Goal: Information Seeking & Learning: Learn about a topic

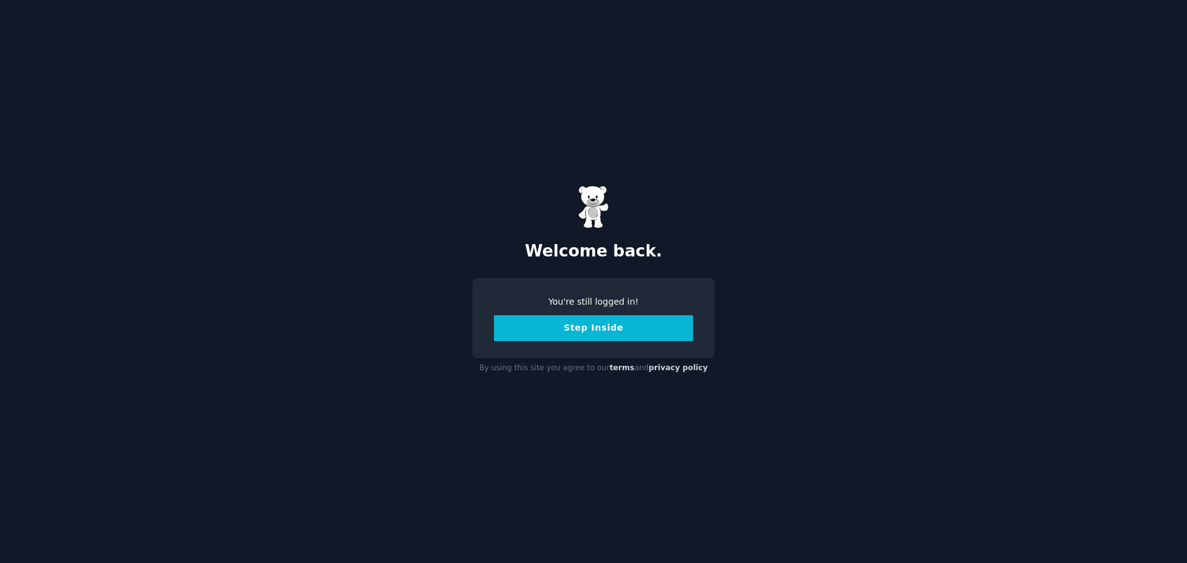
click at [601, 330] on button "Step Inside" at bounding box center [593, 328] width 199 height 26
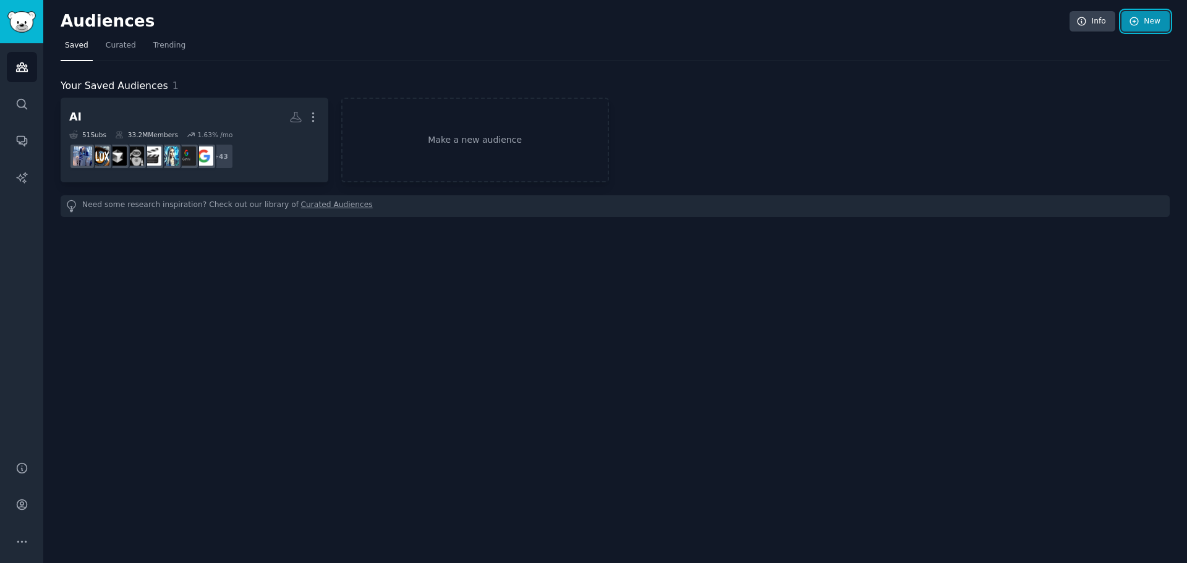
click at [1138, 24] on icon at bounding box center [1134, 21] width 8 height 8
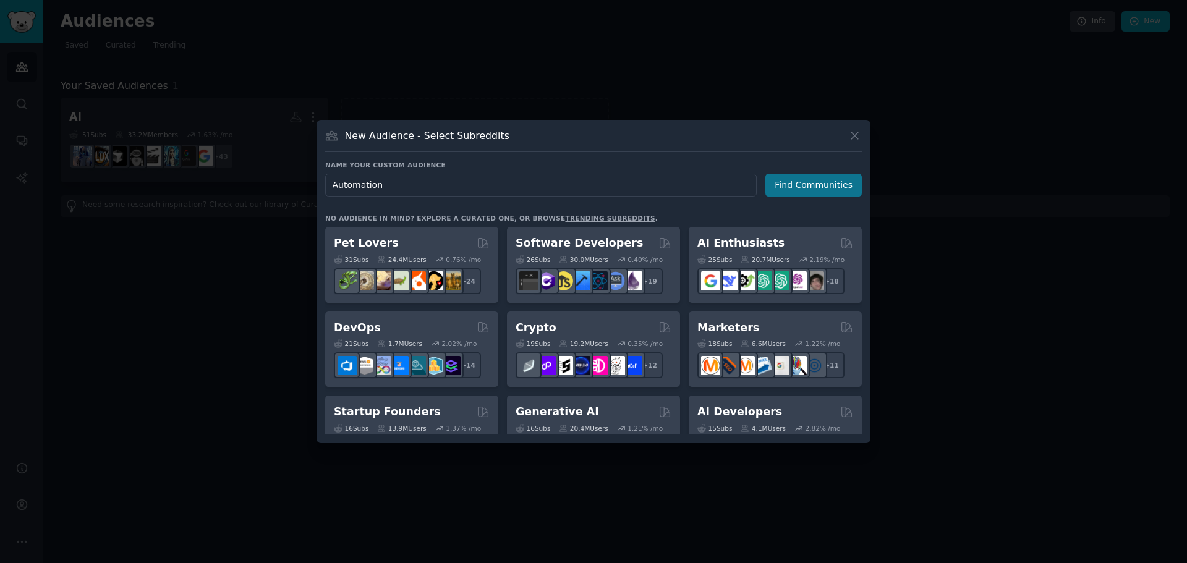
type input "Automation"
click at [801, 190] on button "Find Communities" at bounding box center [813, 185] width 96 height 23
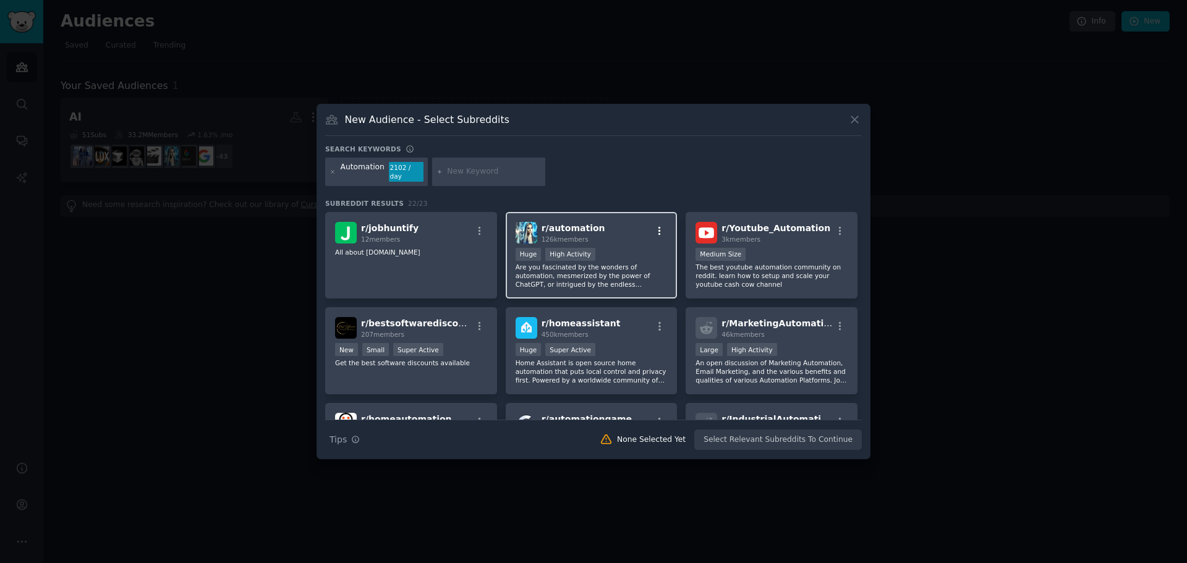
click at [657, 229] on icon "button" at bounding box center [659, 231] width 11 height 11
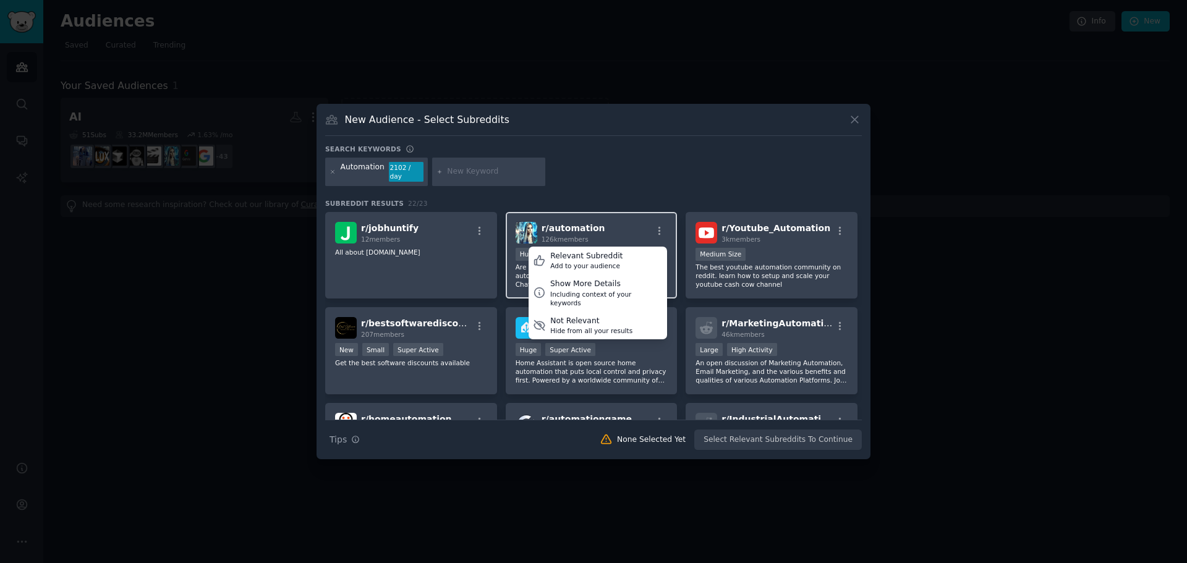
click at [585, 223] on span "r/ automation" at bounding box center [574, 228] width 64 height 10
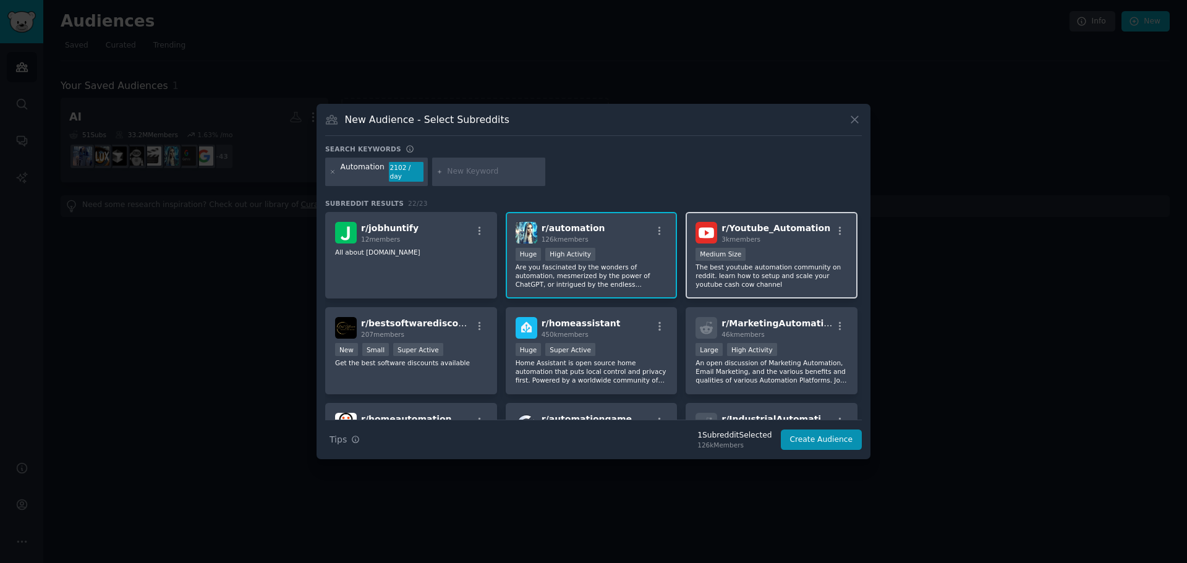
click at [768, 263] on p "The best youtube automation community on reddit. learn how to setup and scale y…" at bounding box center [772, 276] width 152 height 26
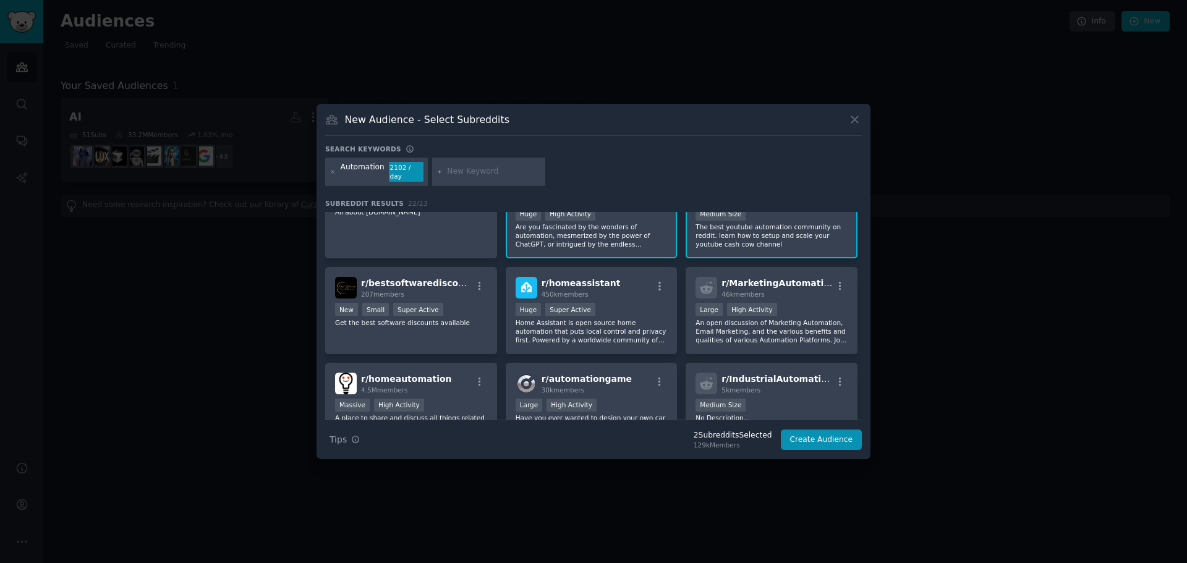
scroll to position [62, 0]
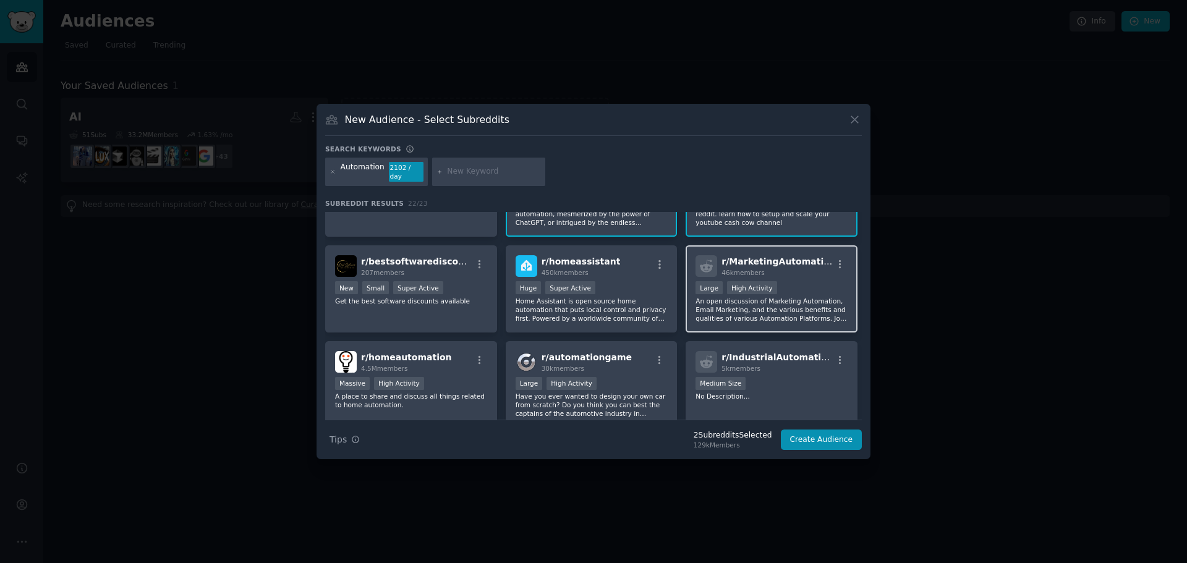
click at [763, 315] on p "An open discussion of Marketing Automation, Email Marketing, and the various be…" at bounding box center [772, 310] width 152 height 26
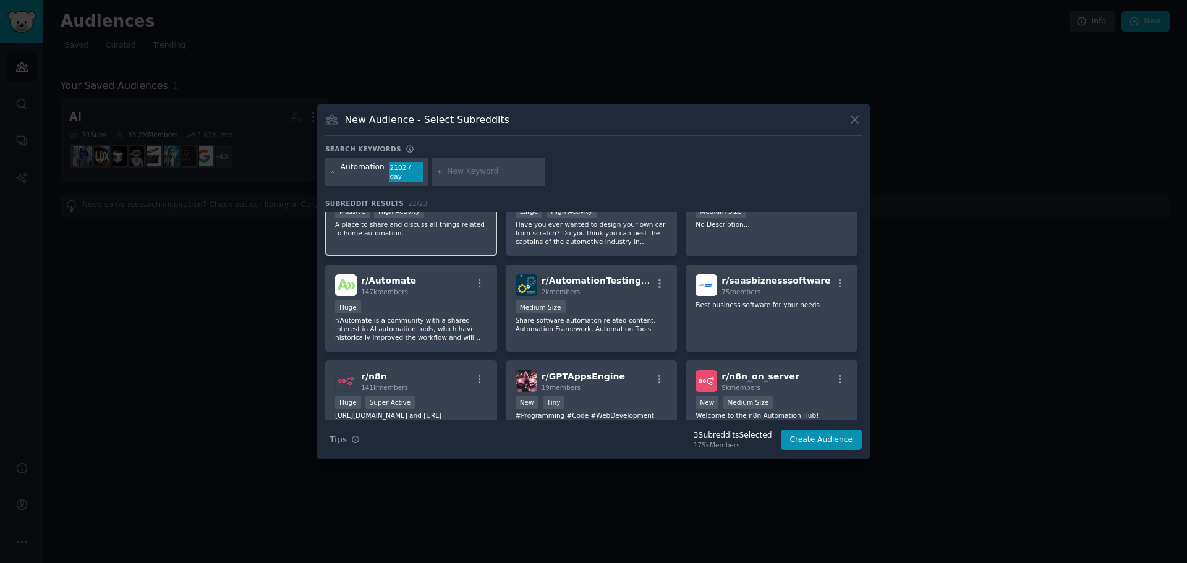
scroll to position [247, 0]
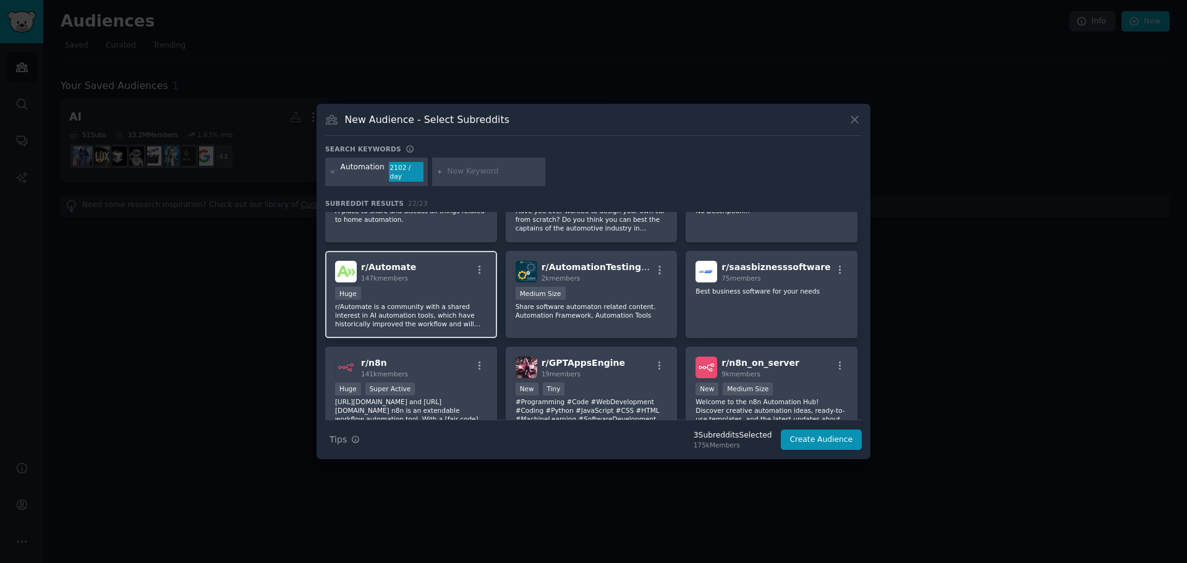
click at [420, 322] on p "r/Automate is a community with a shared interest in AI automation tools, which …" at bounding box center [411, 315] width 152 height 26
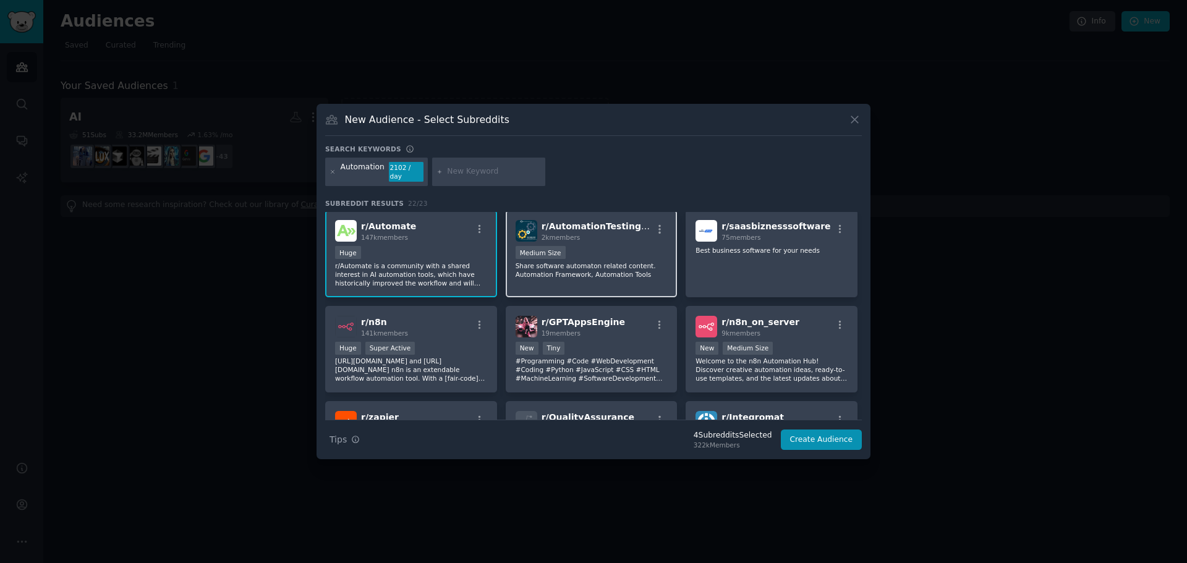
scroll to position [309, 0]
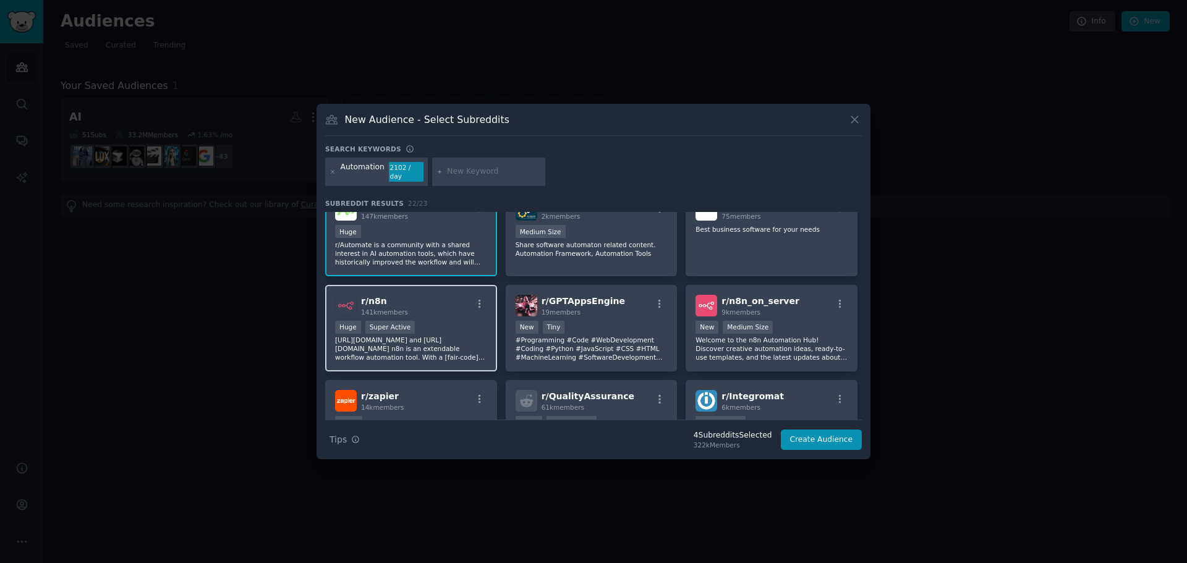
click at [457, 338] on p "https://n8n.io/ and https://github.com/n8n-io/n8n n8n is an extendable workflow…" at bounding box center [411, 349] width 152 height 26
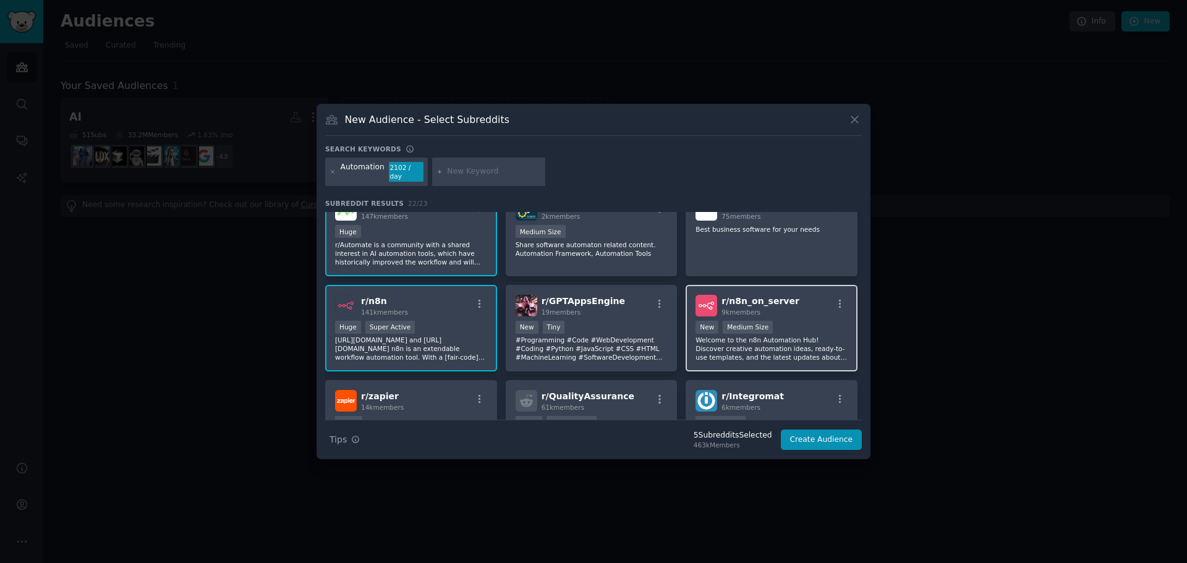
click at [786, 321] on div "New Medium Size" at bounding box center [772, 328] width 152 height 15
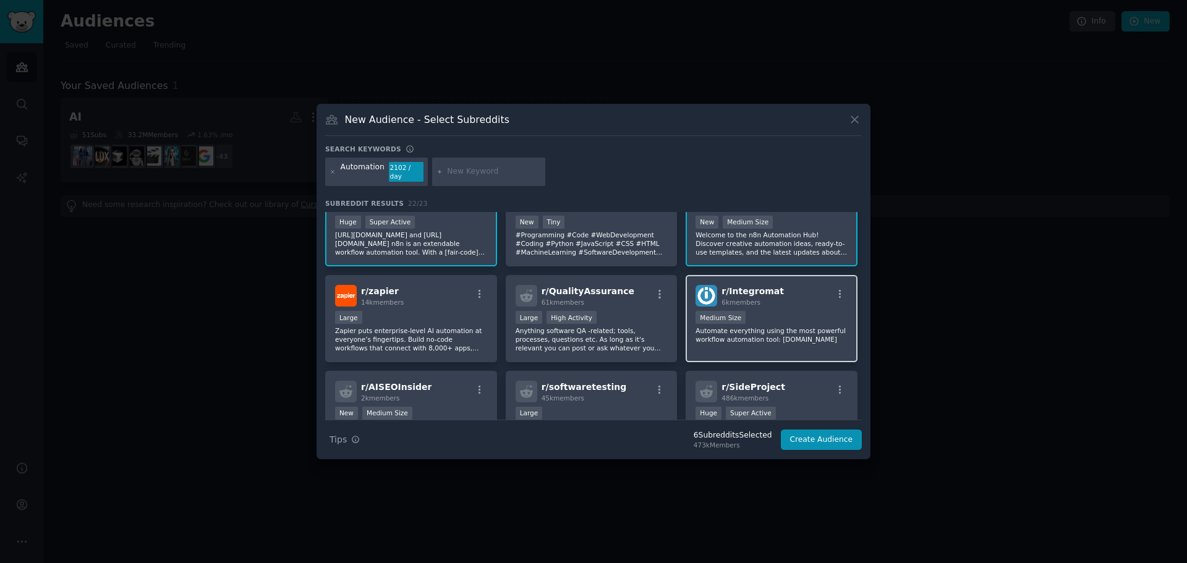
scroll to position [433, 0]
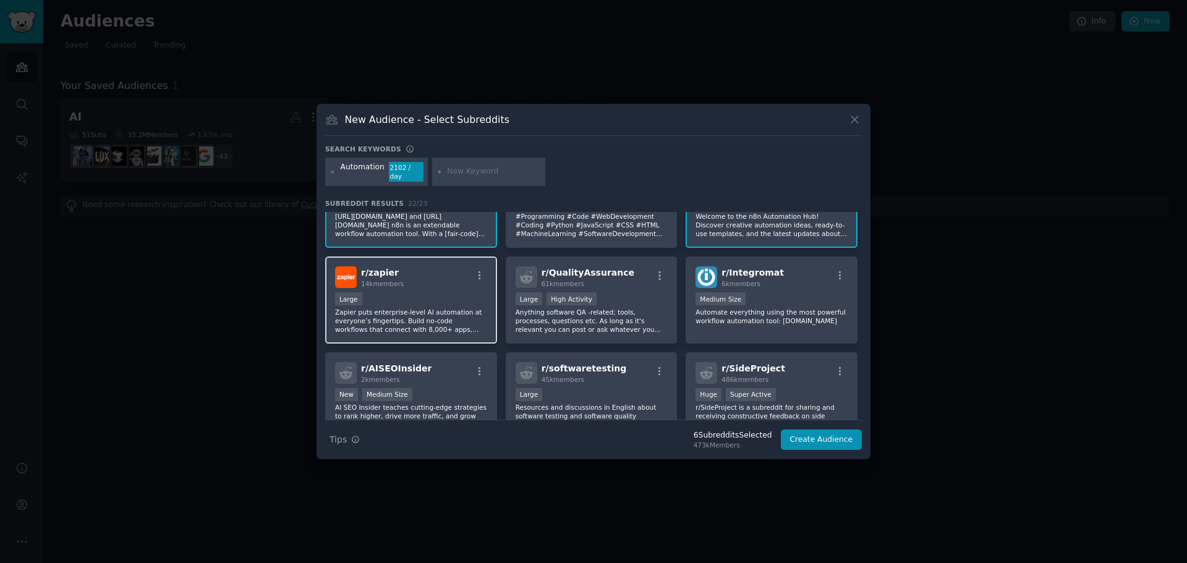
click at [443, 295] on div "Large" at bounding box center [411, 299] width 152 height 15
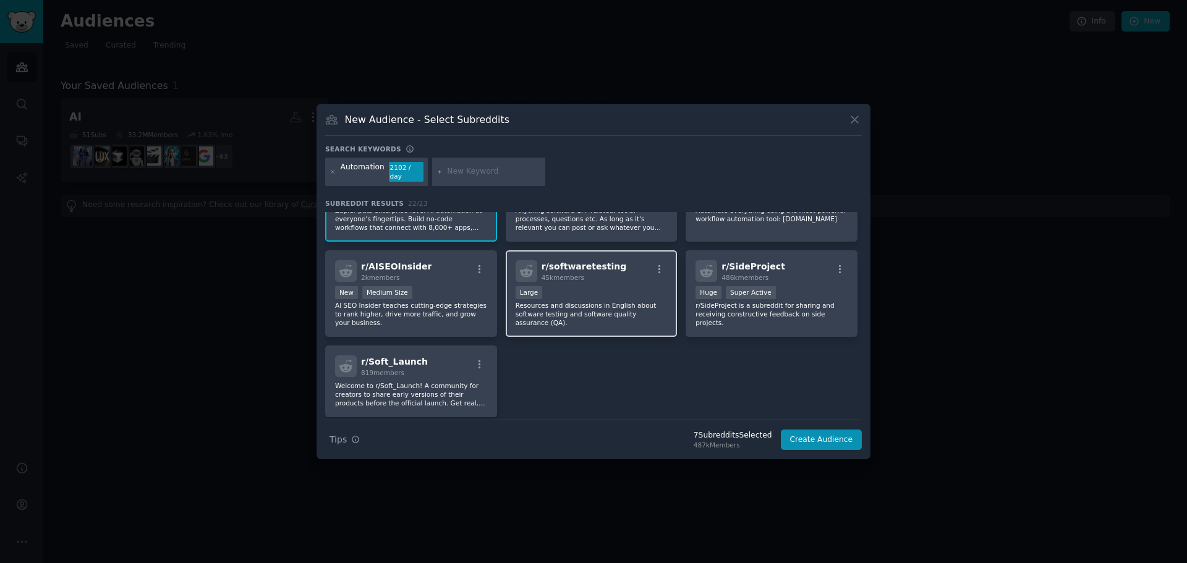
scroll to position [556, 0]
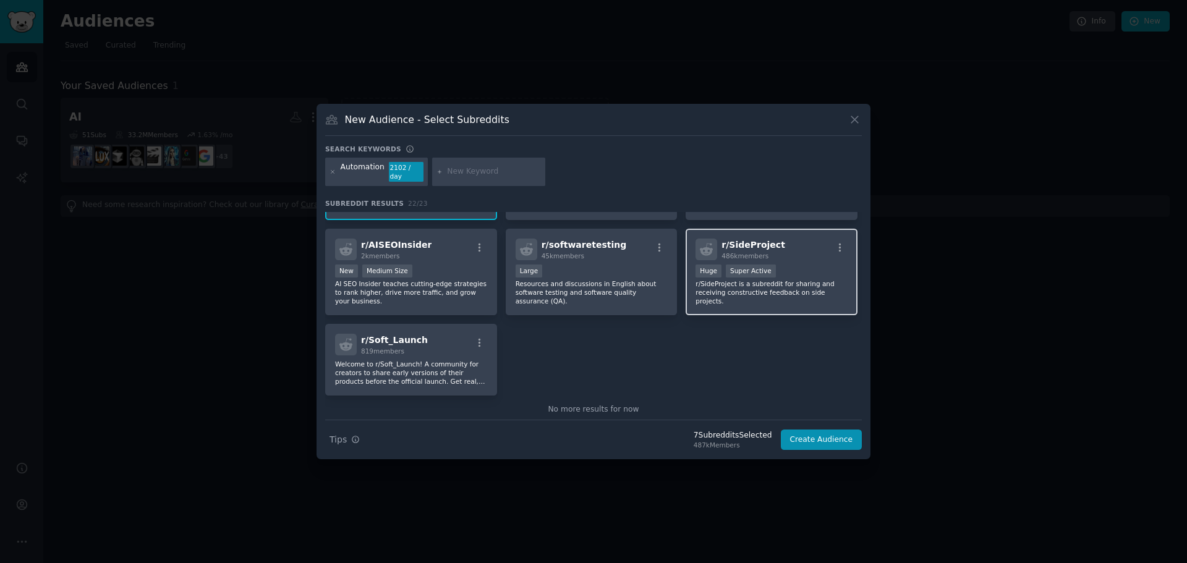
click at [793, 265] on div "Huge Super Active" at bounding box center [772, 272] width 152 height 15
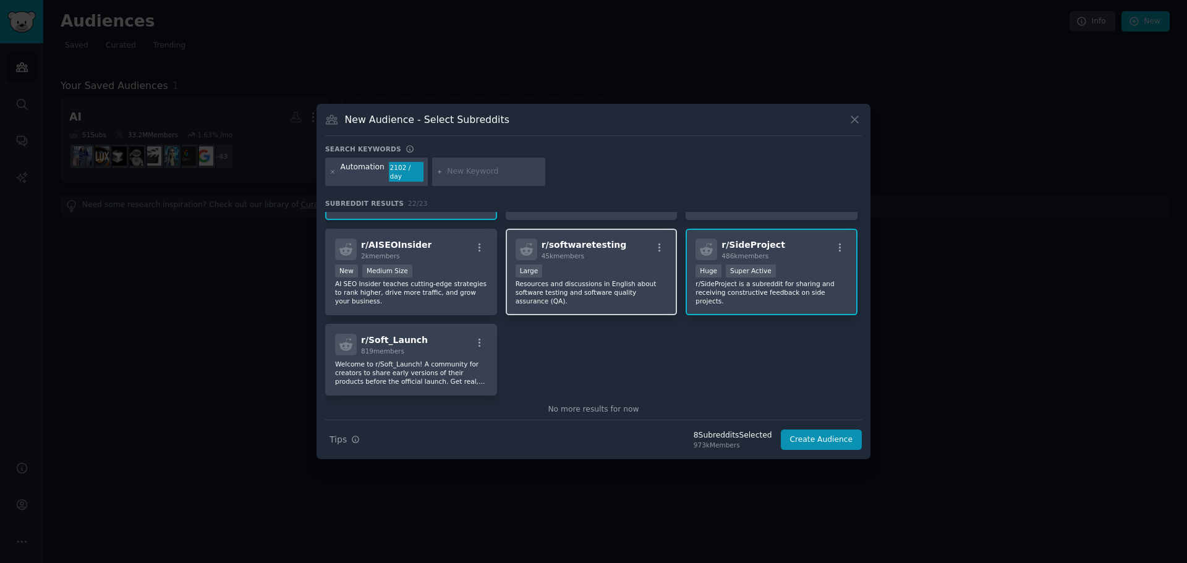
click at [597, 270] on div "Large" at bounding box center [592, 272] width 152 height 15
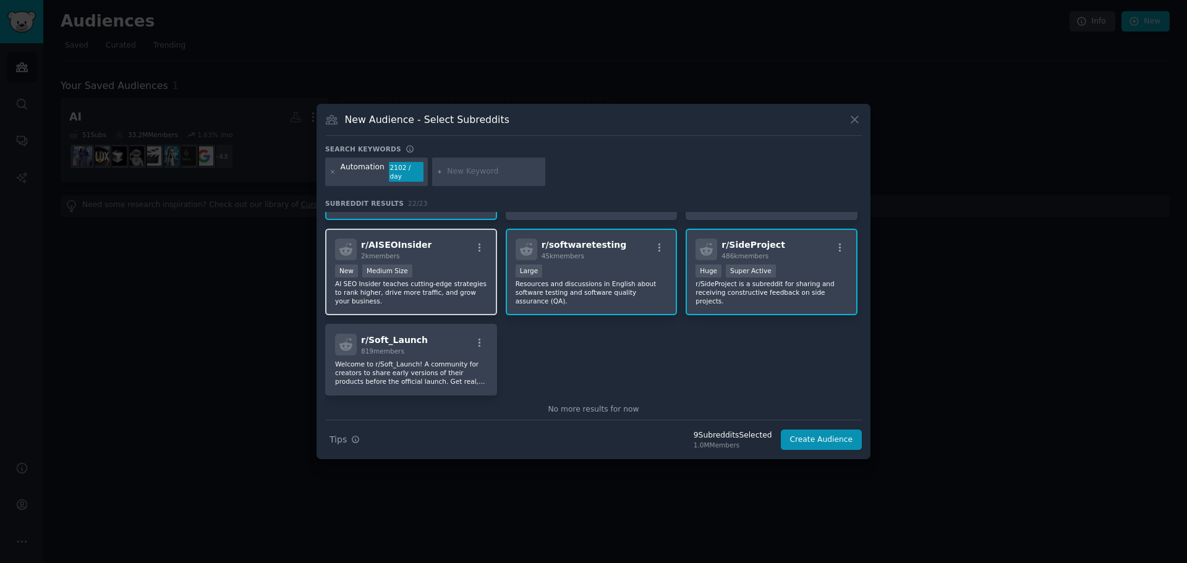
click at [454, 279] on p "AI SEO Insider teaches cutting-edge strategies to rank higher, drive more traff…" at bounding box center [411, 292] width 152 height 26
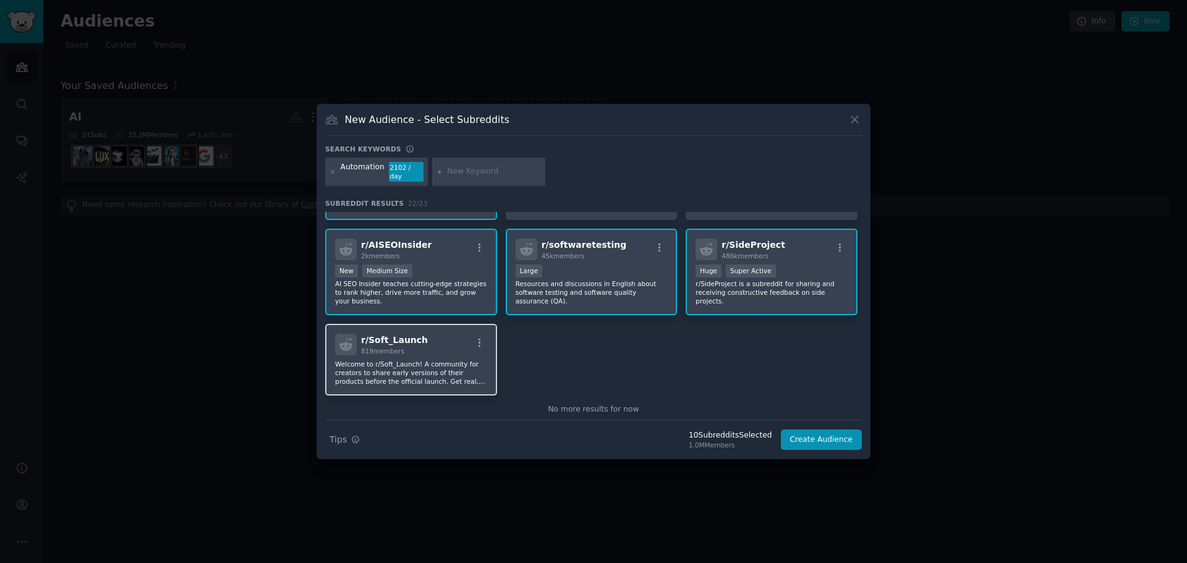
click at [436, 364] on p "Welcome to r/Soft_Launch! A community for creators to share early versions of t…" at bounding box center [411, 373] width 152 height 26
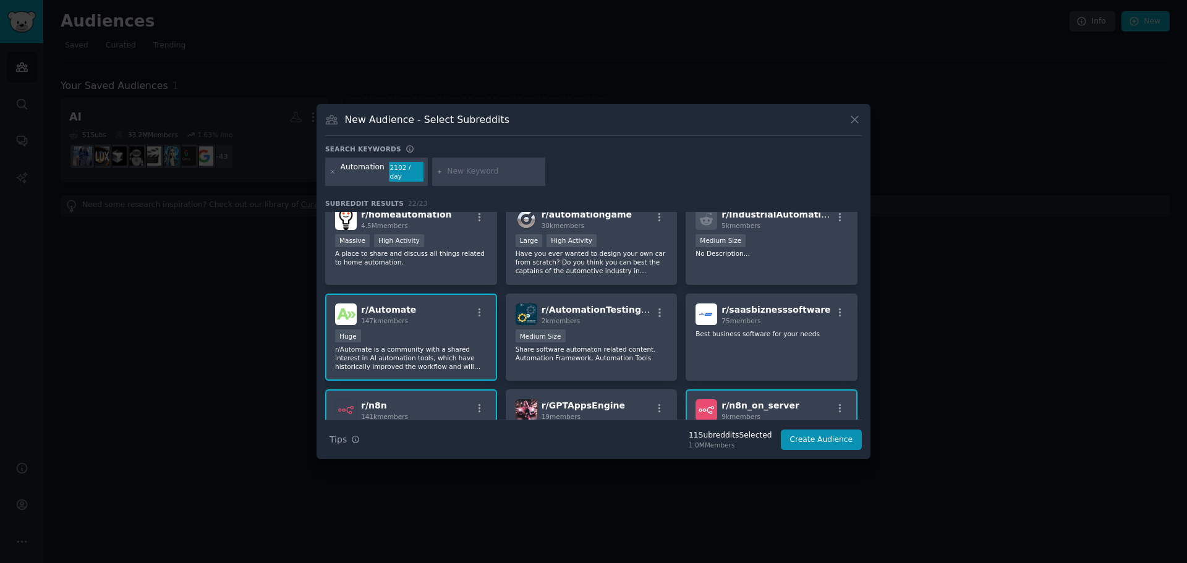
scroll to position [0, 0]
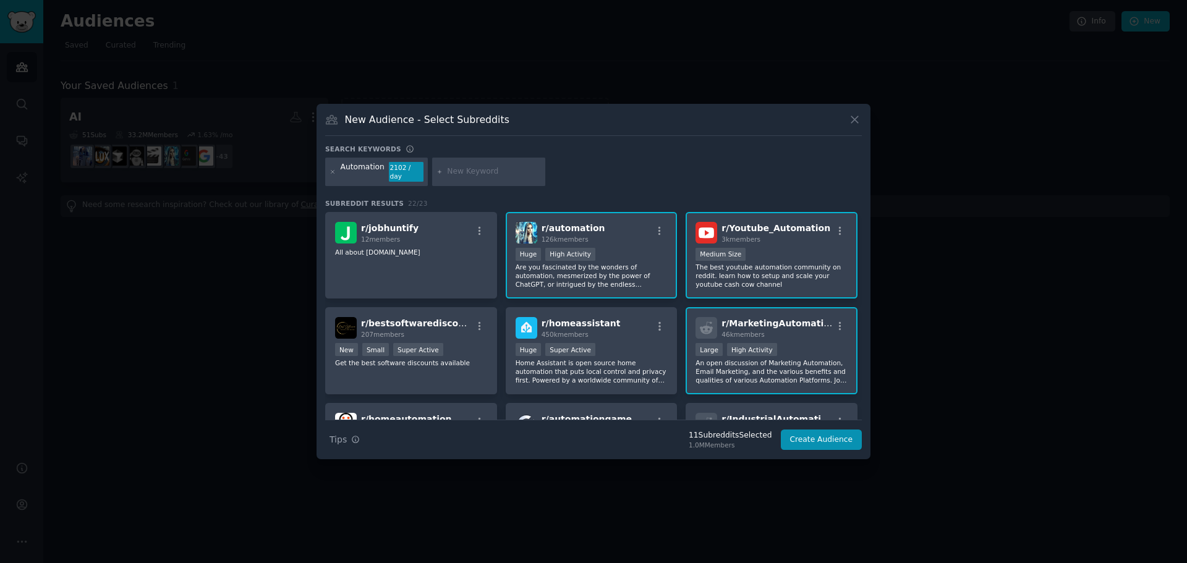
click at [466, 176] on input "text" at bounding box center [494, 171] width 94 height 11
click at [364, 173] on div "Automation" at bounding box center [363, 172] width 44 height 20
click at [451, 173] on input "text" at bounding box center [494, 171] width 94 height 11
type input "no-code"
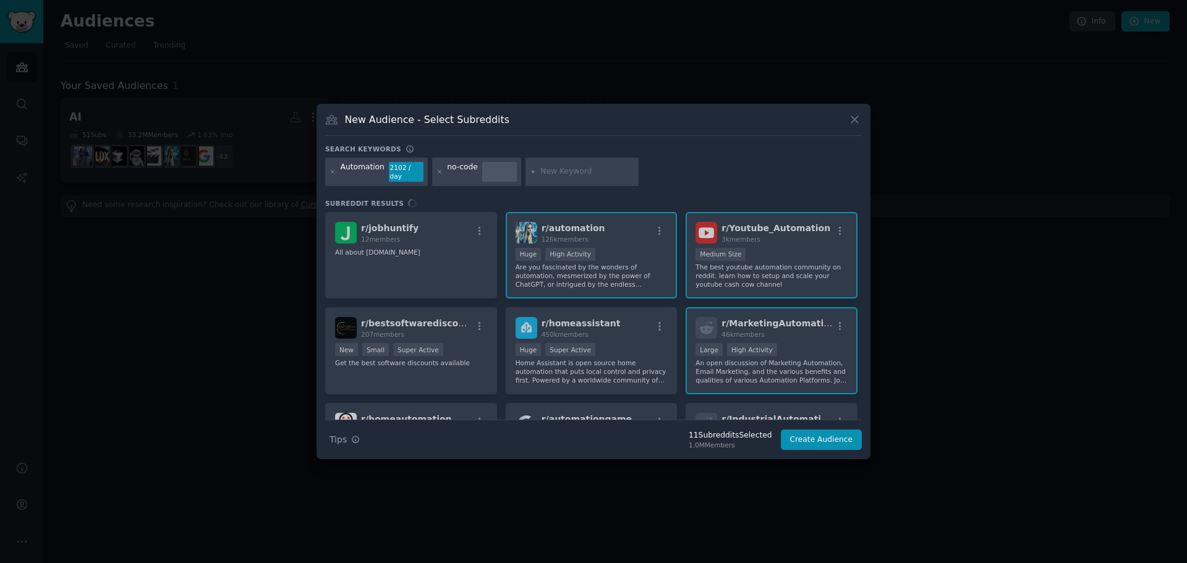
click at [666, 173] on div "Automation 2102 / day no-code" at bounding box center [593, 174] width 537 height 33
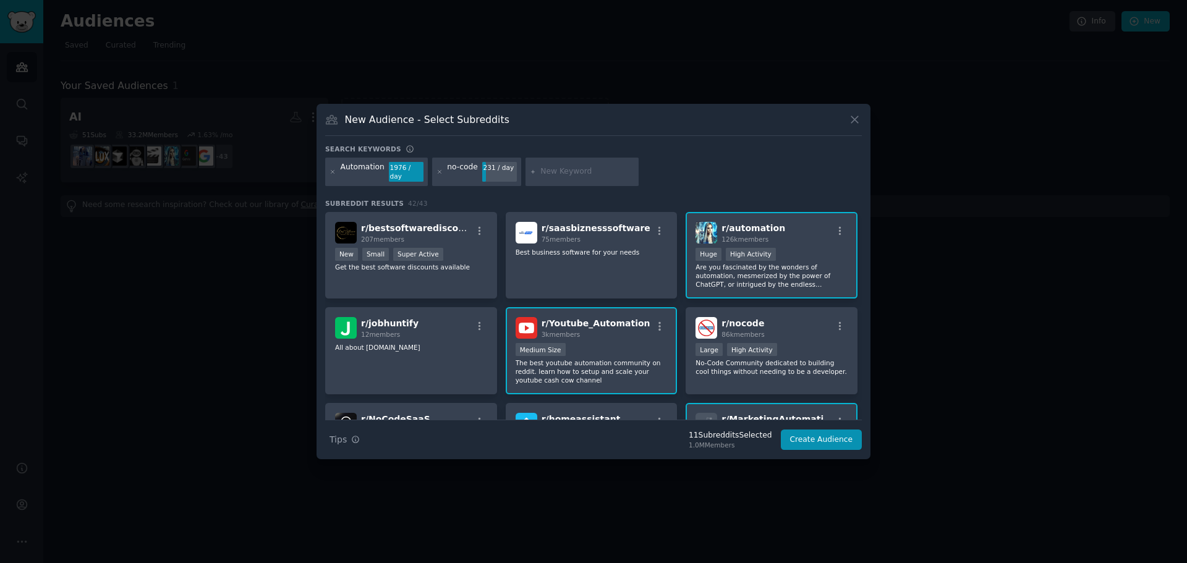
click at [480, 187] on div "Search keywords Automation 1976 / day no-code 231 / day Subreddit Results 42 / …" at bounding box center [593, 298] width 537 height 306
click at [769, 325] on div "r/ nocode 86k members" at bounding box center [772, 328] width 152 height 22
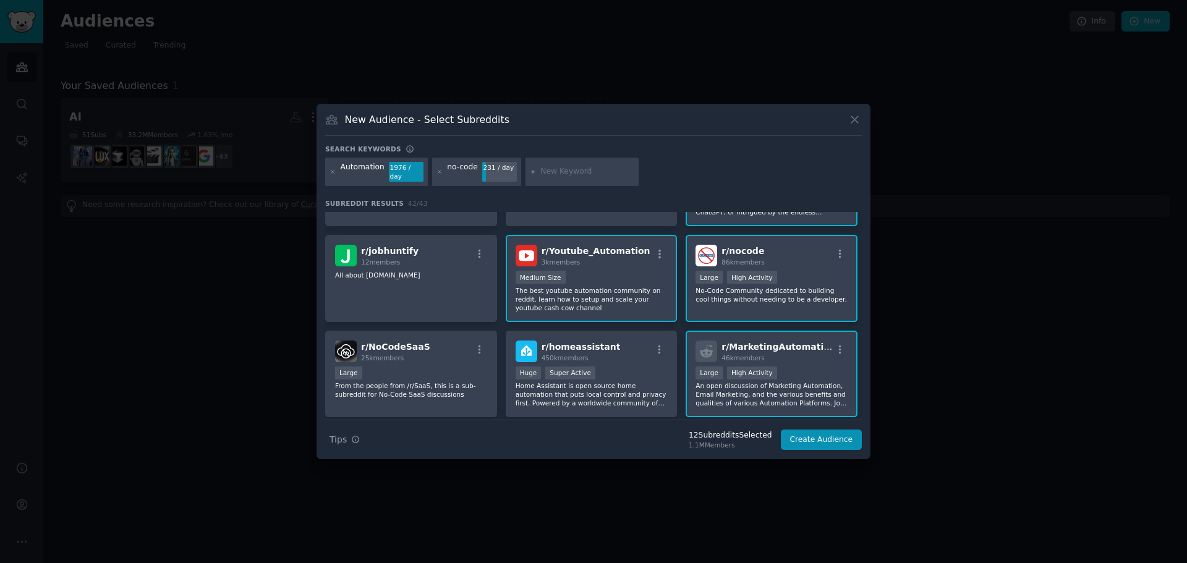
scroll to position [185, 0]
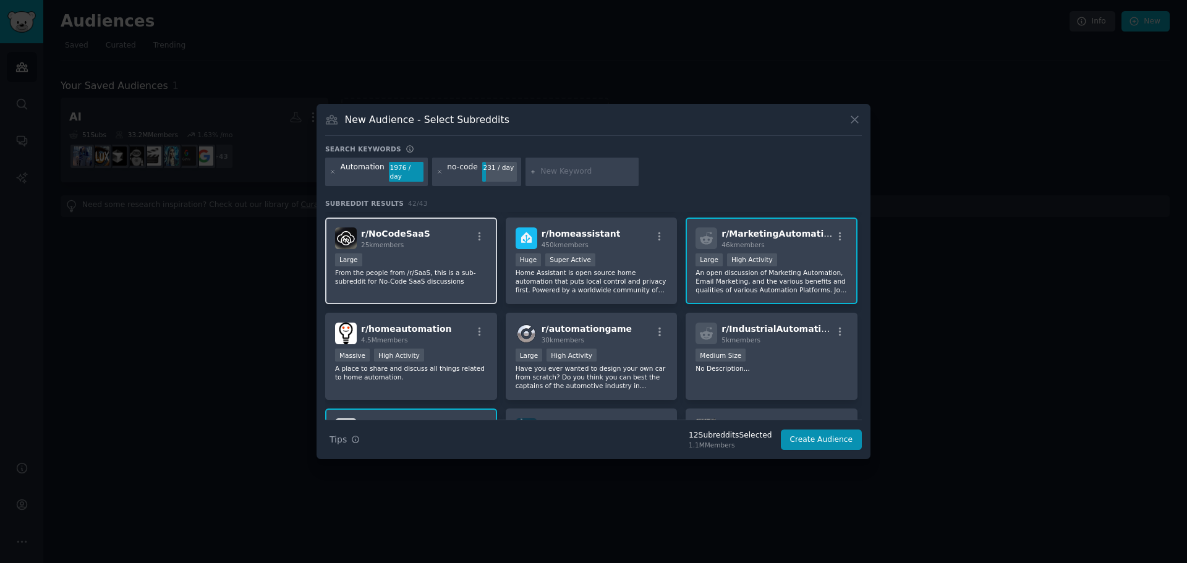
click at [465, 268] on p "From the people from /r/SaaS, this is a sub-subreddit for No-Code SaaS discussi…" at bounding box center [411, 276] width 152 height 17
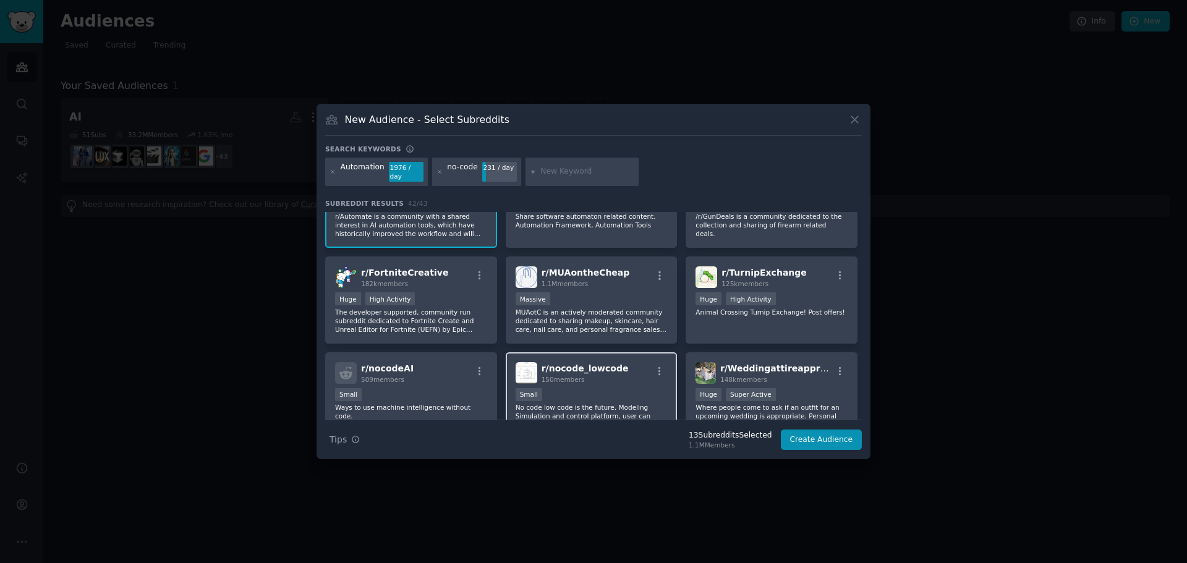
scroll to position [495, 0]
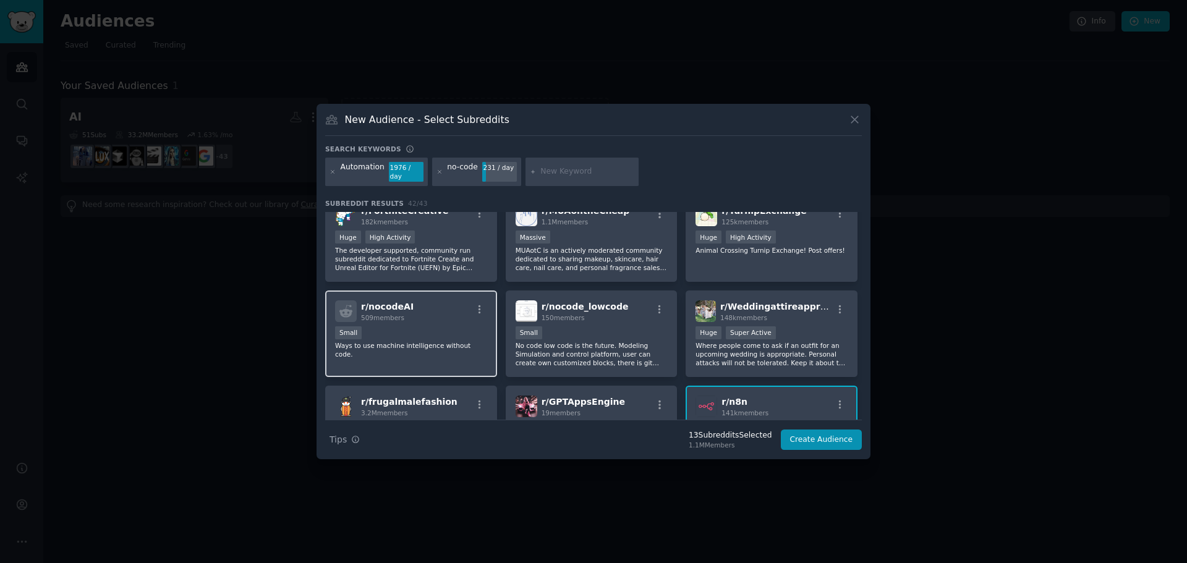
click at [451, 318] on div "r/ nocodeAI 509 members Small Ways to use machine intelligence without code." at bounding box center [411, 334] width 172 height 87
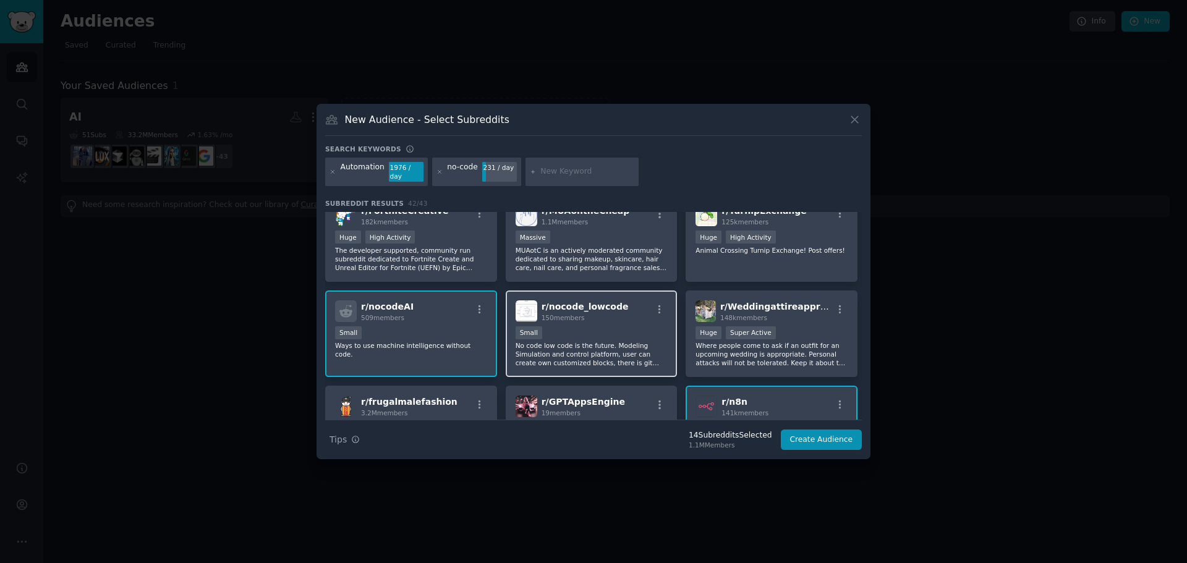
click at [619, 330] on div "100 - 1000 members Small" at bounding box center [592, 333] width 152 height 15
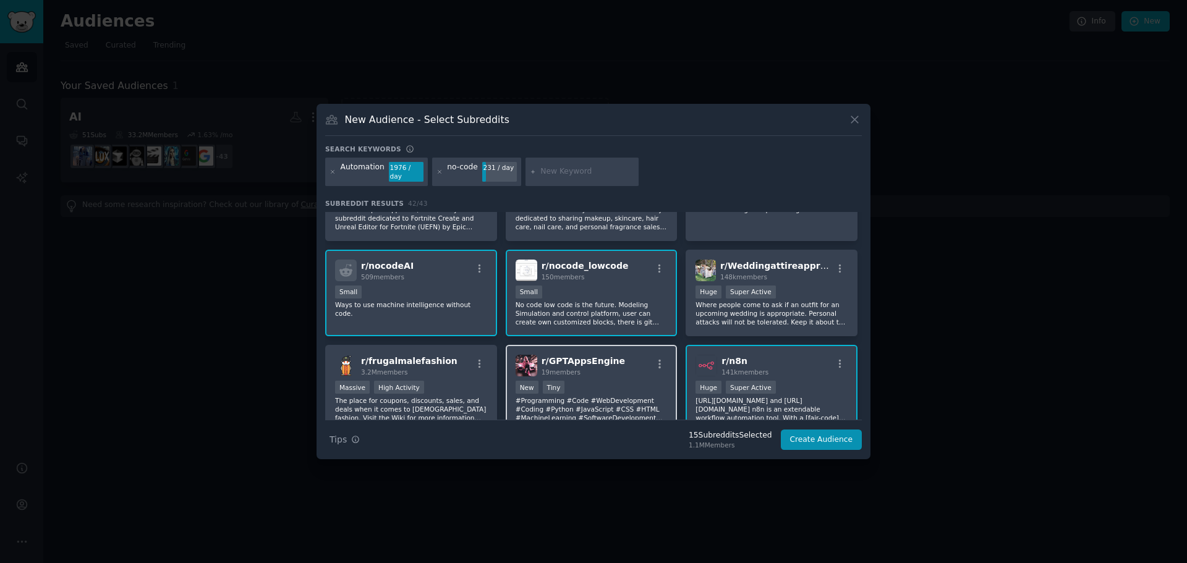
scroll to position [556, 0]
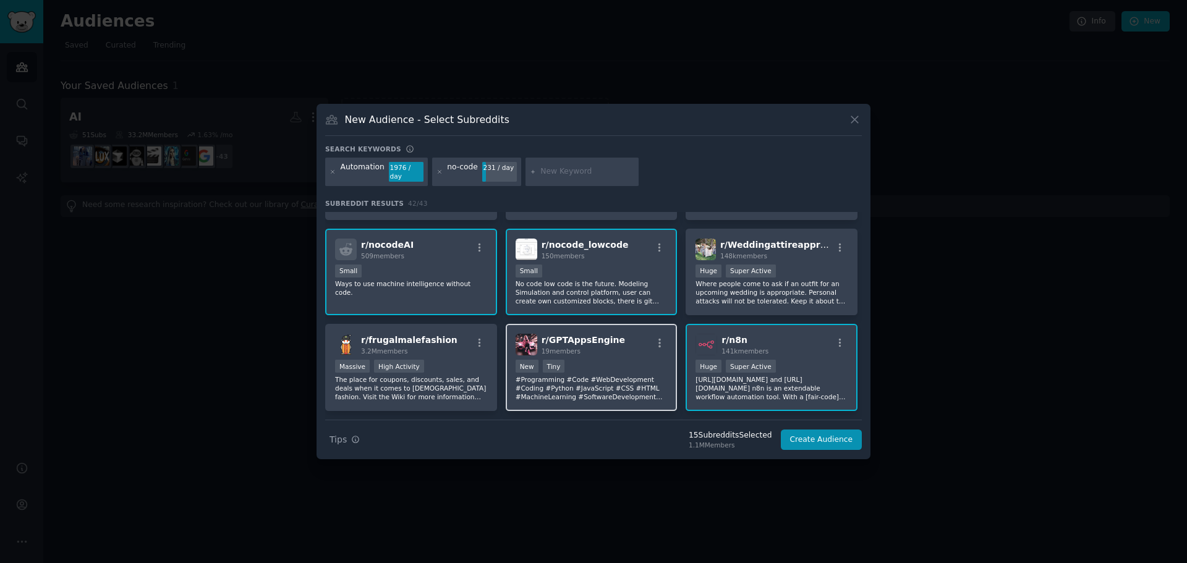
click at [613, 354] on div "r/ GPTAppsEngine 19 members New Tiny #Programming #Code #WebDevelopment #Coding…" at bounding box center [592, 367] width 172 height 87
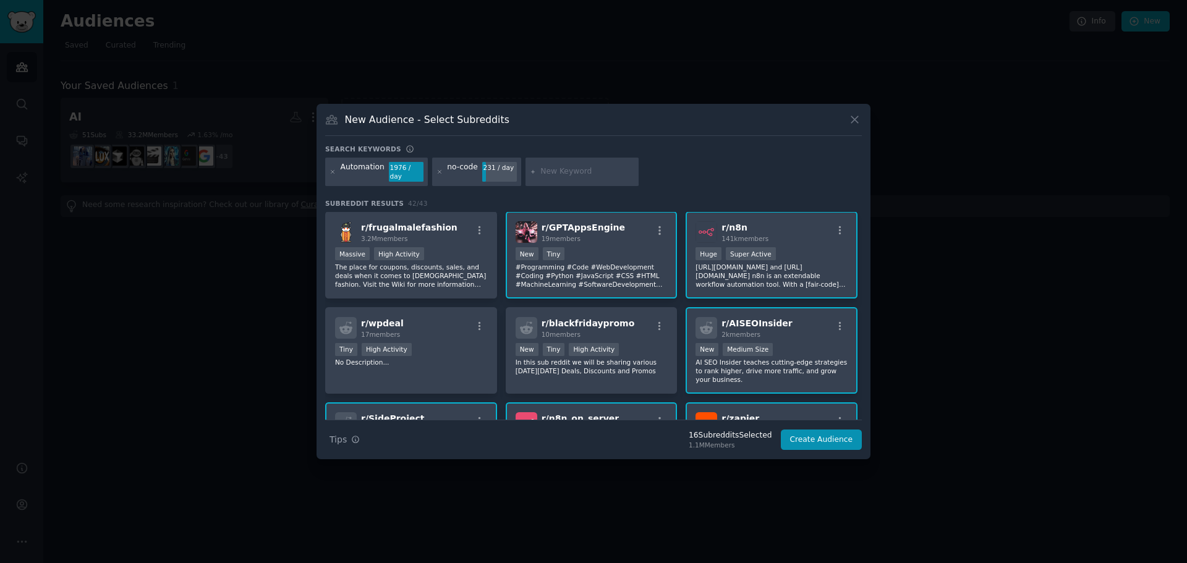
scroll to position [680, 0]
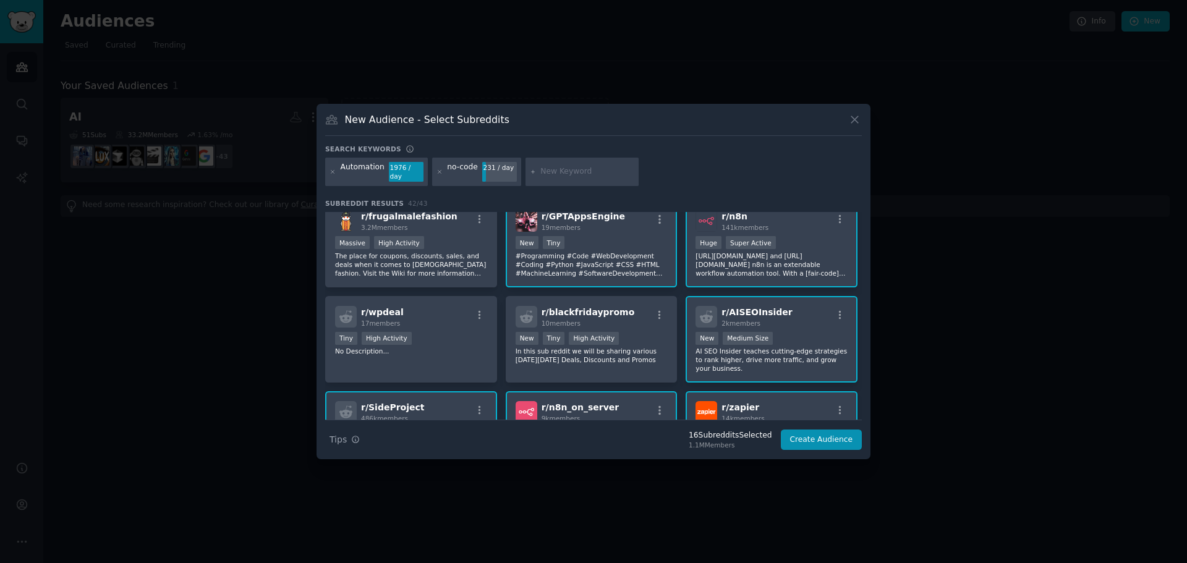
click at [796, 319] on div "r/ AISEOInsider 2k members" at bounding box center [772, 317] width 152 height 22
click at [790, 332] on div "1000 - 10,000 members New Medium Size" at bounding box center [772, 339] width 152 height 15
click at [796, 326] on div "r/ AISEOInsider 2k members 1000 - 10,000 members New Medium Size AI SEO Insider…" at bounding box center [772, 339] width 172 height 87
click at [793, 323] on div "r/ AISEOInsider 2k members 1000 - 10,000 members New Medium Size AI SEO Insider…" at bounding box center [772, 339] width 172 height 87
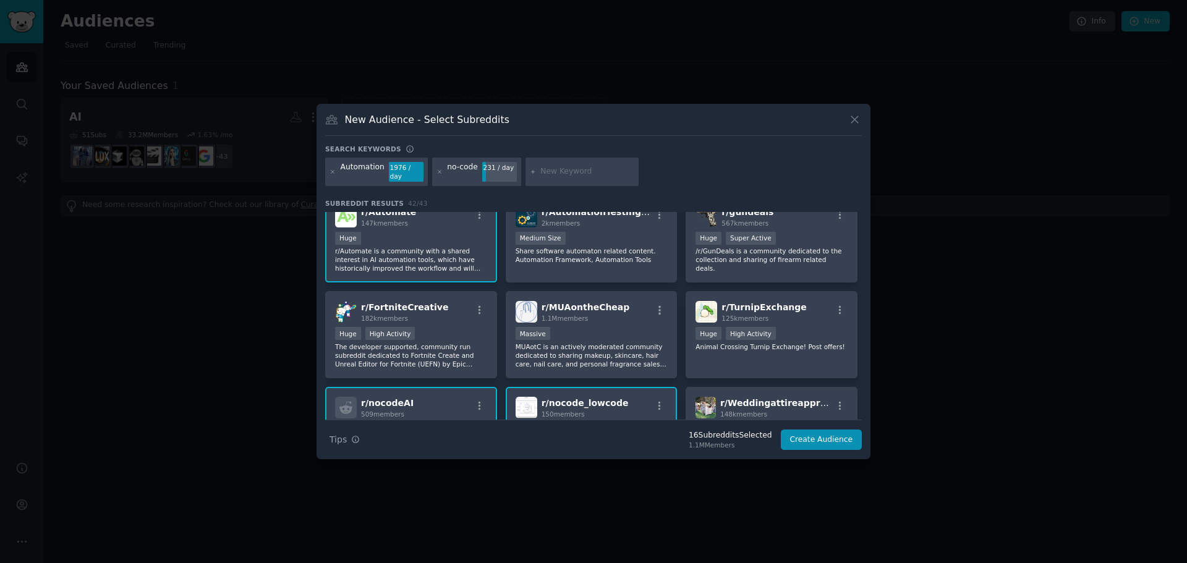
scroll to position [89, 0]
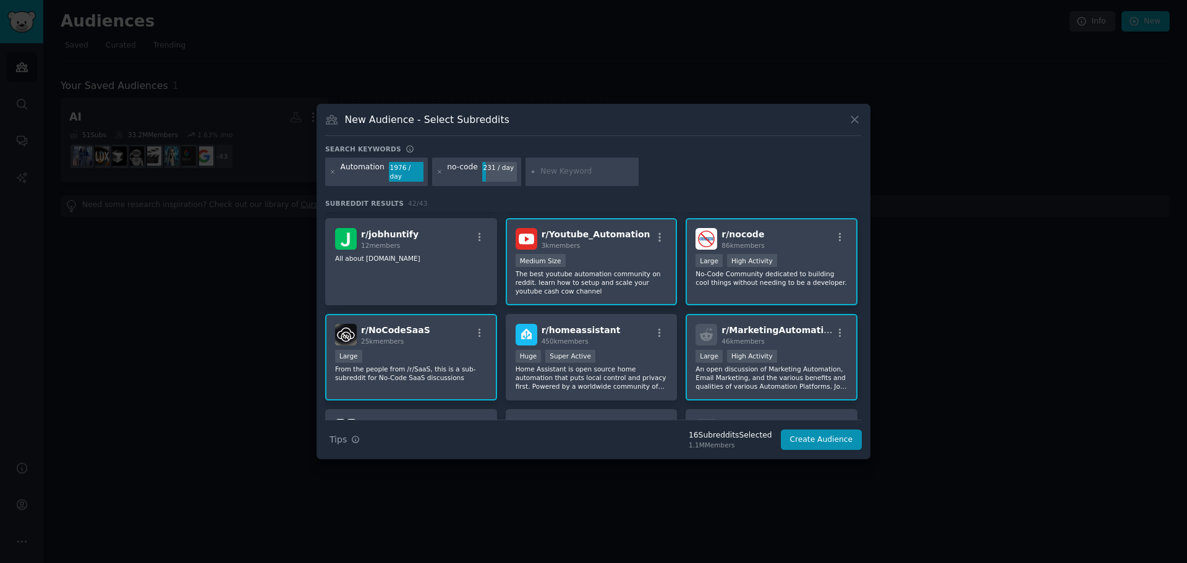
click at [560, 174] on input "text" at bounding box center [587, 171] width 94 height 11
click at [438, 174] on icon at bounding box center [439, 172] width 7 height 7
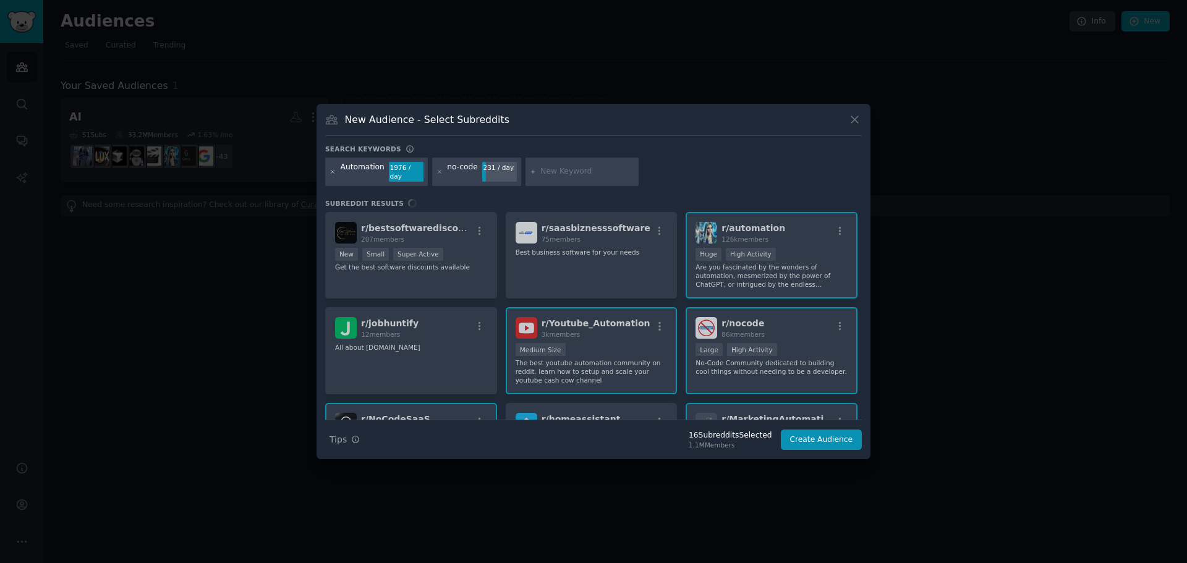
click at [331, 172] on icon at bounding box center [333, 172] width 7 height 7
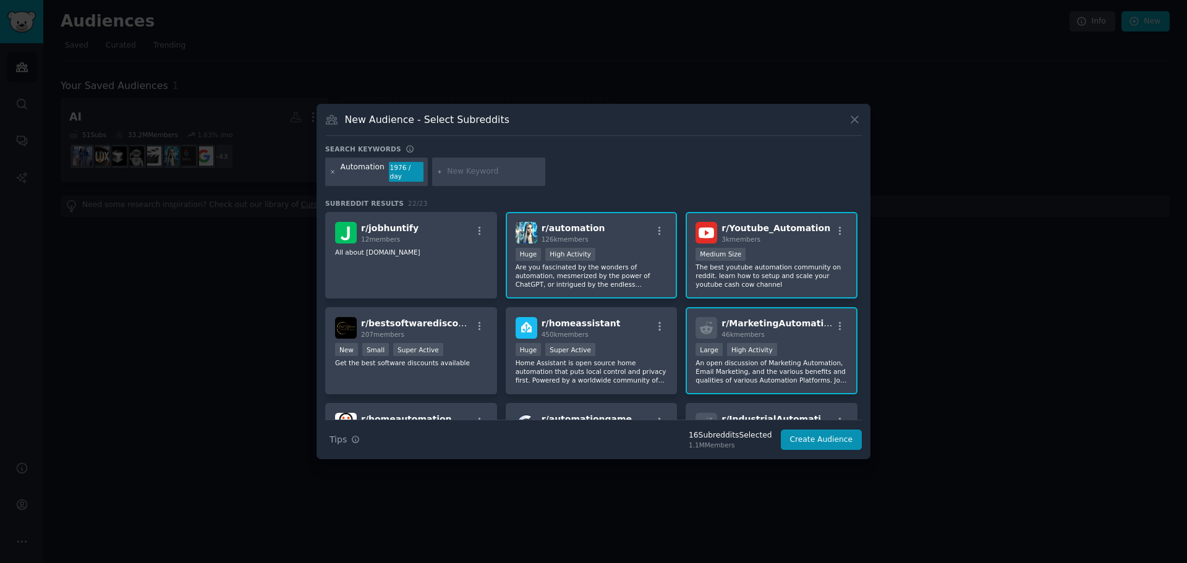
click at [336, 169] on icon at bounding box center [333, 172] width 7 height 7
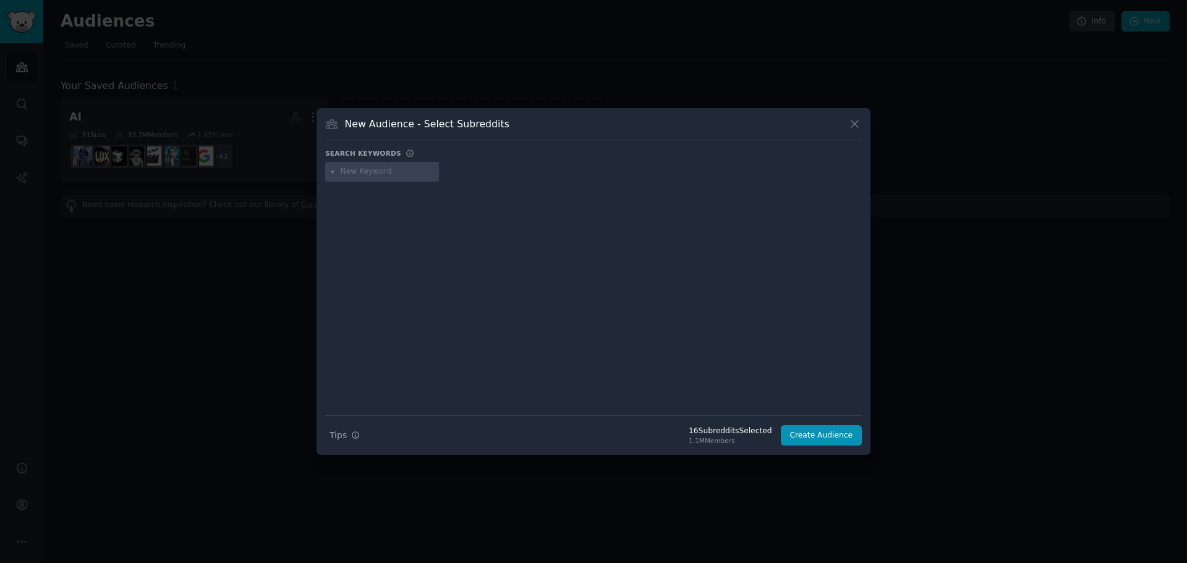
click at [361, 171] on input "text" at bounding box center [388, 171] width 94 height 11
type input "automation"
type input "o"
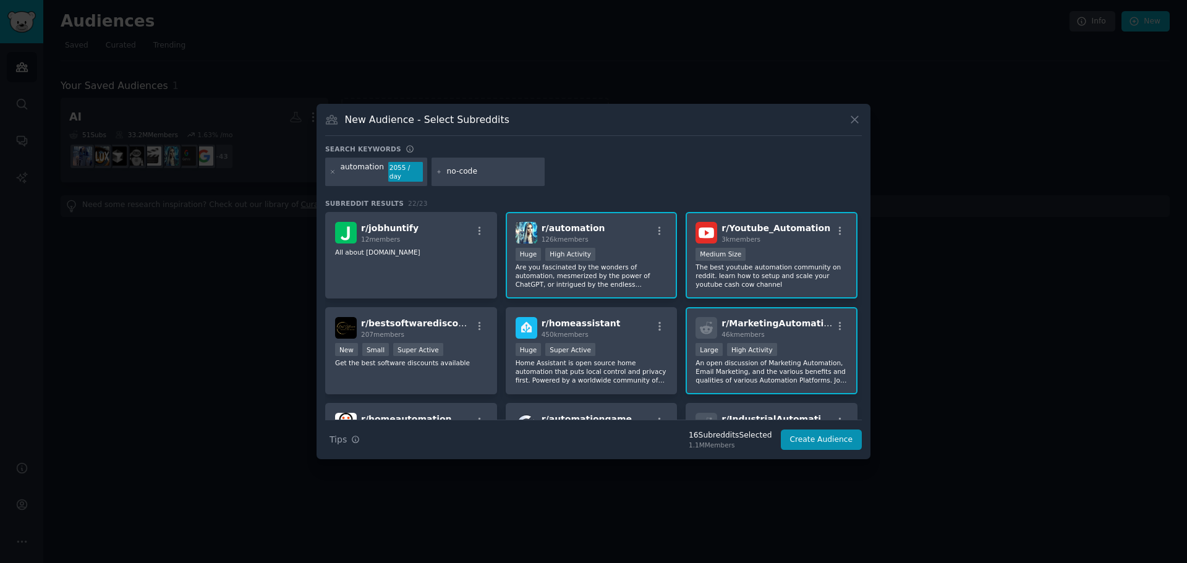
type input "no-code"
click at [466, 178] on div "no-code" at bounding box center [489, 172] width 114 height 28
click at [477, 172] on input "no-code" at bounding box center [493, 171] width 94 height 11
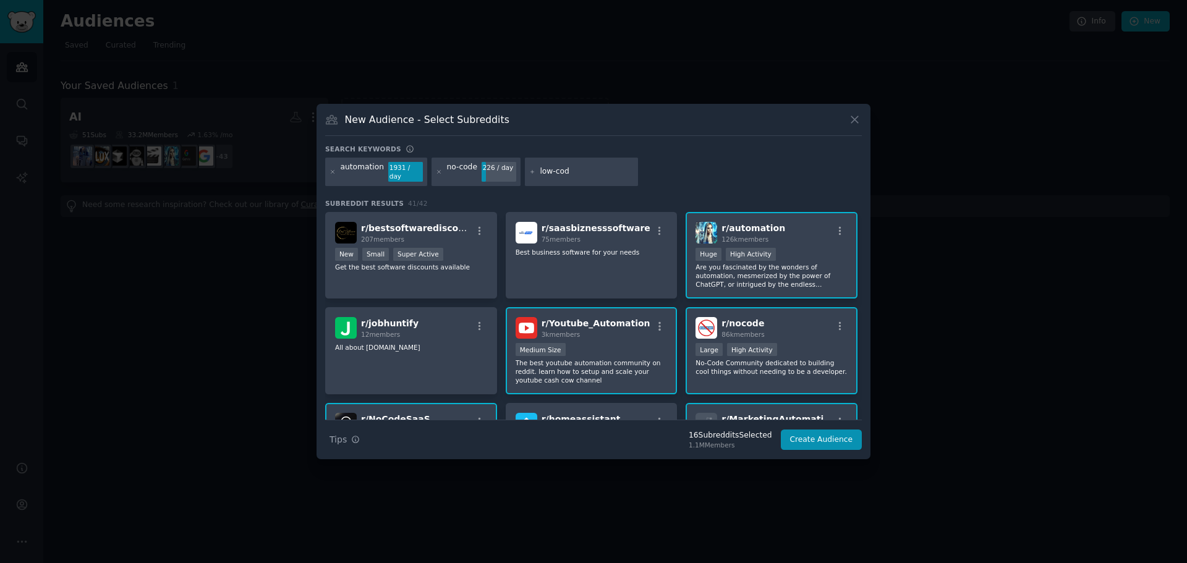
type input "low-code"
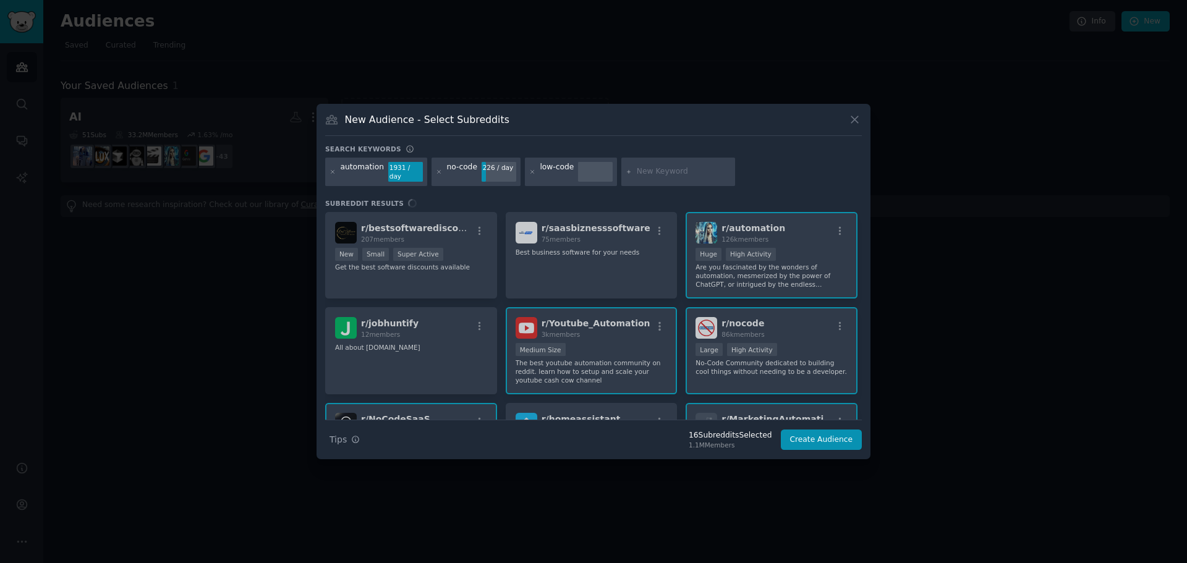
click at [564, 153] on div "Search keywords" at bounding box center [593, 151] width 537 height 13
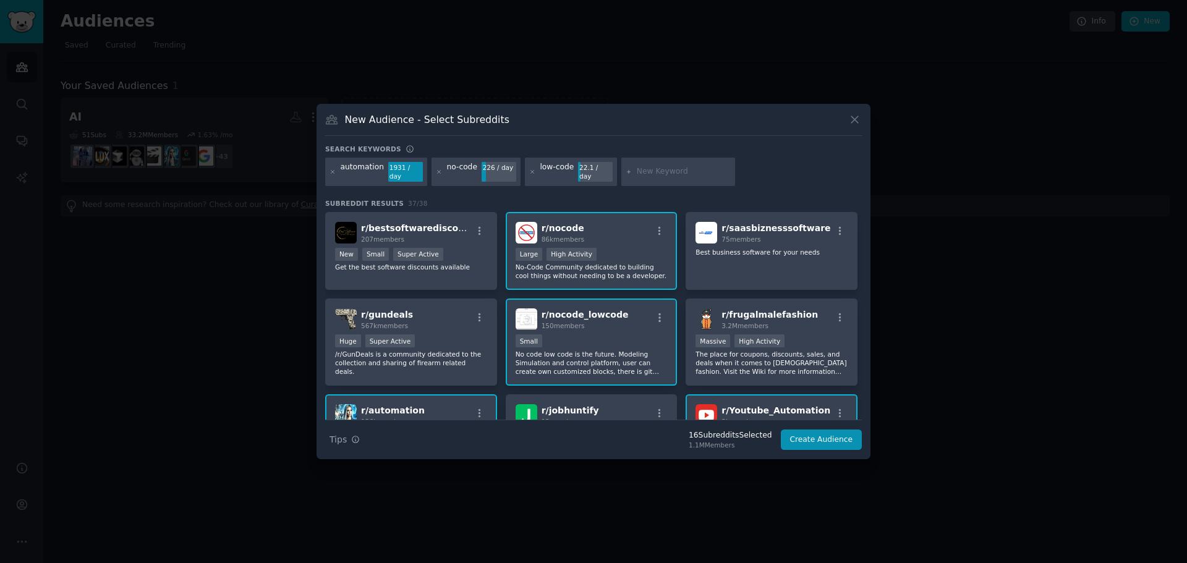
click at [647, 175] on input "text" at bounding box center [684, 171] width 94 height 11
click at [751, 263] on div "r/ saasbiznesssoftware 75 members Best business software for your needs" at bounding box center [772, 251] width 172 height 79
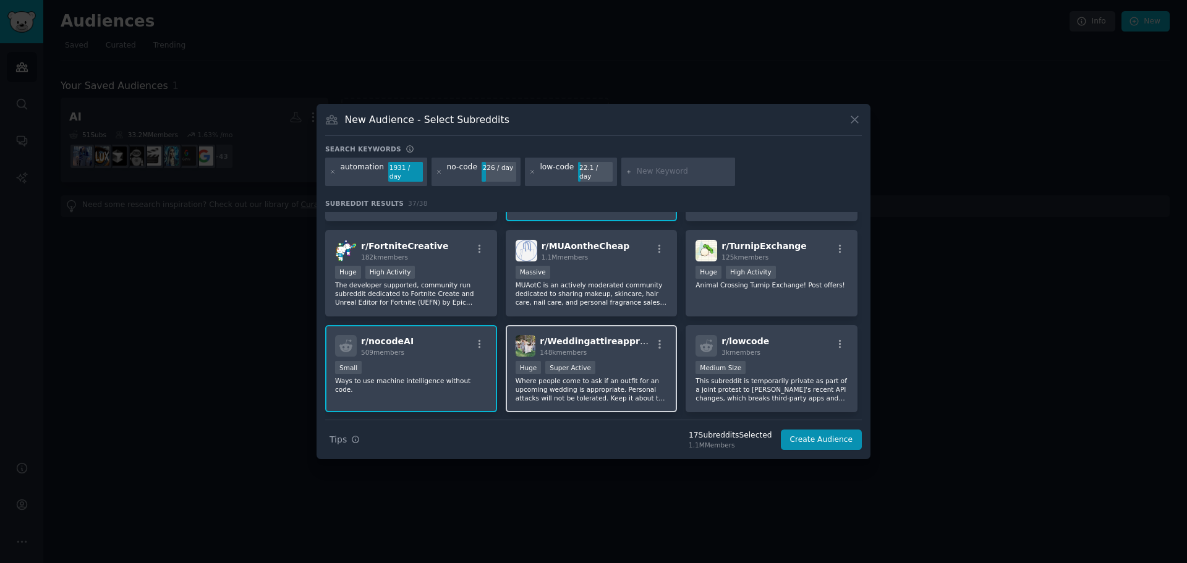
scroll to position [618, 0]
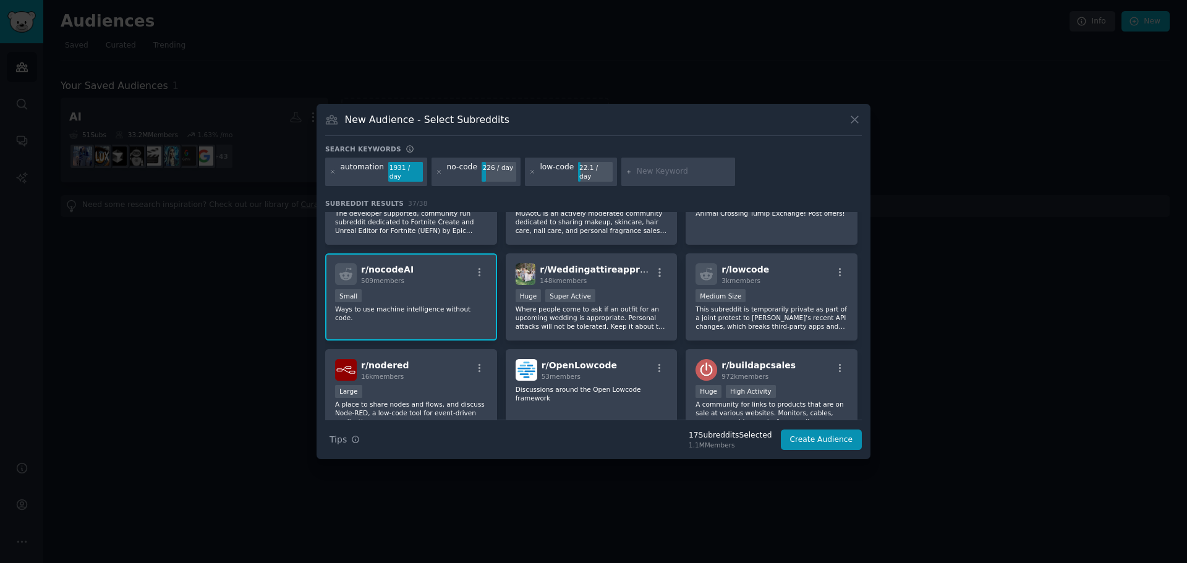
click at [646, 168] on input "text" at bounding box center [684, 171] width 94 height 11
type input "n8n"
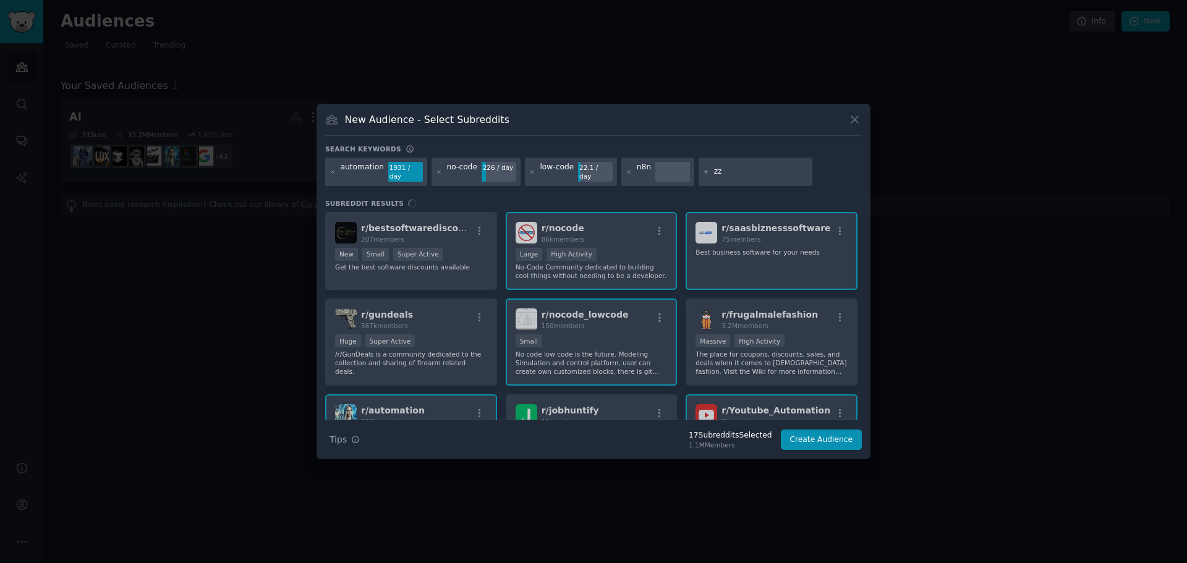
type input "z"
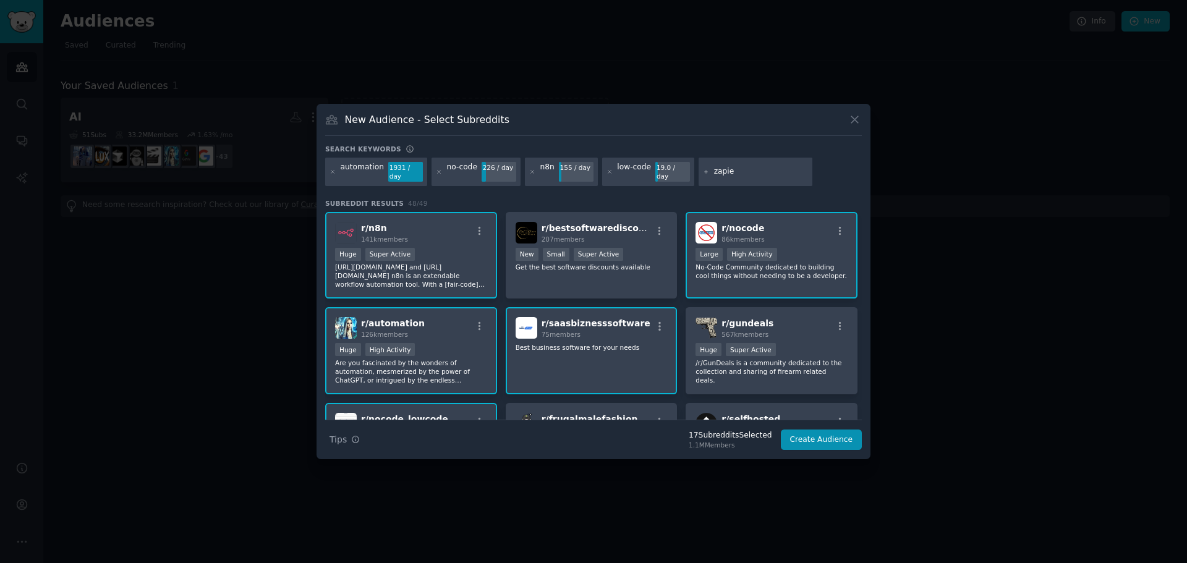
type input "zapier"
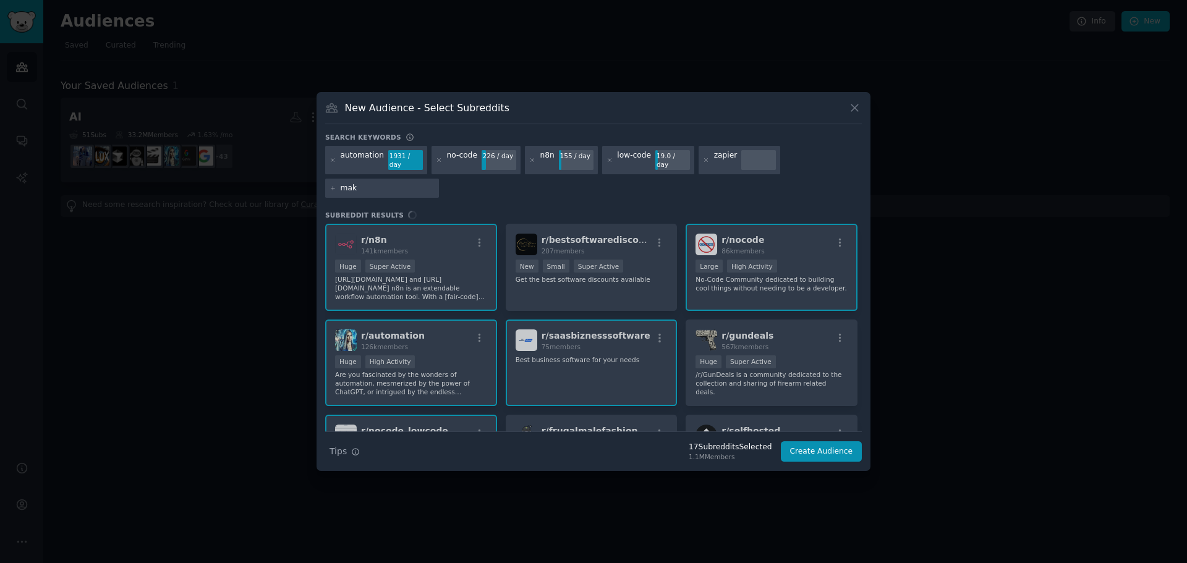
type input "make"
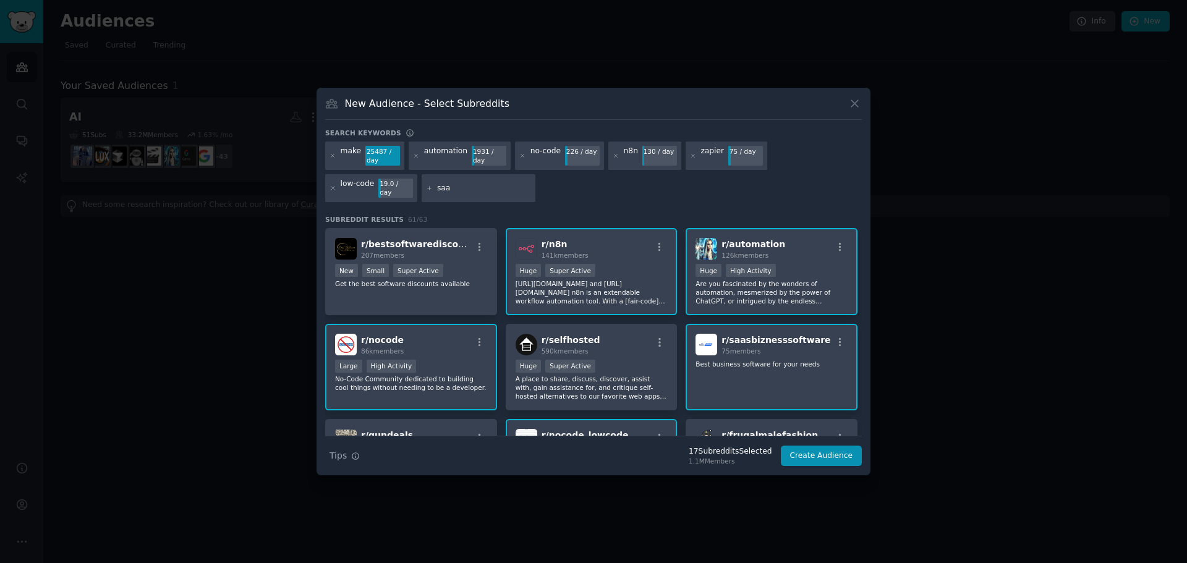
type input "saas"
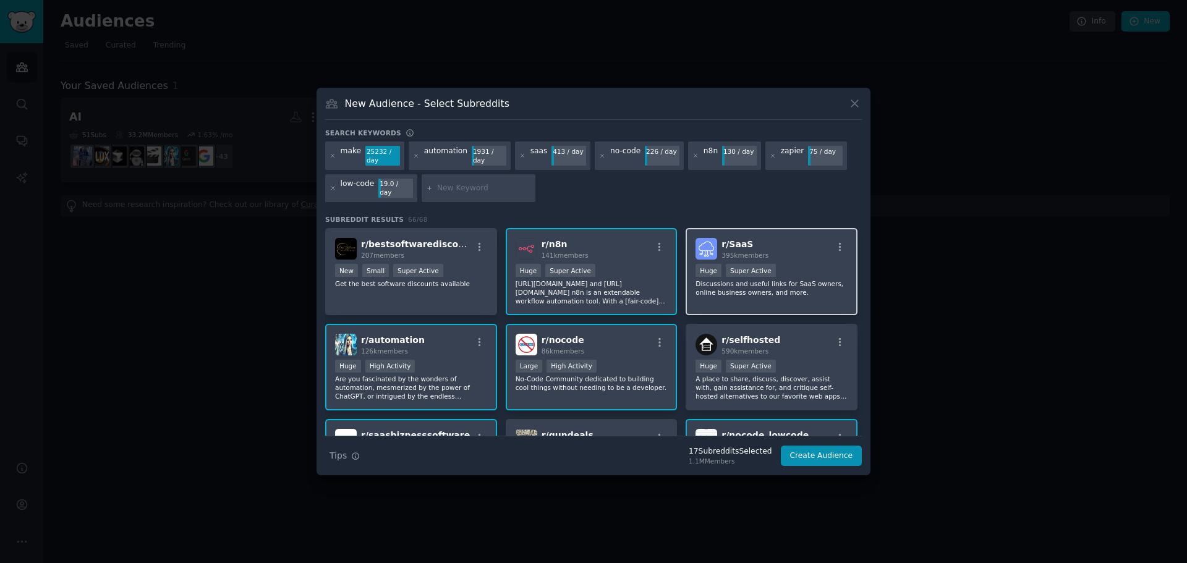
click at [717, 291] on p "Discussions and useful links for SaaS owners, online business owners, and more." at bounding box center [772, 287] width 152 height 17
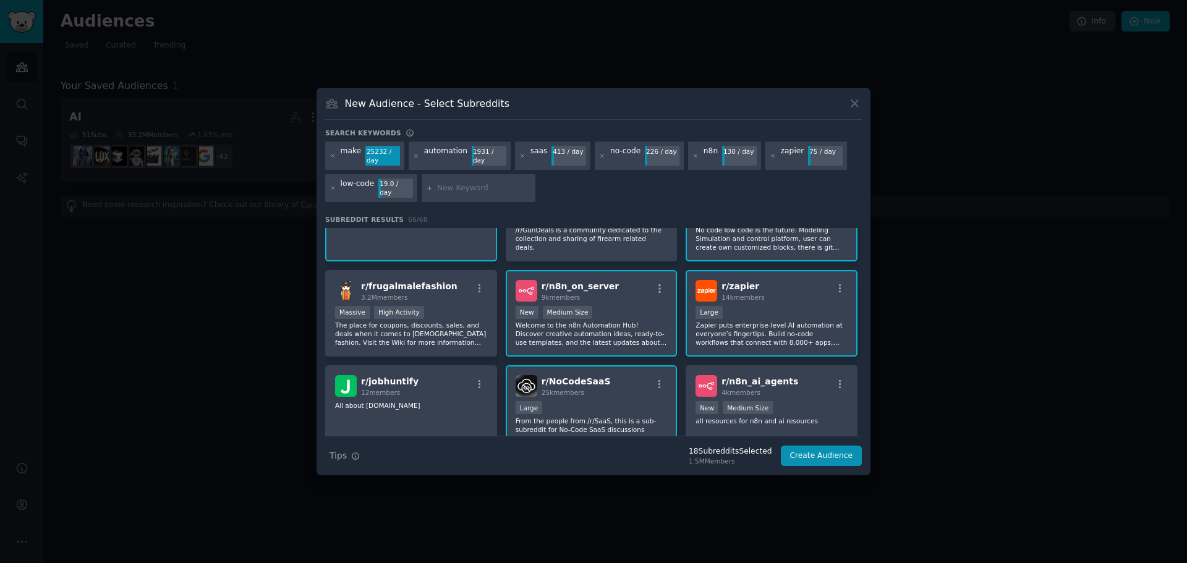
scroll to position [247, 0]
click at [745, 333] on p "Zapier puts enterprise-level AI automation at everyone’s fingertips. Build no-c…" at bounding box center [772, 331] width 152 height 26
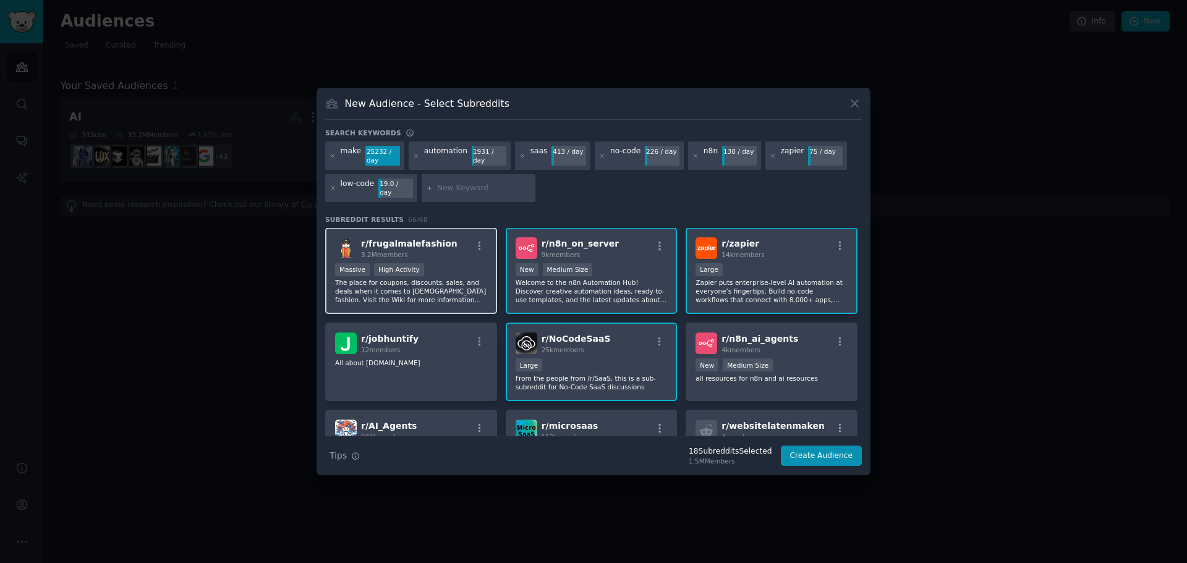
scroll to position [309, 0]
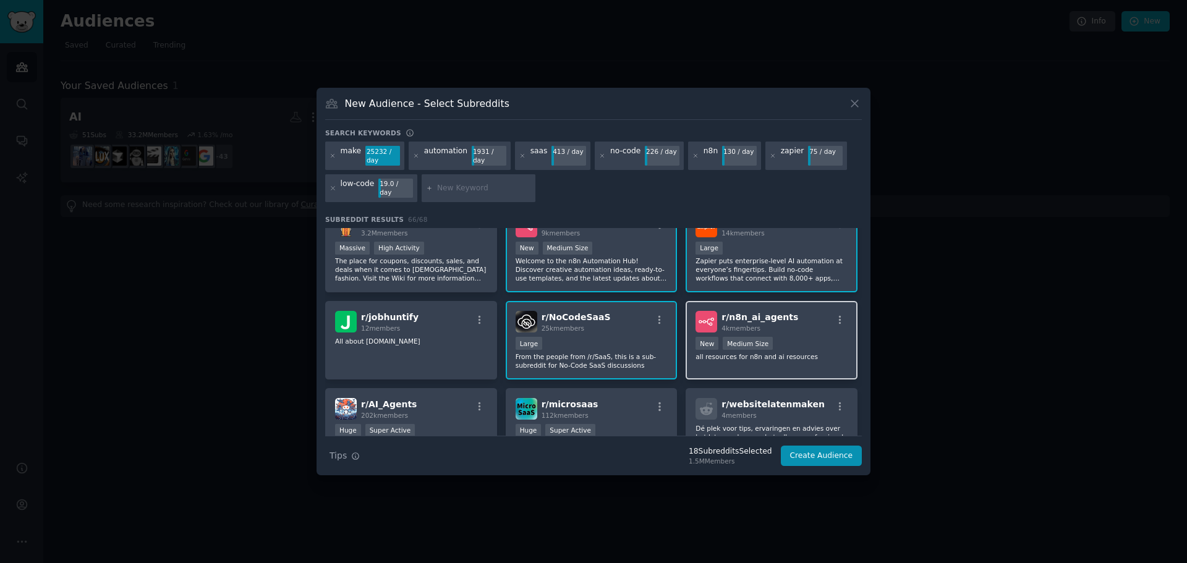
click at [772, 352] on p "all resources for n8n and ai resources" at bounding box center [772, 356] width 152 height 9
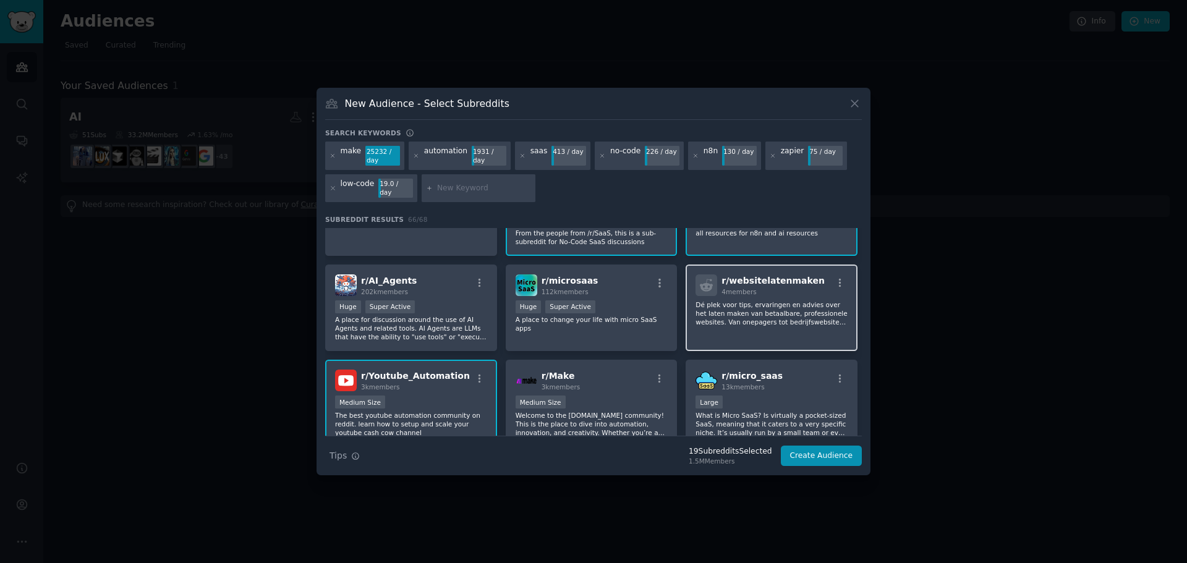
scroll to position [371, 0]
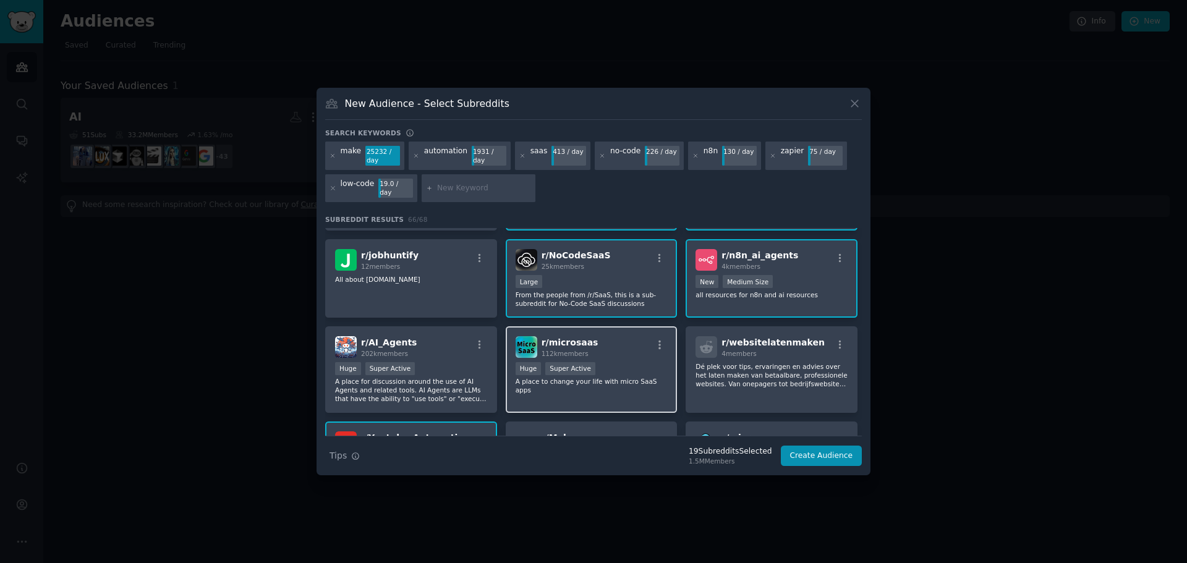
click at [615, 365] on div ">= 95th percentile for submissions / day Huge Super Active" at bounding box center [592, 369] width 152 height 15
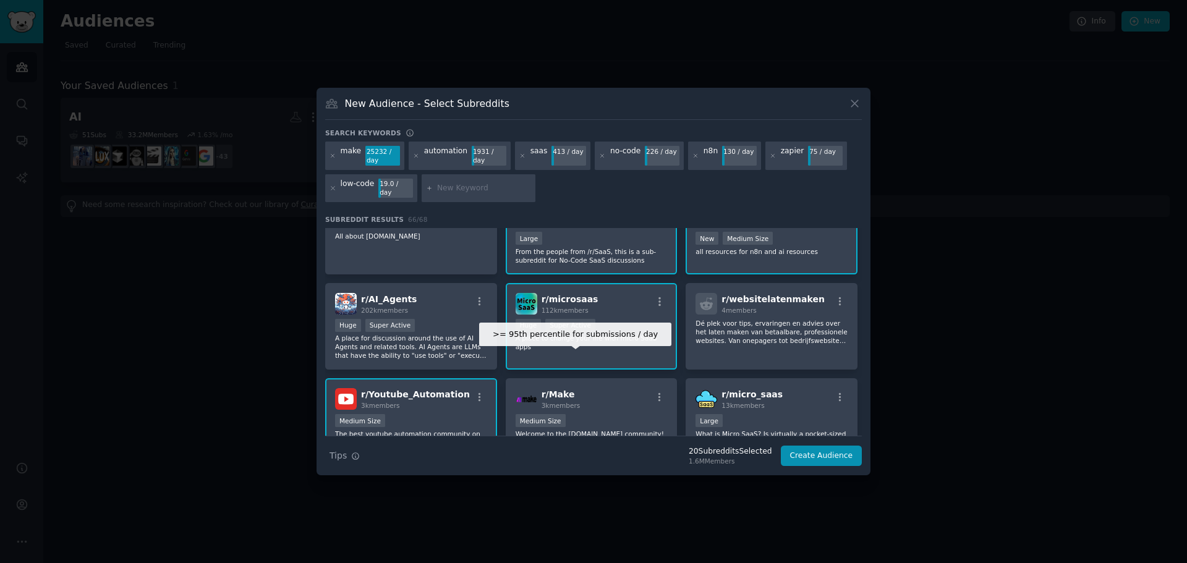
scroll to position [433, 0]
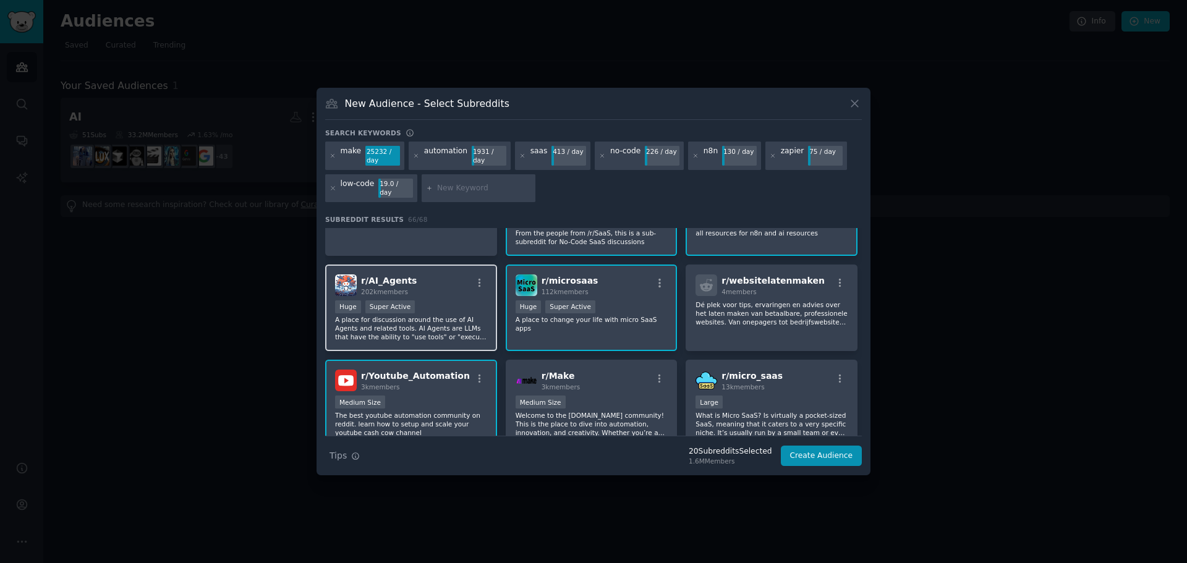
click at [458, 331] on p "A place for discussion around the use of AI Agents and related tools. AI Agents…" at bounding box center [411, 328] width 152 height 26
click at [613, 389] on div "r/ Make 3k members Medium Size Welcome to the Make.com community! This is the p…" at bounding box center [592, 403] width 172 height 87
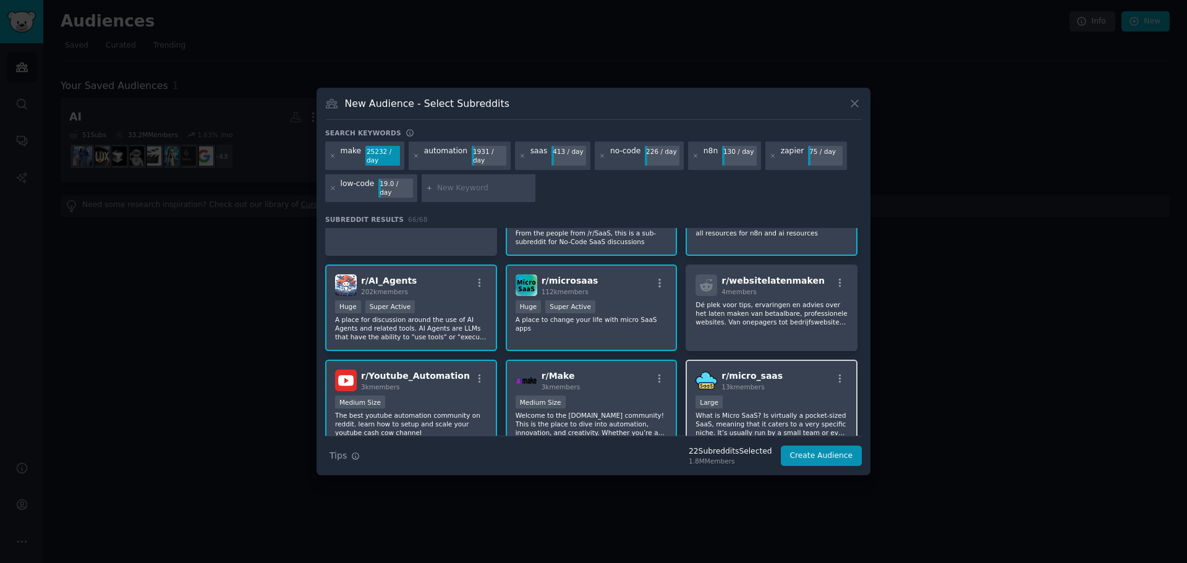
click at [775, 398] on div "Large" at bounding box center [772, 403] width 152 height 15
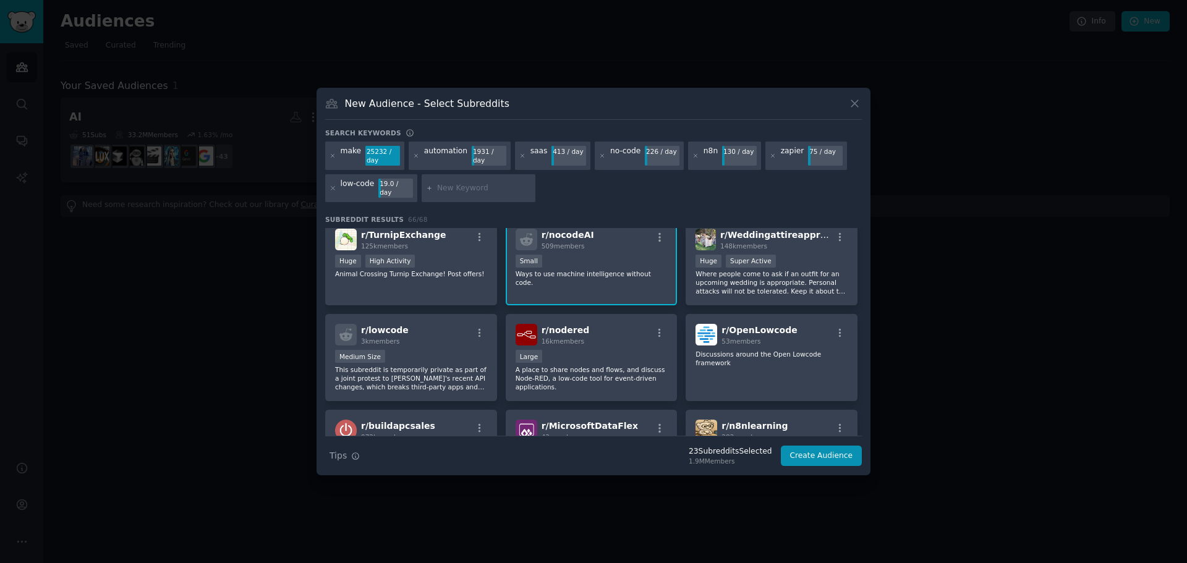
scroll to position [1051, 0]
click at [440, 370] on p "This subreddit is temporarily private as part of a joint protest to Reddit's re…" at bounding box center [411, 379] width 152 height 26
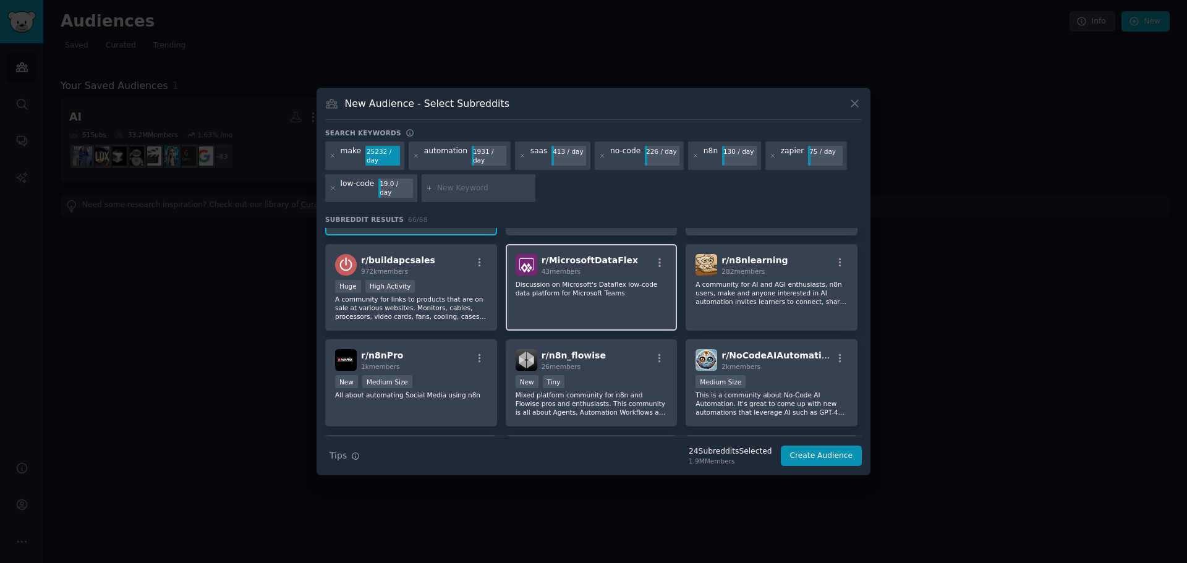
scroll to position [1237, 0]
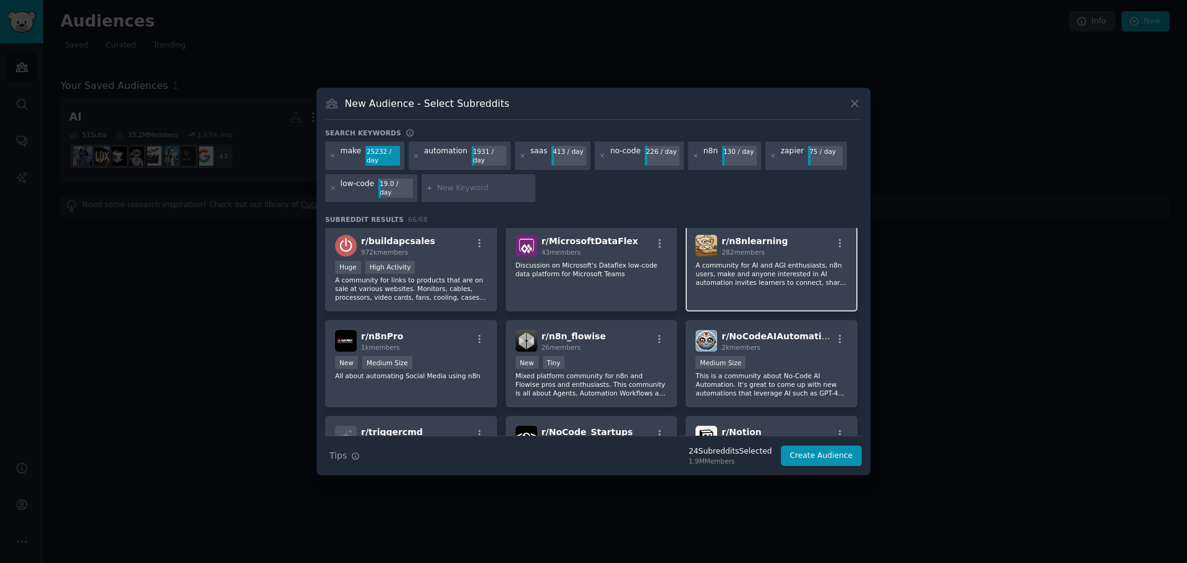
click at [758, 278] on p "A community for AI and AGI enthusiasts, n8n users, make and anyone interested i…" at bounding box center [772, 274] width 152 height 26
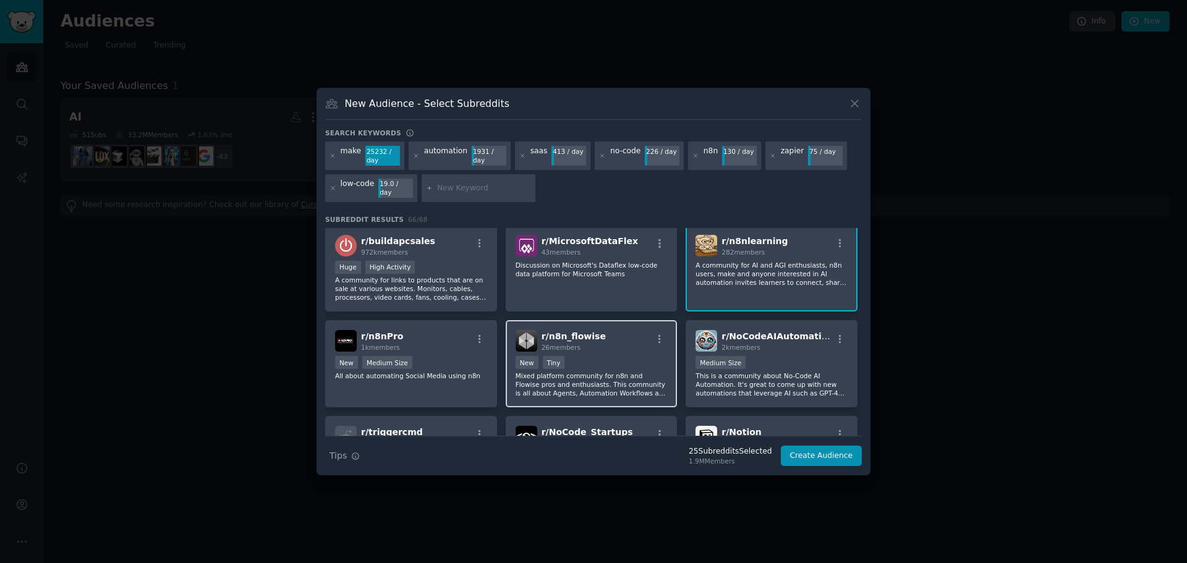
click at [613, 357] on div "New Tiny" at bounding box center [592, 363] width 152 height 15
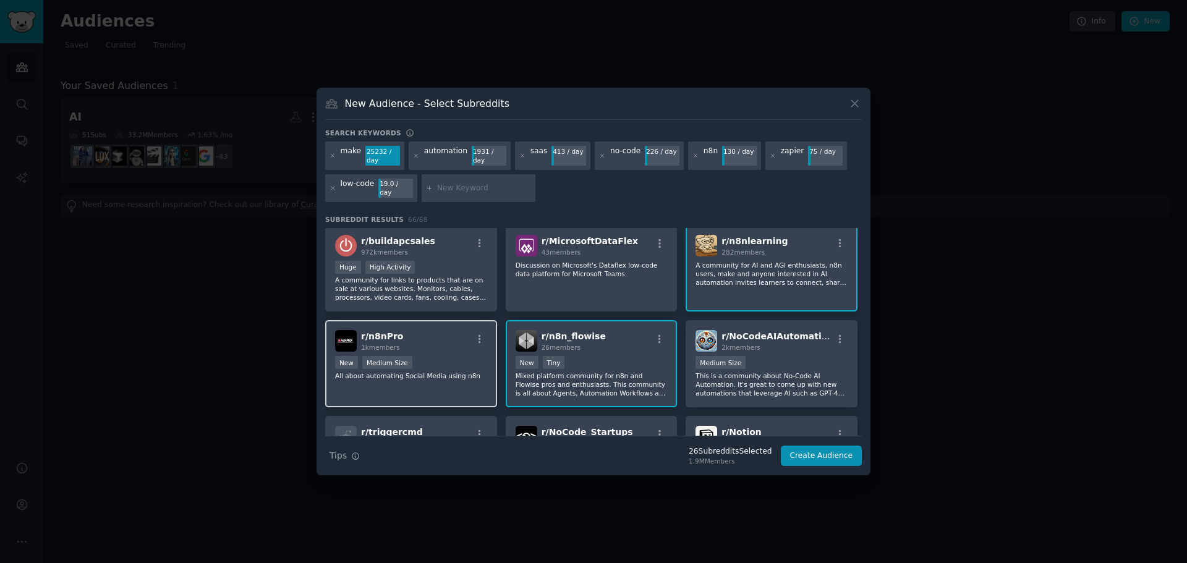
click at [453, 359] on div "New Medium Size" at bounding box center [411, 363] width 152 height 15
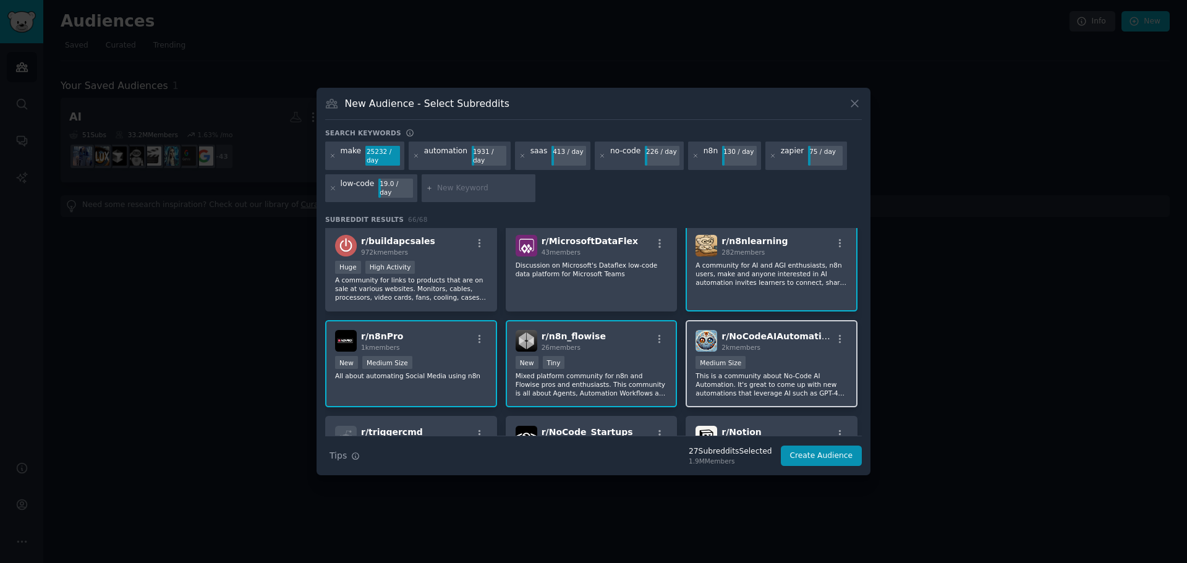
click at [775, 373] on p "This is a community about No-Code AI Automation. It's great to come up with new…" at bounding box center [772, 385] width 152 height 26
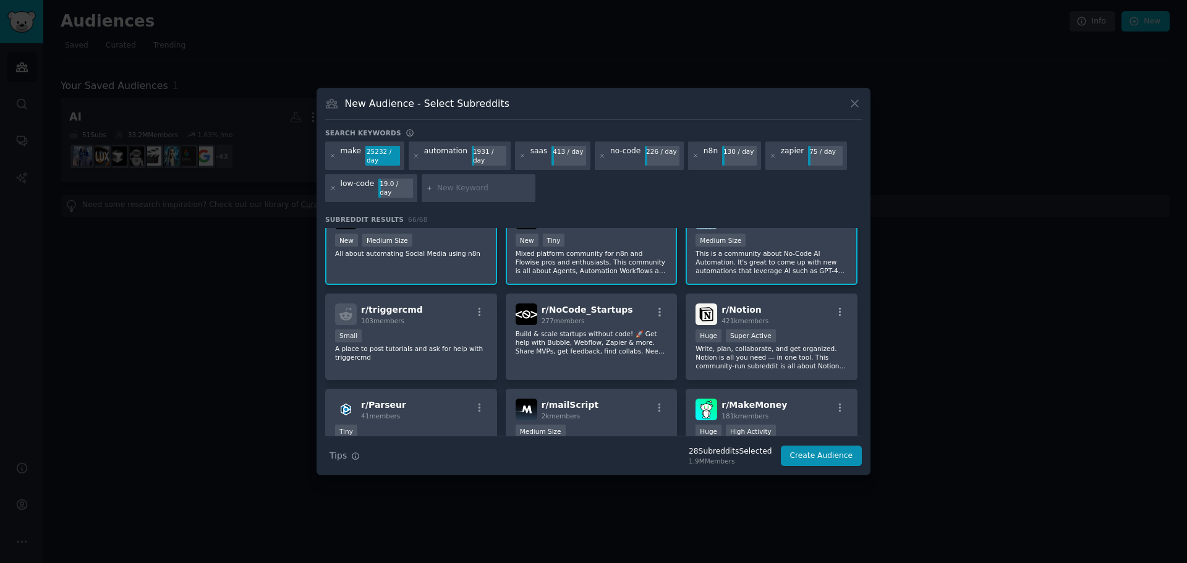
scroll to position [1360, 0]
click at [571, 343] on p "Build & scale startups without code! 🚀 Get help with Bubble, Webflow, Zapier & …" at bounding box center [592, 341] width 152 height 26
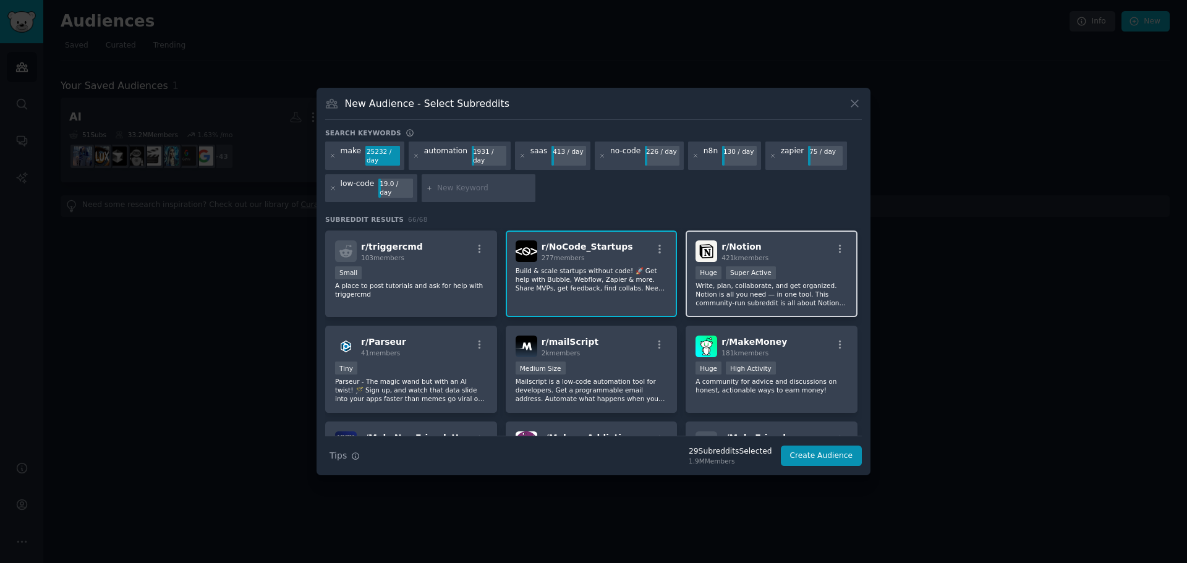
click at [747, 296] on p "Write, plan, collaborate, and get organized. Notion is all you need — in one to…" at bounding box center [772, 294] width 152 height 26
click at [461, 185] on input "text" at bounding box center [484, 188] width 94 height 11
type input "notion"
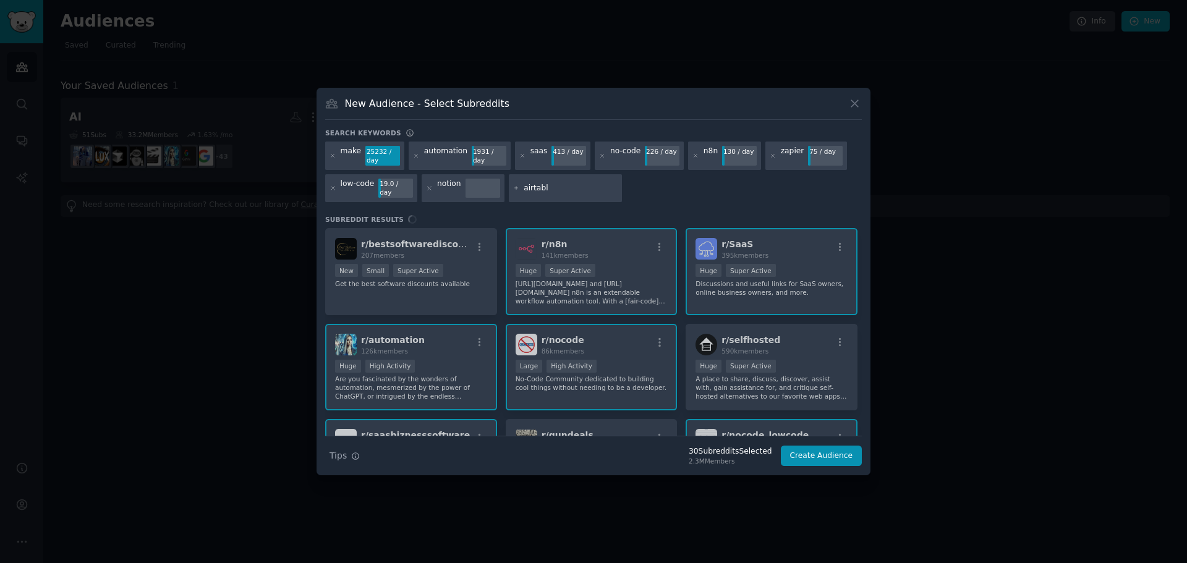
type input "airtable"
type input "sheets"
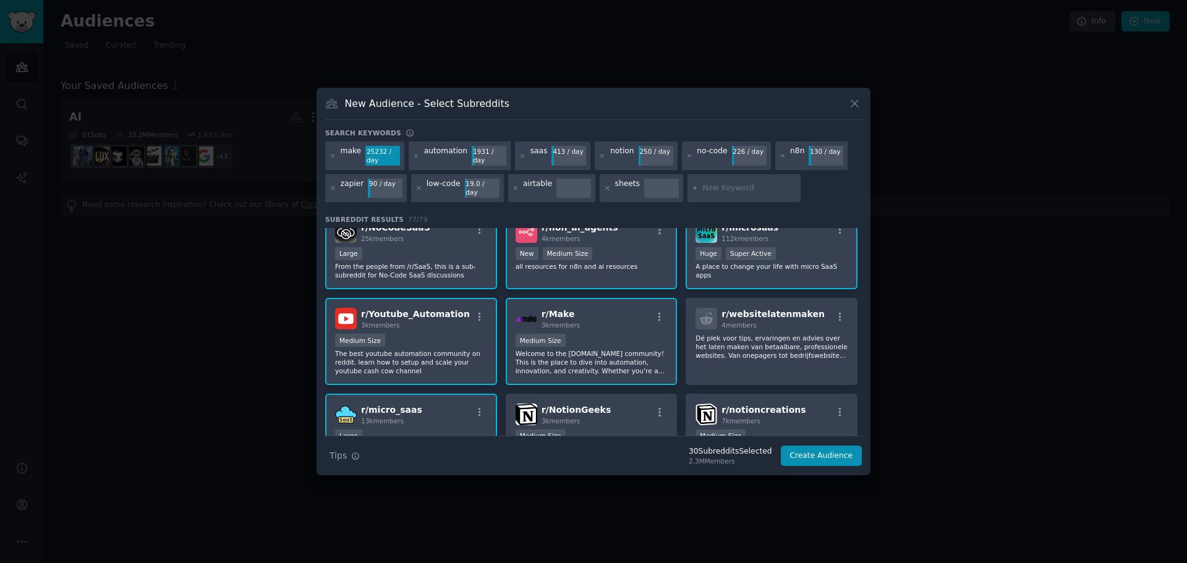
scroll to position [556, 0]
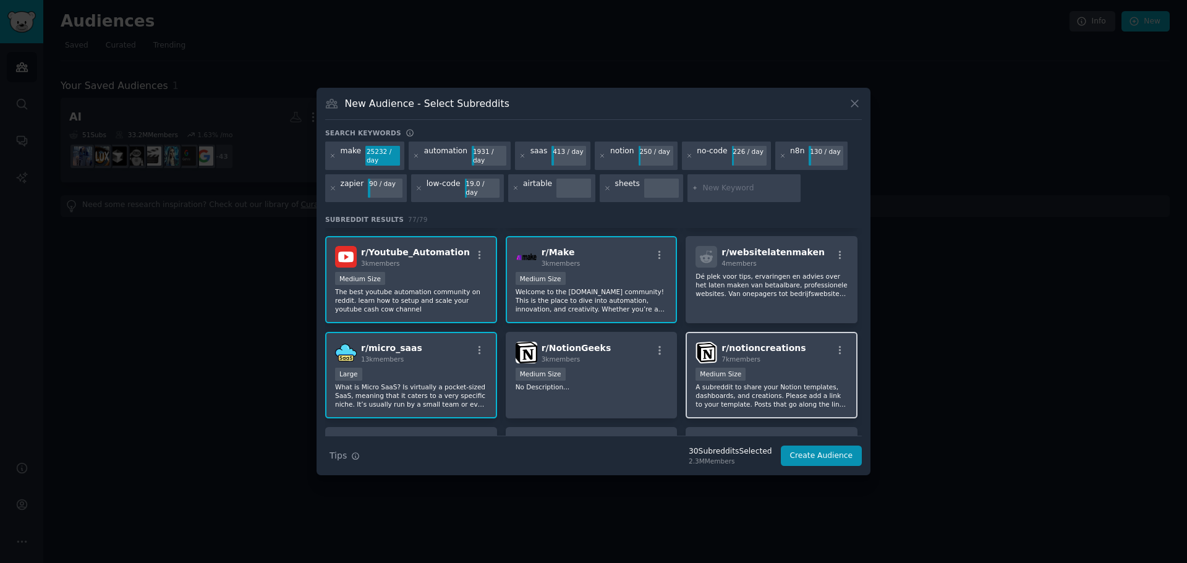
click at [781, 368] on div "1000 - 10,000 members Medium Size" at bounding box center [772, 375] width 152 height 15
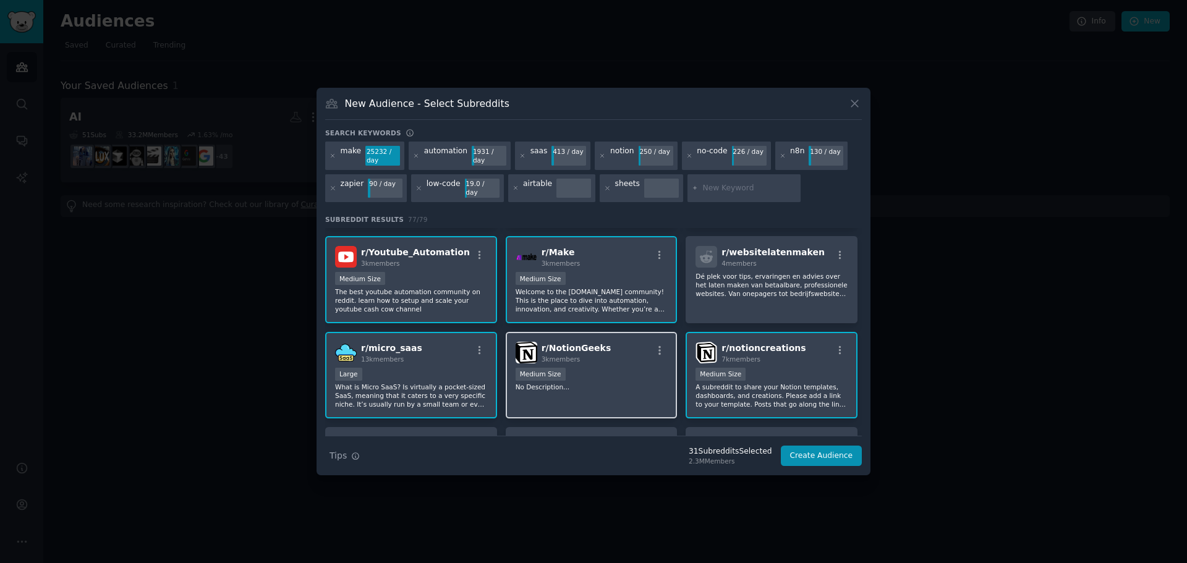
click at [627, 375] on div "Medium Size" at bounding box center [592, 375] width 152 height 15
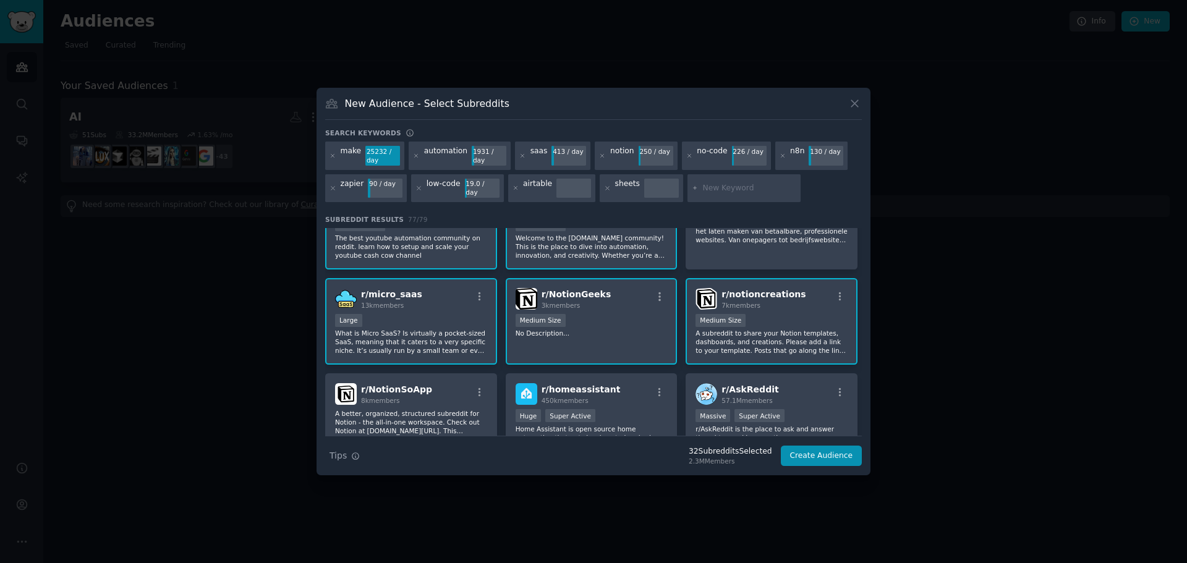
scroll to position [680, 0]
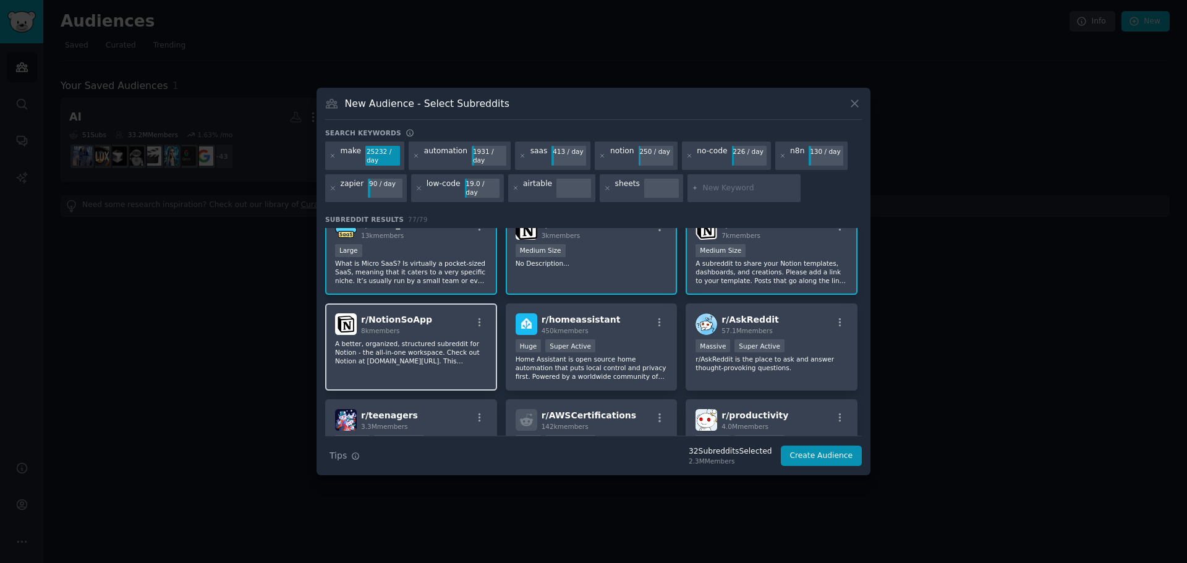
click at [463, 348] on p "A better, organized, structured subreddit for Notion - the all-in-one workspace…" at bounding box center [411, 352] width 152 height 26
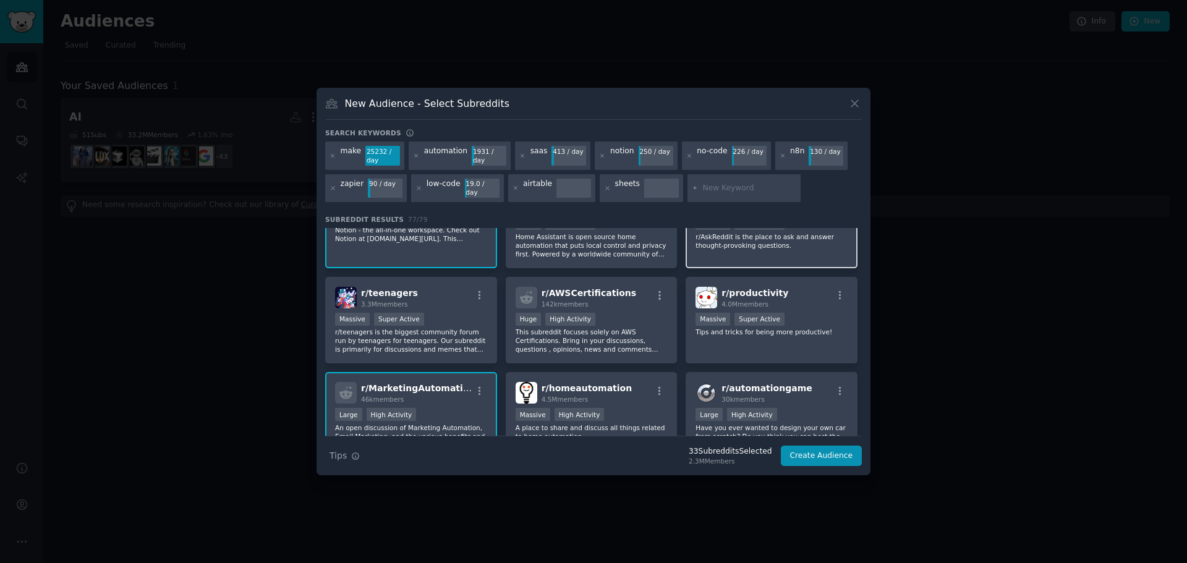
scroll to position [804, 0]
click at [747, 336] on div "r/ productivity 4.0M members Massive Super Active Tips and tricks for being mor…" at bounding box center [772, 319] width 172 height 87
click at [702, 189] on input "text" at bounding box center [749, 188] width 94 height 11
type input "productivity"
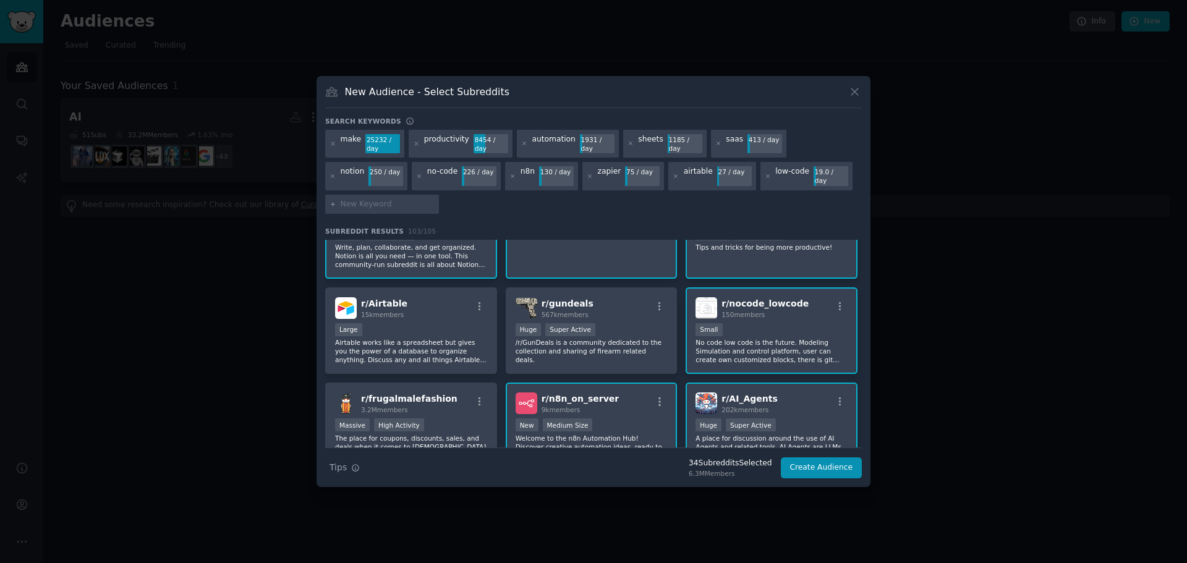
scroll to position [247, 0]
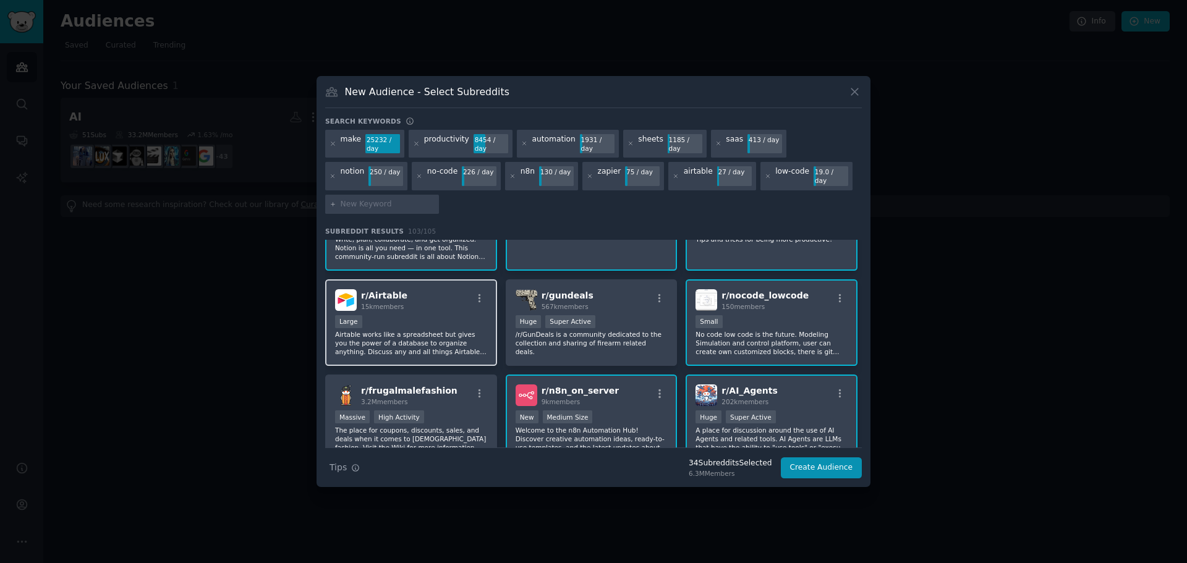
click at [422, 319] on div "Large" at bounding box center [411, 322] width 152 height 15
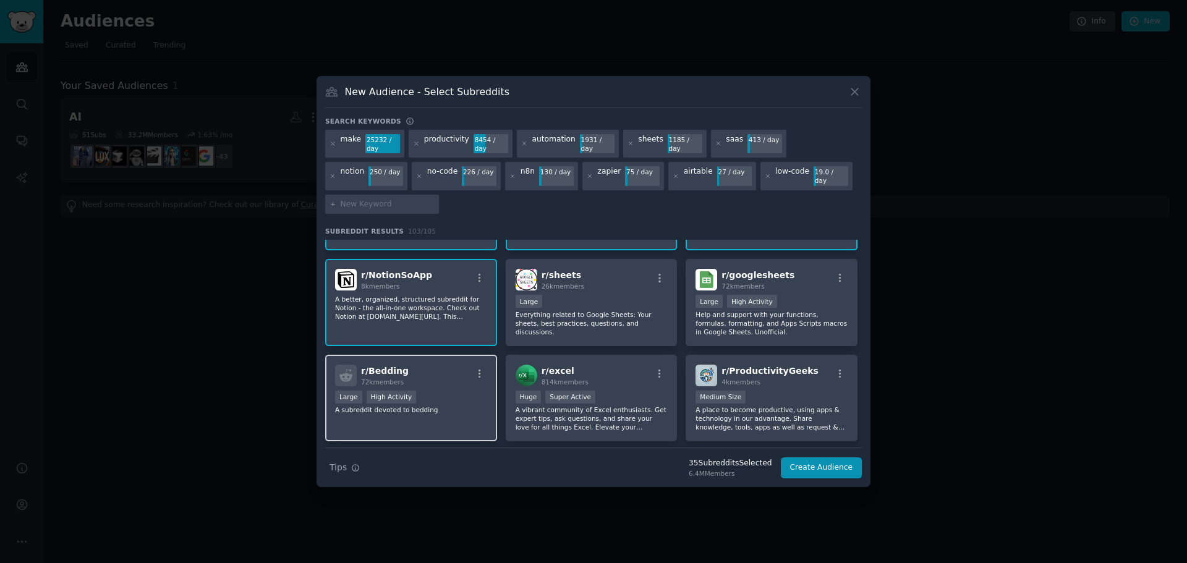
scroll to position [989, 0]
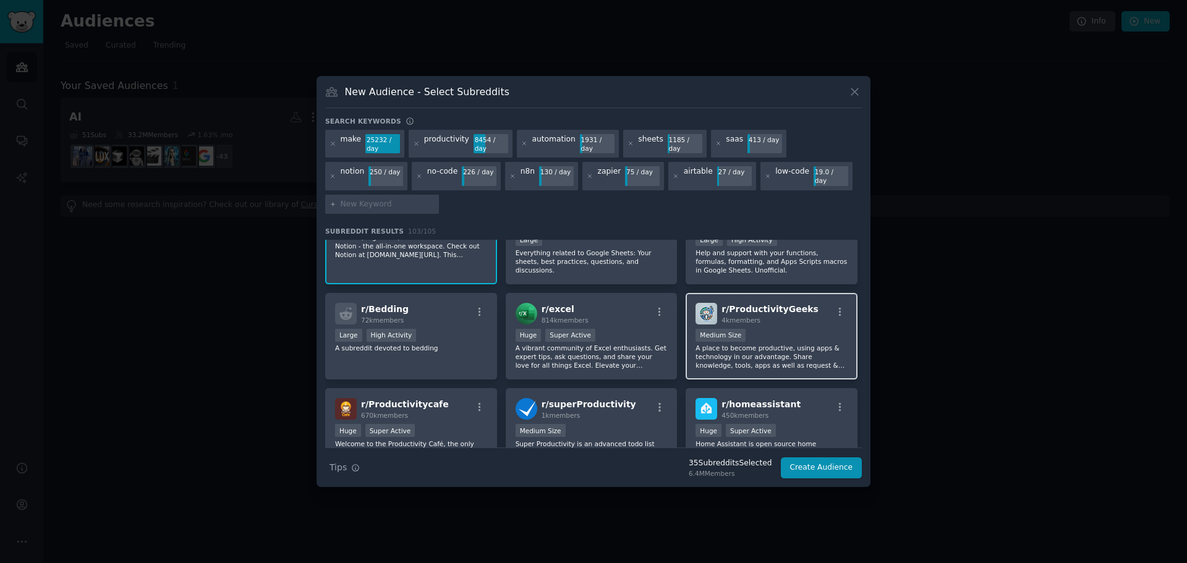
click at [753, 360] on p "A place to become productive, using apps & technology in our advantage. Share k…" at bounding box center [772, 357] width 152 height 26
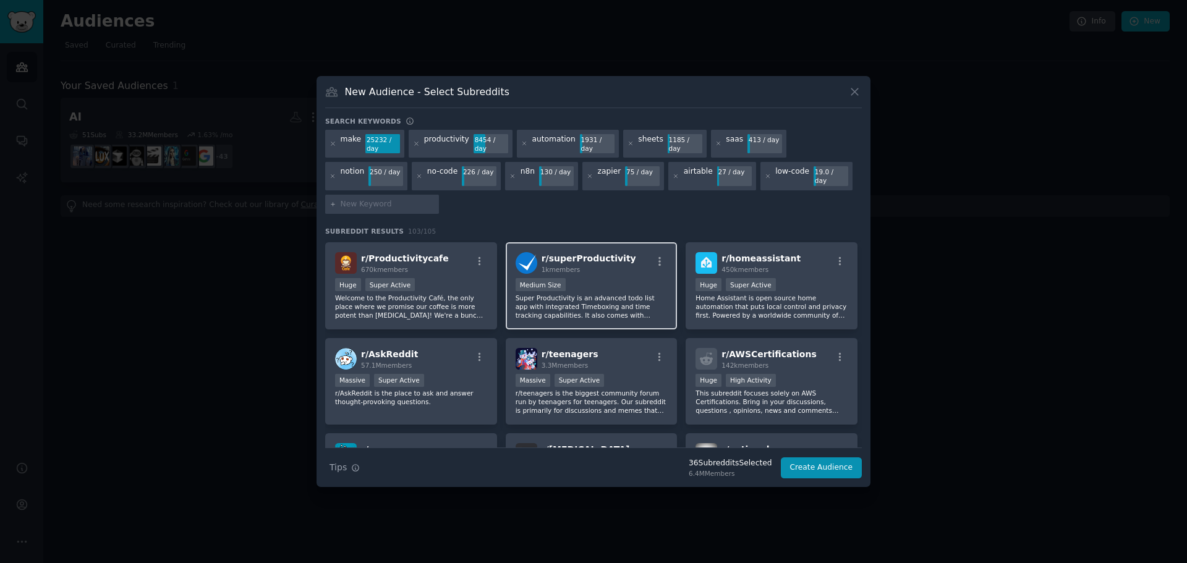
scroll to position [1113, 0]
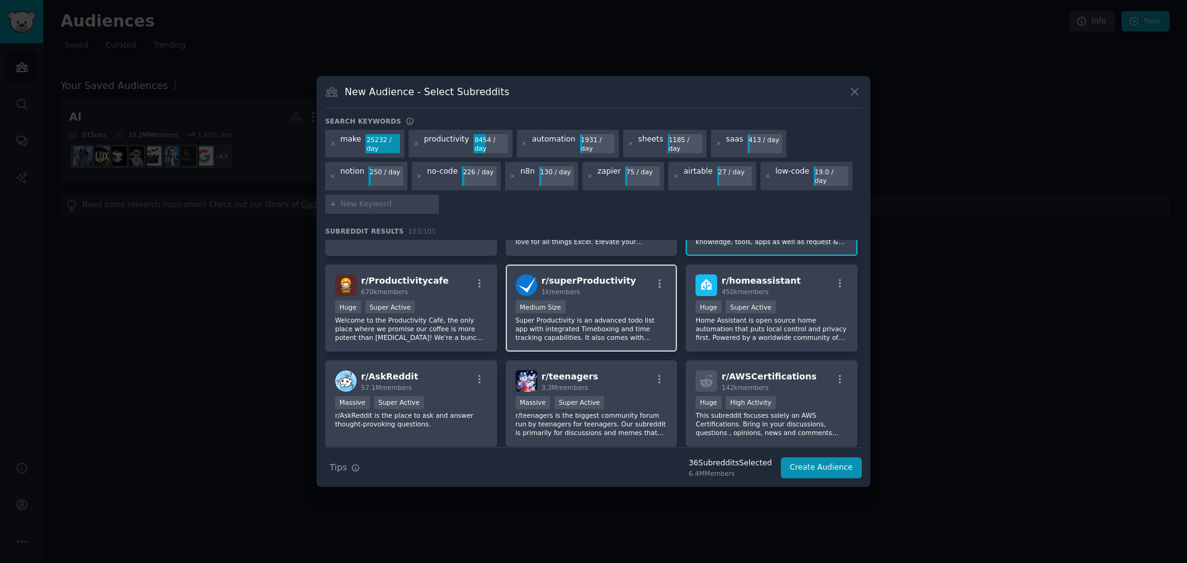
click at [622, 317] on p "Super Productivity is an advanced todo list app with integrated Timeboxing and …" at bounding box center [592, 329] width 152 height 26
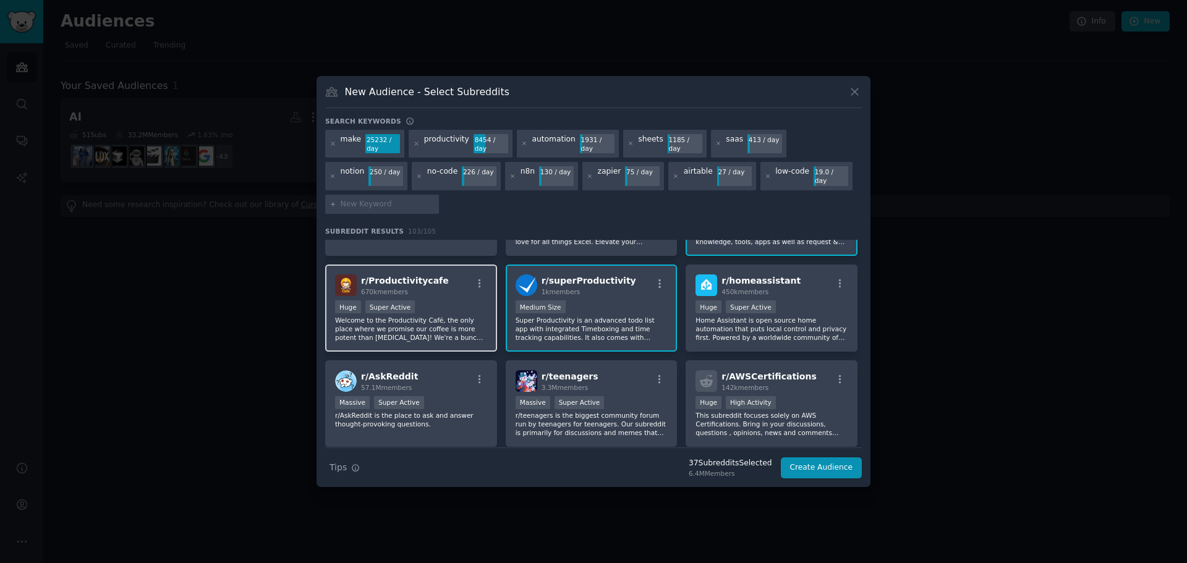
click at [469, 325] on p "Welcome to the Productivity Café, the only place where we promise our coffee is…" at bounding box center [411, 329] width 152 height 26
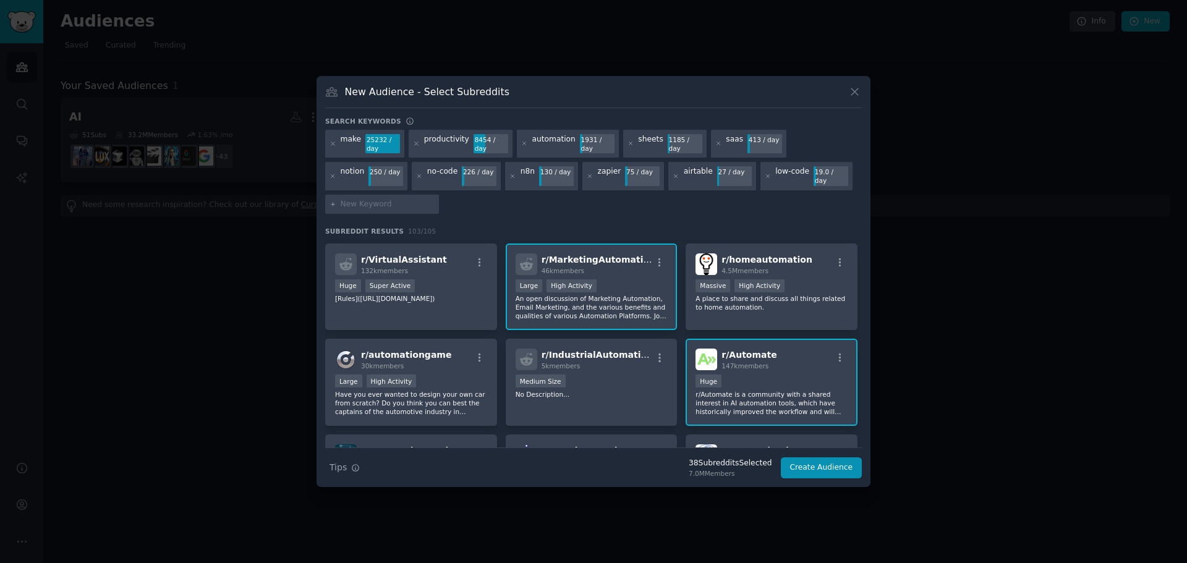
scroll to position [1422, 0]
click at [445, 396] on p "Have you ever wanted to design your own car from scratch? Do you think you can …" at bounding box center [411, 402] width 152 height 26
click at [435, 377] on div "Large High Activity" at bounding box center [411, 380] width 152 height 15
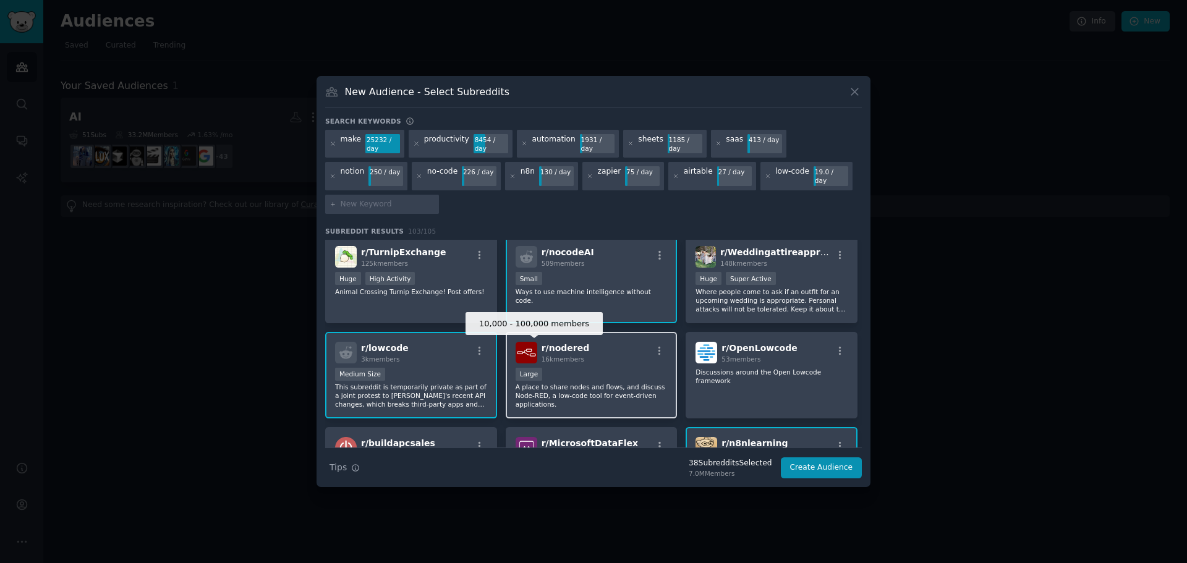
scroll to position [1731, 0]
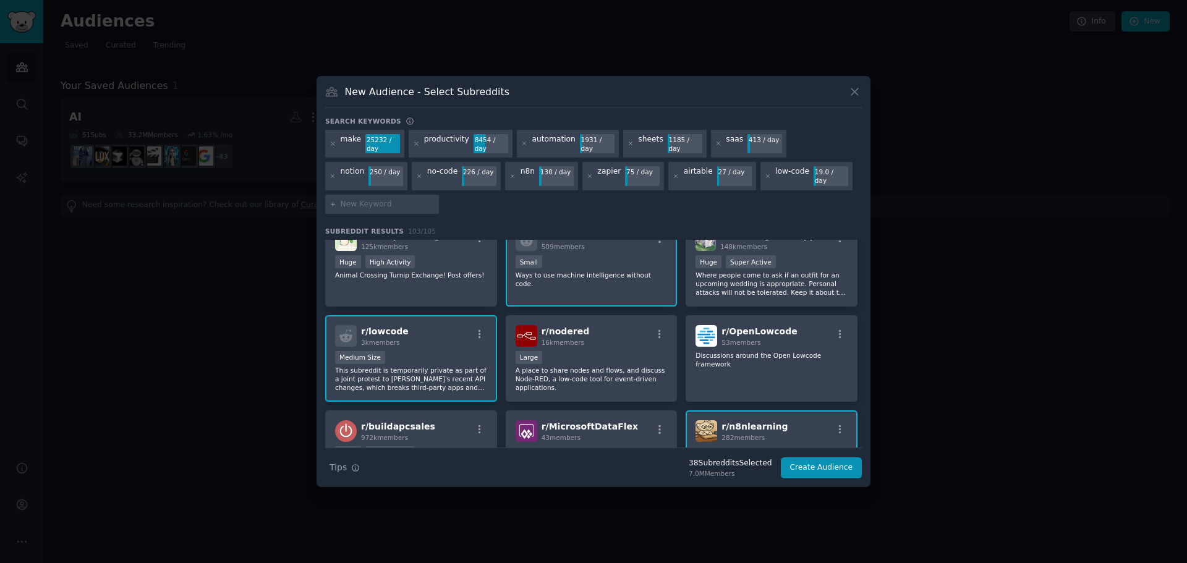
click at [440, 351] on div "Medium Size" at bounding box center [411, 358] width 152 height 15
click at [458, 360] on div "Medium Size" at bounding box center [411, 358] width 152 height 15
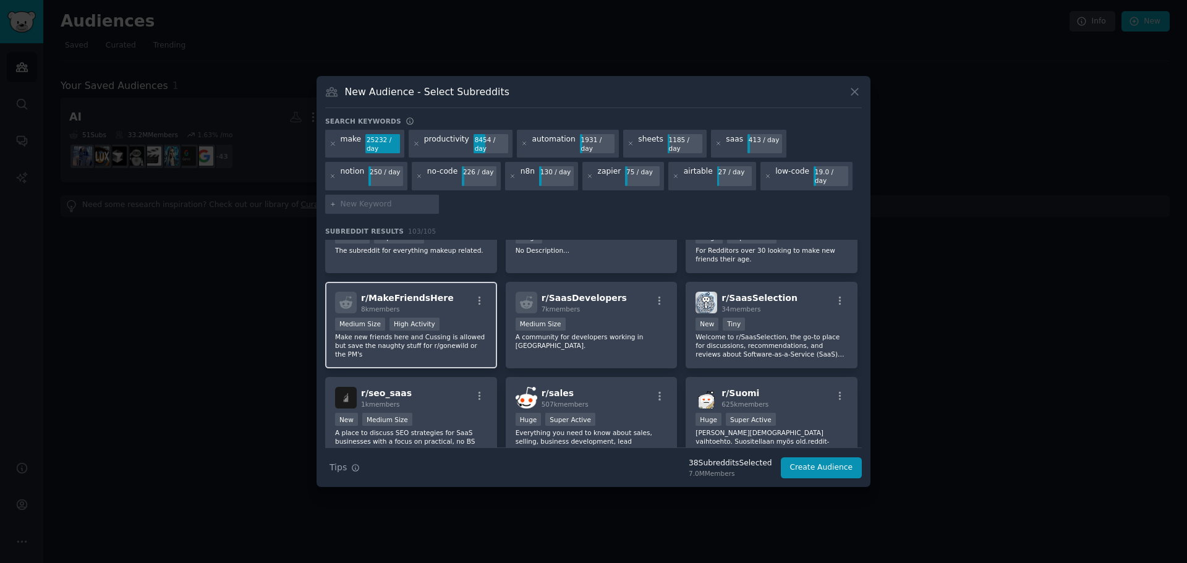
scroll to position [2349, 0]
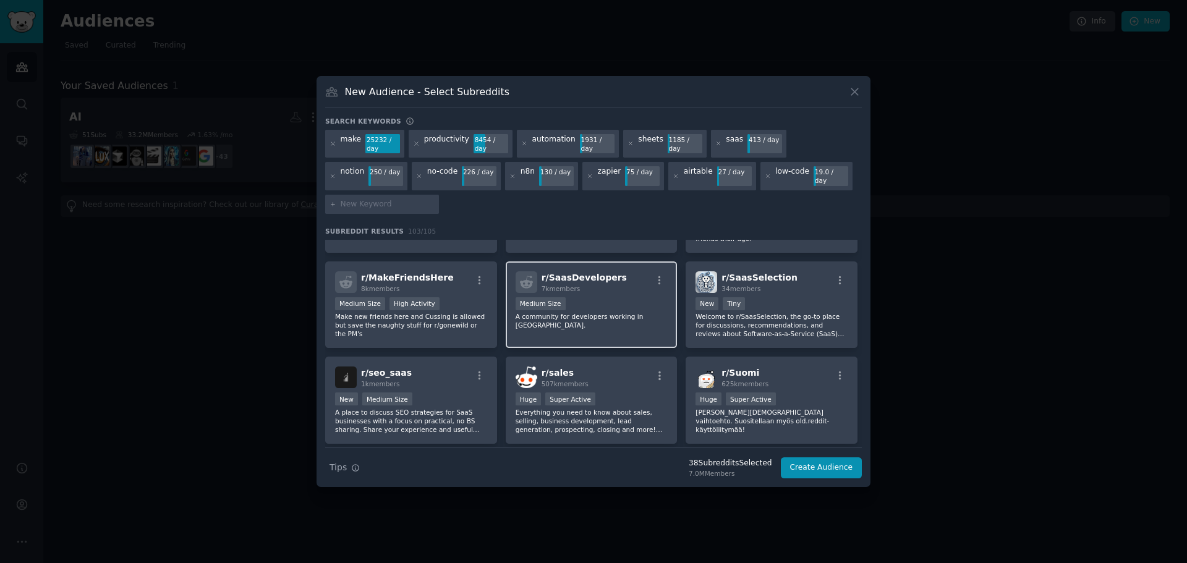
click at [581, 327] on div "r/ SaasDevelopers 7k members Medium Size A community for developers working in …" at bounding box center [592, 305] width 172 height 87
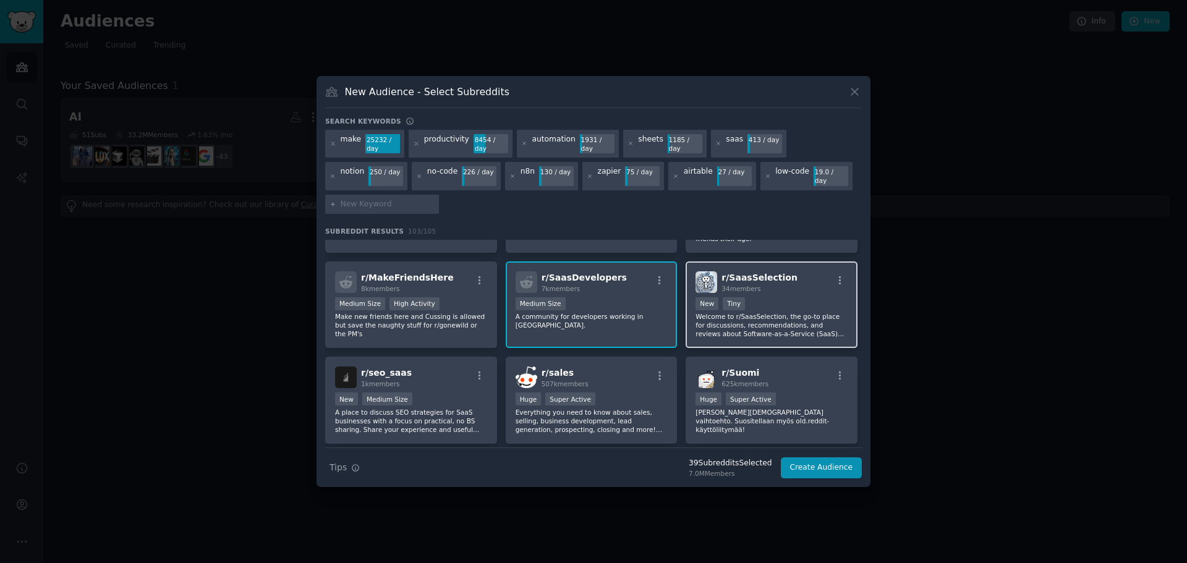
click at [756, 312] on p "Welcome to r/SaasSelection, the go-to place for discussions, recommendations, a…" at bounding box center [772, 325] width 152 height 26
click at [740, 315] on p "Welcome to r/SaasSelection, the go-to place for discussions, recommendations, a…" at bounding box center [772, 325] width 152 height 26
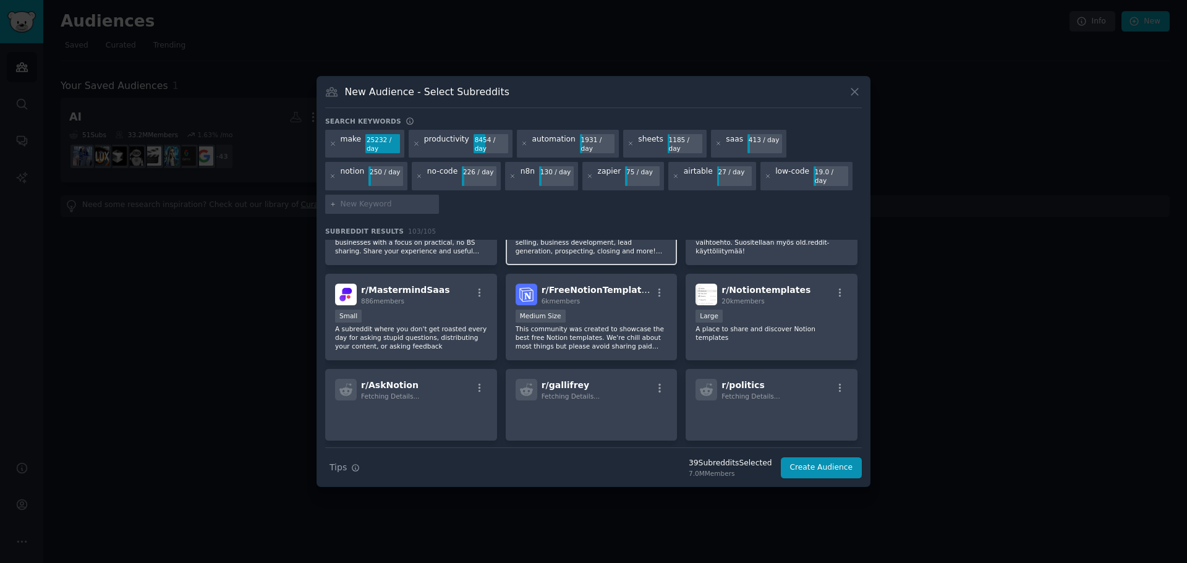
scroll to position [2535, 0]
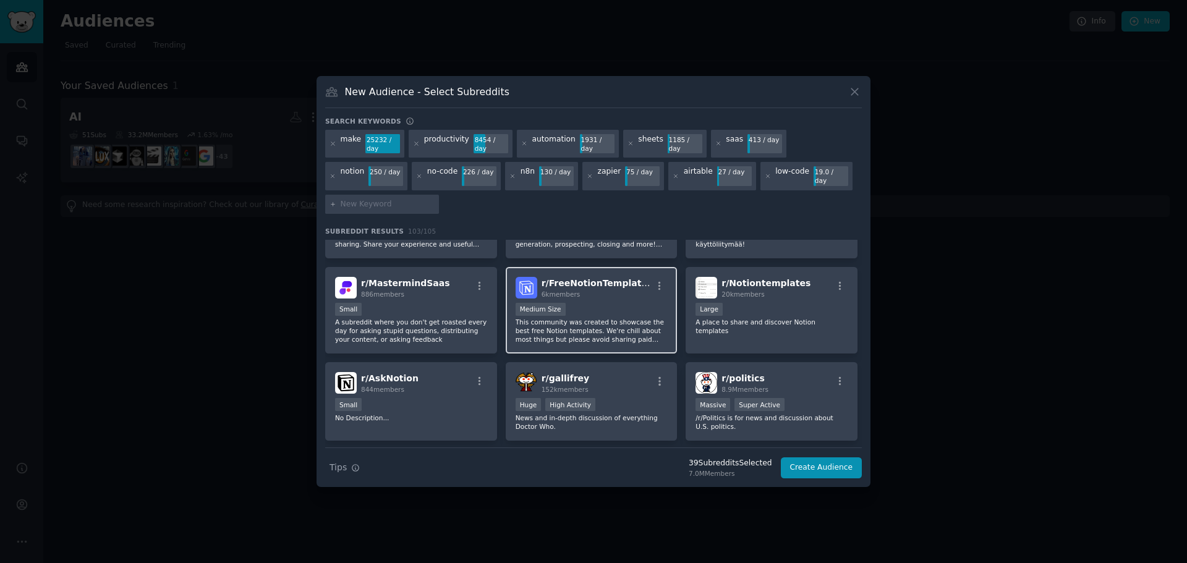
click at [563, 320] on p "This community was created to showcase the best free Notion templates. We're ch…" at bounding box center [592, 331] width 152 height 26
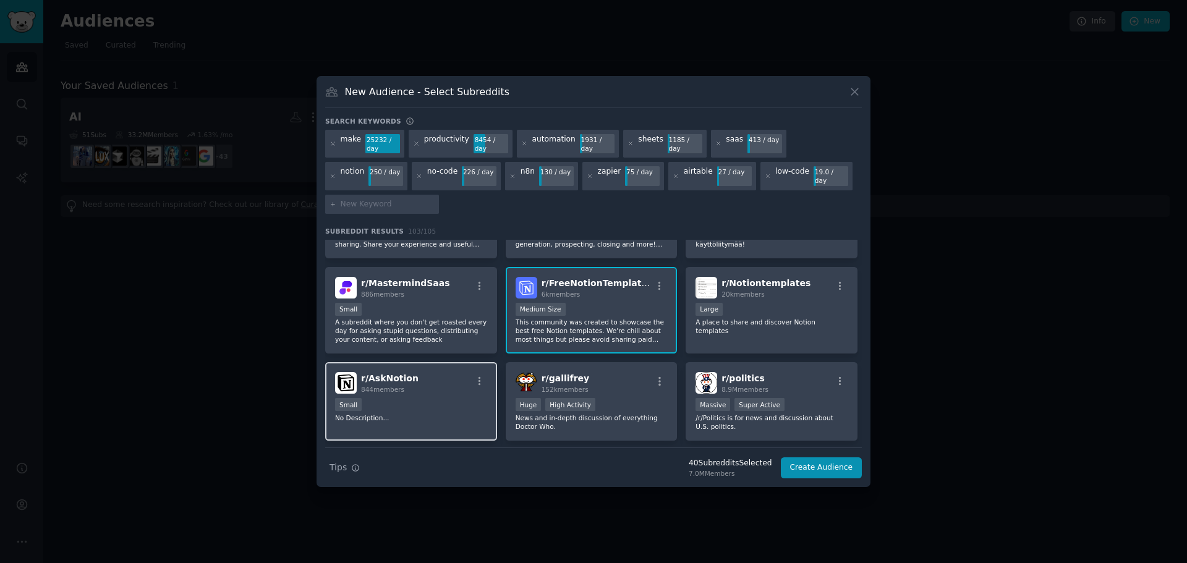
click at [425, 401] on div "Small" at bounding box center [411, 405] width 152 height 15
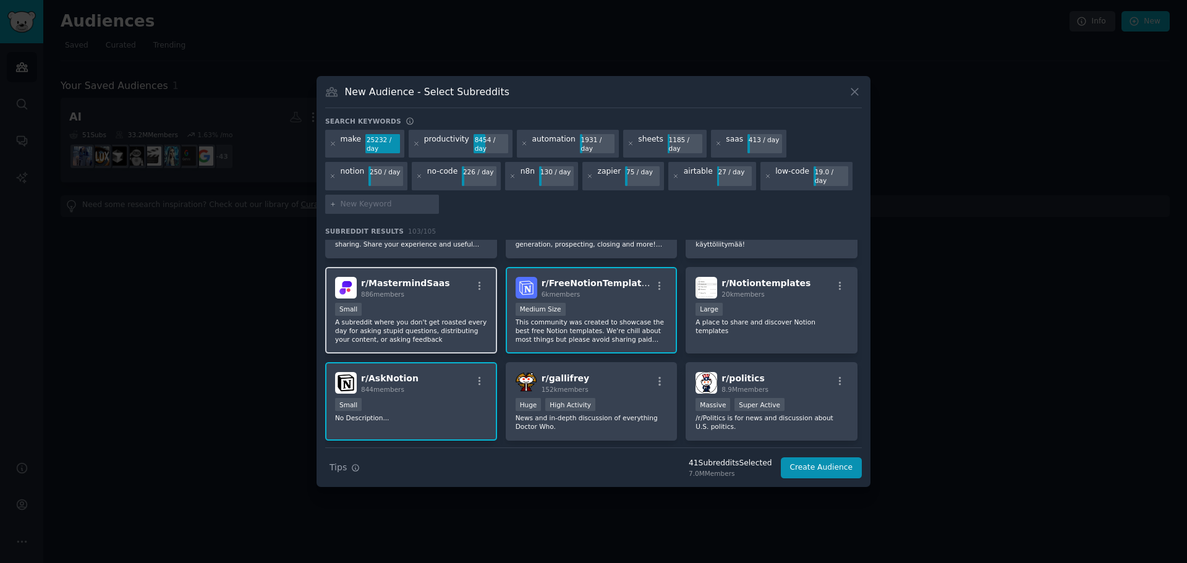
click at [439, 335] on p "A subreddit where you don't get roasted every day for asking stupid questions, …" at bounding box center [411, 331] width 152 height 26
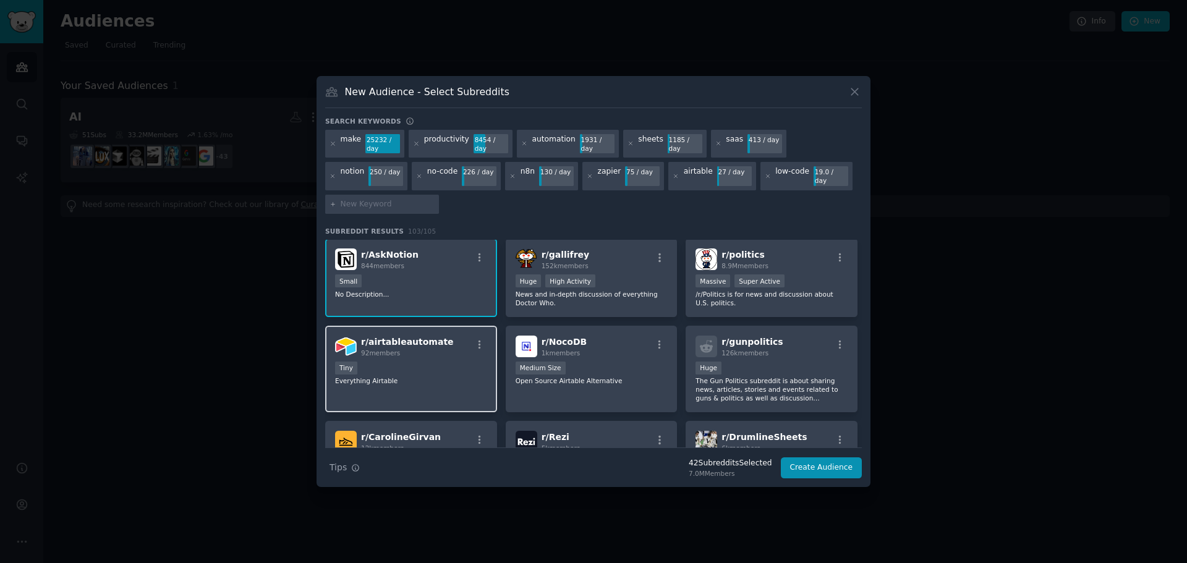
click at [442, 388] on div "r/ airtableautomate 92 members Tiny Everything Airtable" at bounding box center [411, 369] width 172 height 87
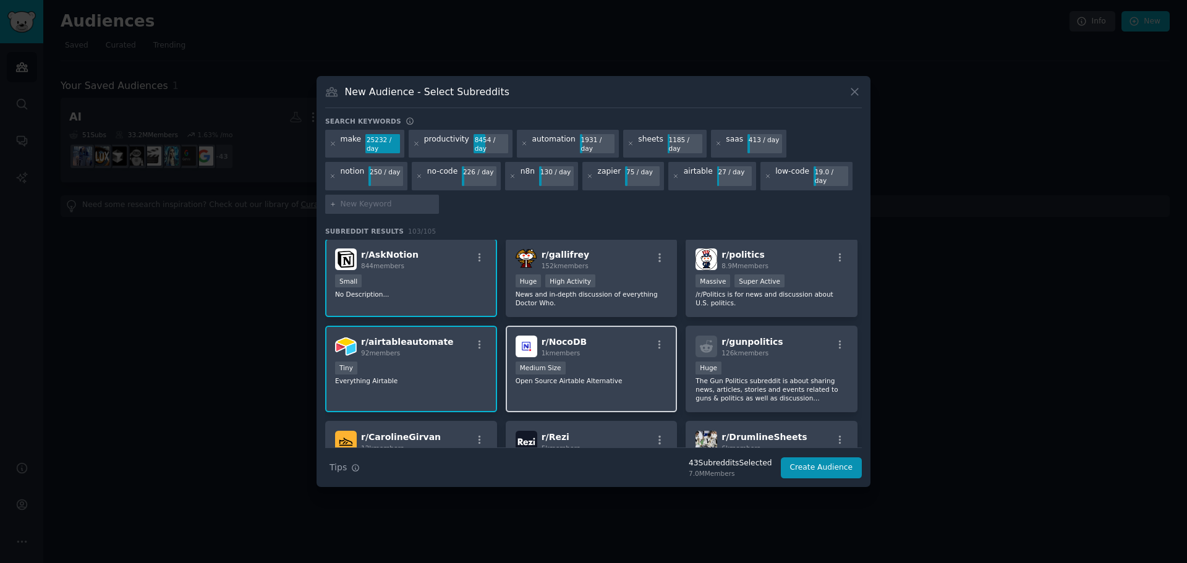
click at [608, 386] on div "r/ NocoDB 1k members Medium Size Open Source Airtable Alternative" at bounding box center [592, 369] width 172 height 87
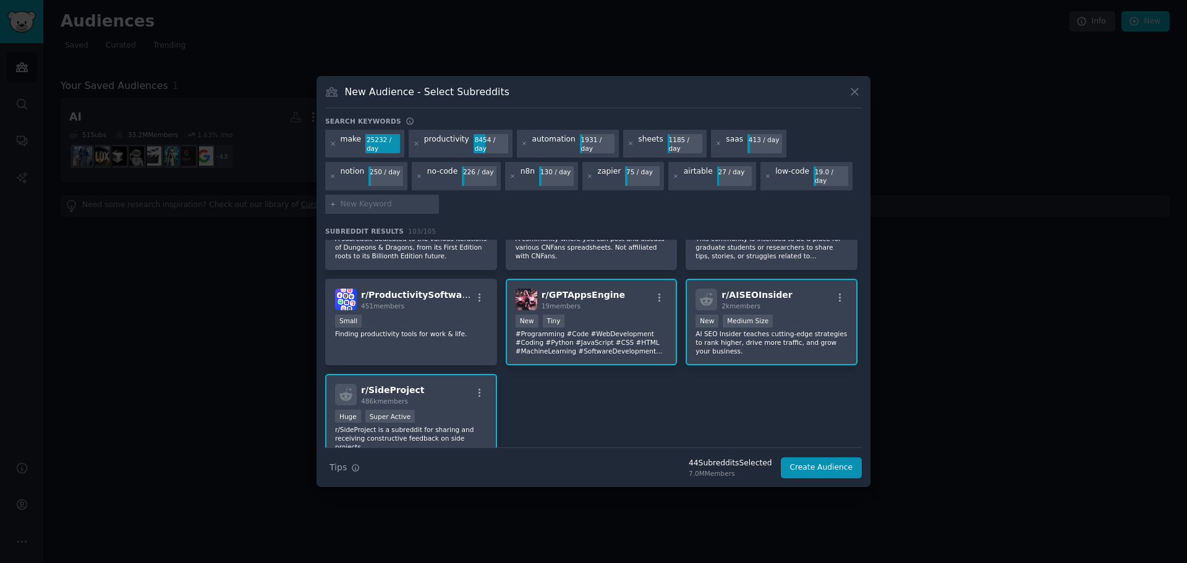
scroll to position [3118, 0]
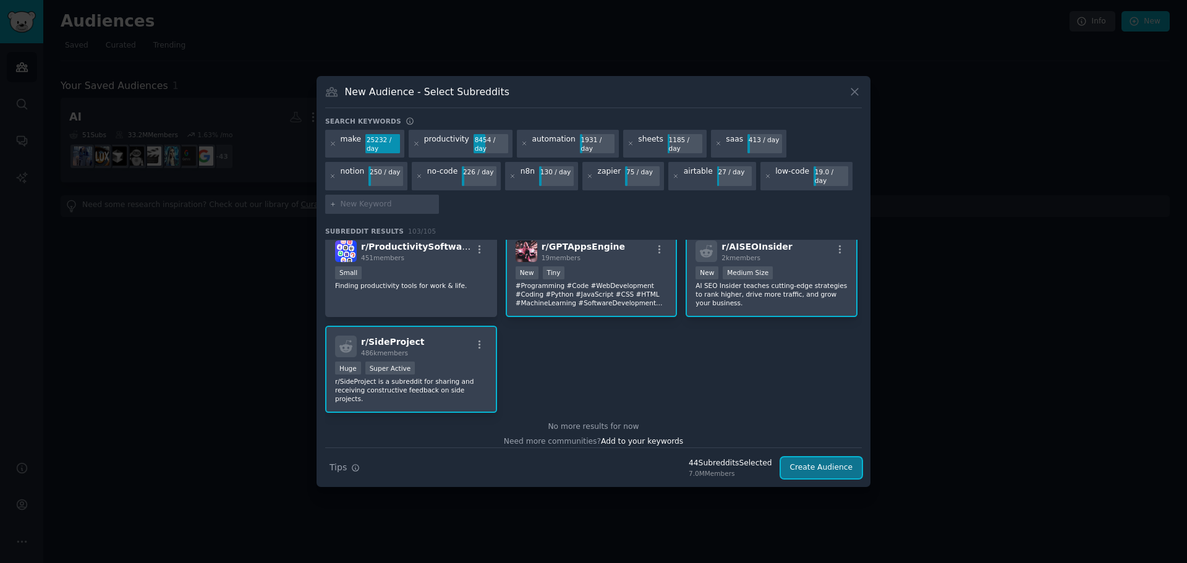
click at [809, 465] on button "Create Audience" at bounding box center [822, 468] width 82 height 21
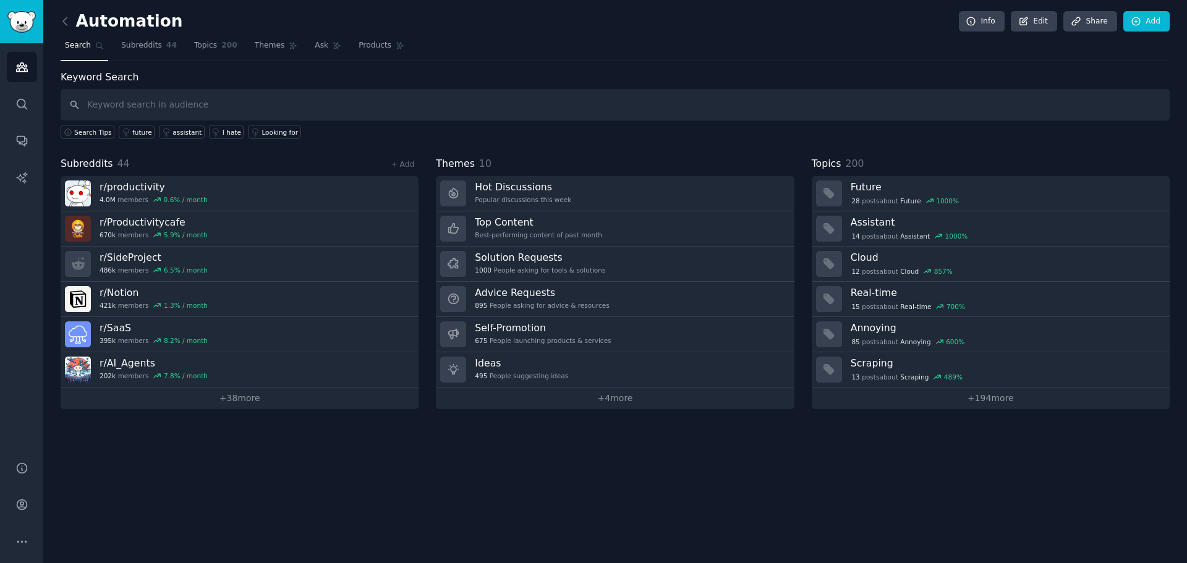
click at [113, 49] on nav "Search Subreddits 44 Topics 200 Themes Ask Products" at bounding box center [615, 48] width 1109 height 25
click at [129, 45] on span "Subreddits" at bounding box center [141, 45] width 41 height 11
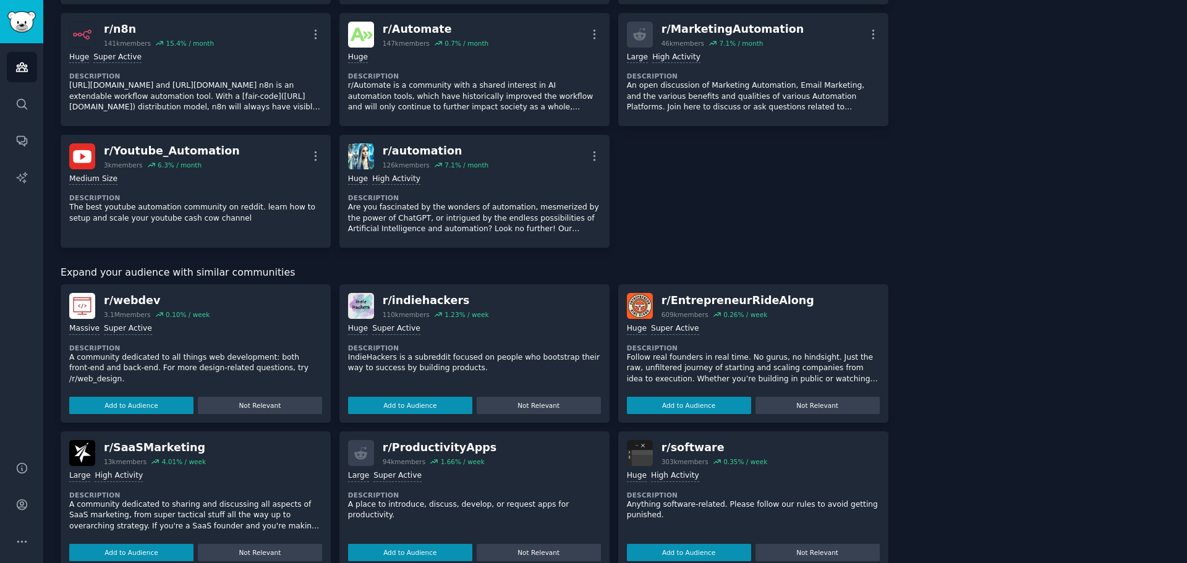
scroll to position [1698, 0]
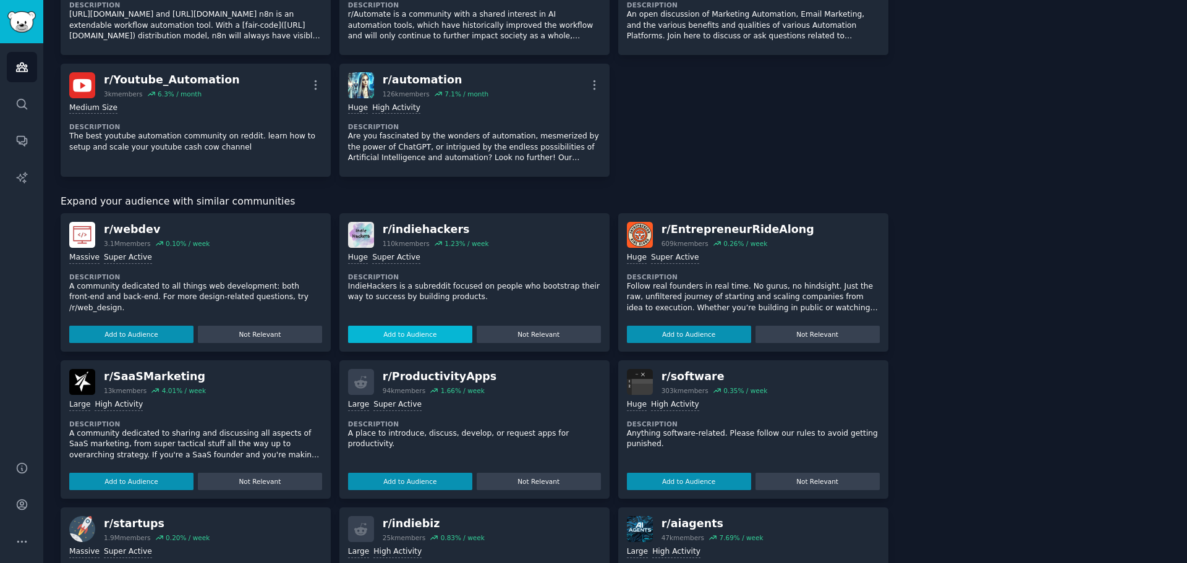
click at [405, 337] on button "Add to Audience" at bounding box center [410, 334] width 124 height 17
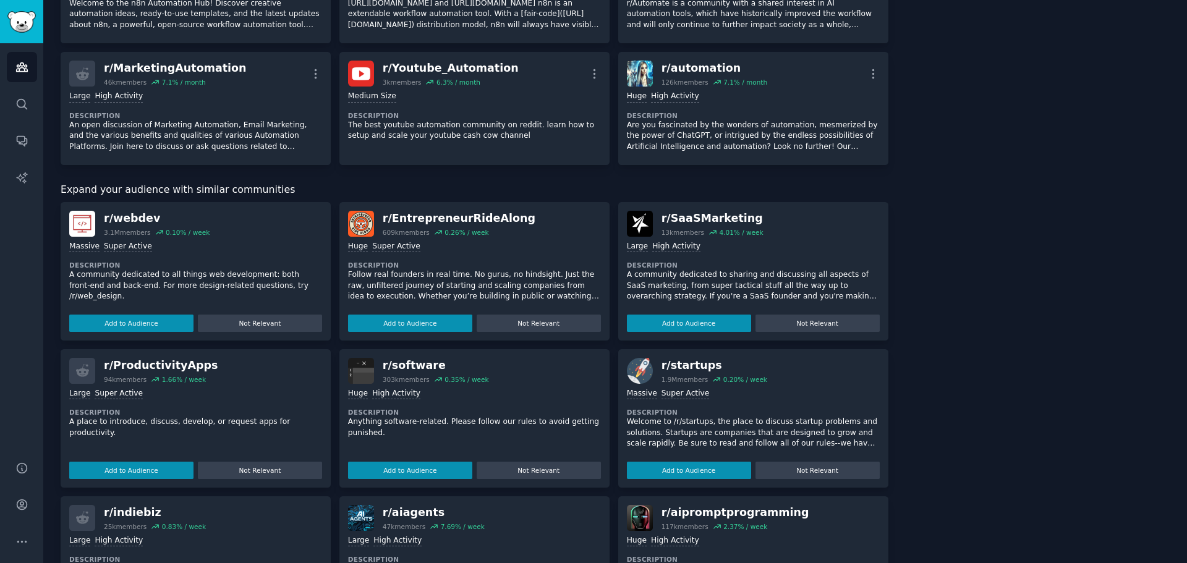
scroll to position [1687, 0]
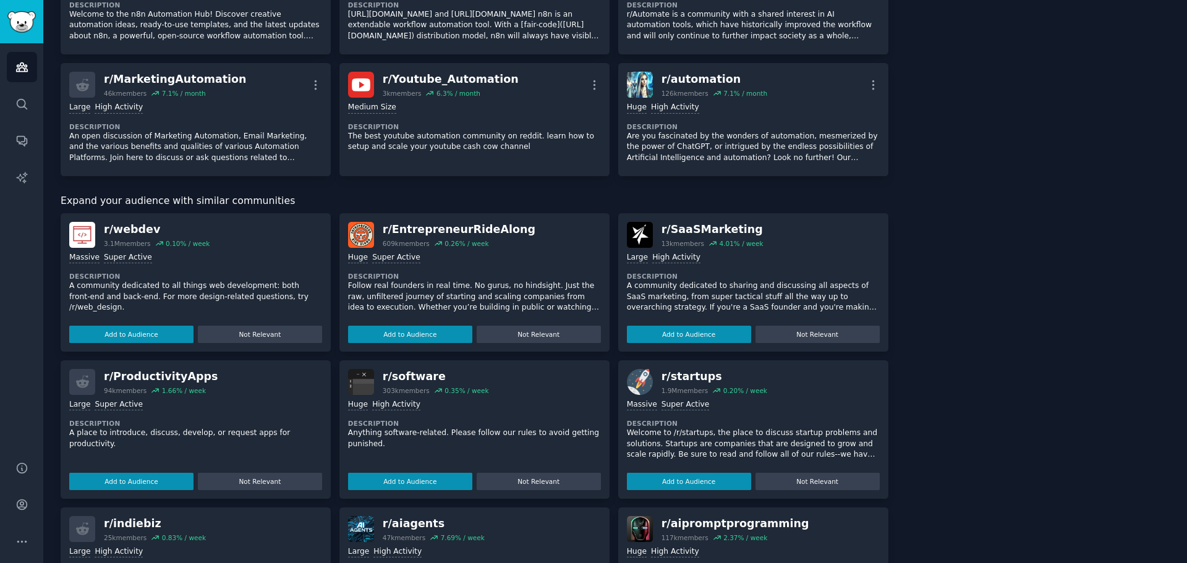
click at [405, 337] on button "Add to Audience" at bounding box center [410, 334] width 124 height 17
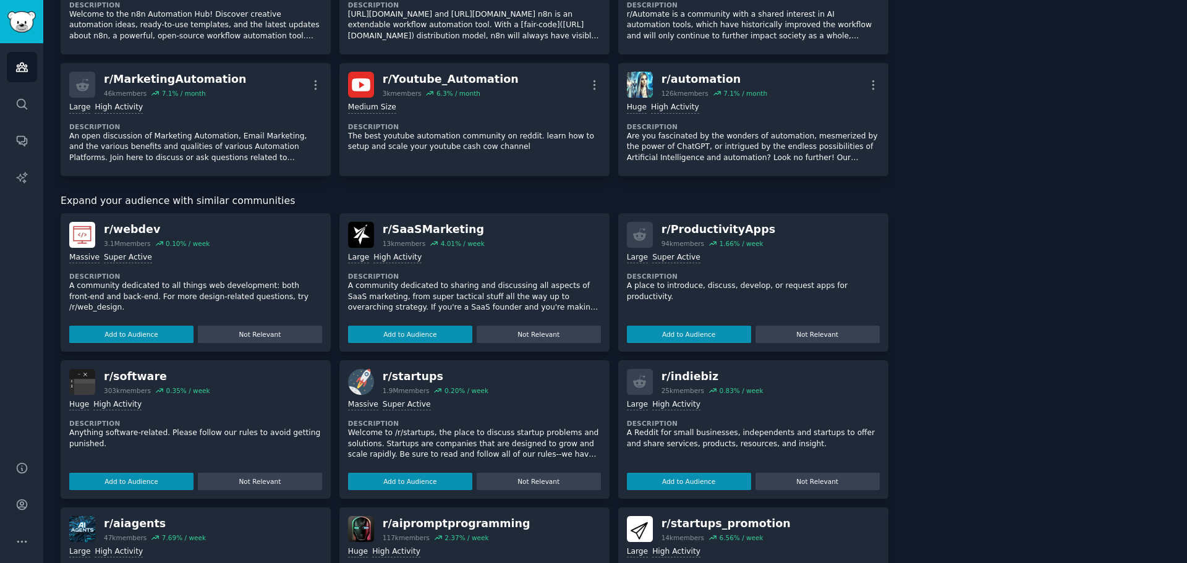
click at [405, 337] on button "Add to Audience" at bounding box center [410, 334] width 124 height 17
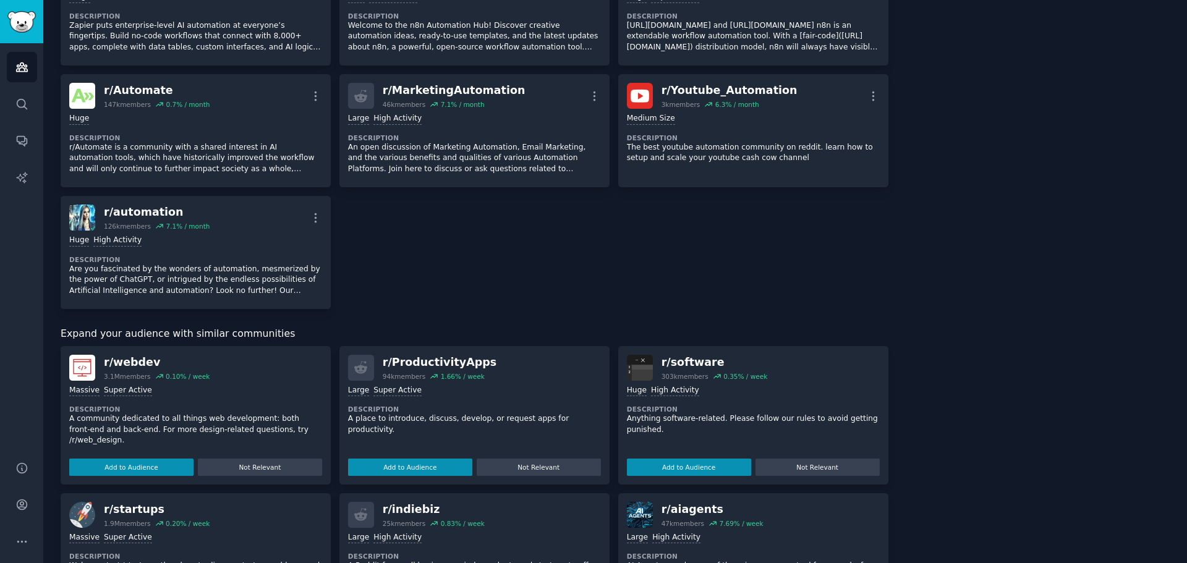
scroll to position [1698, 0]
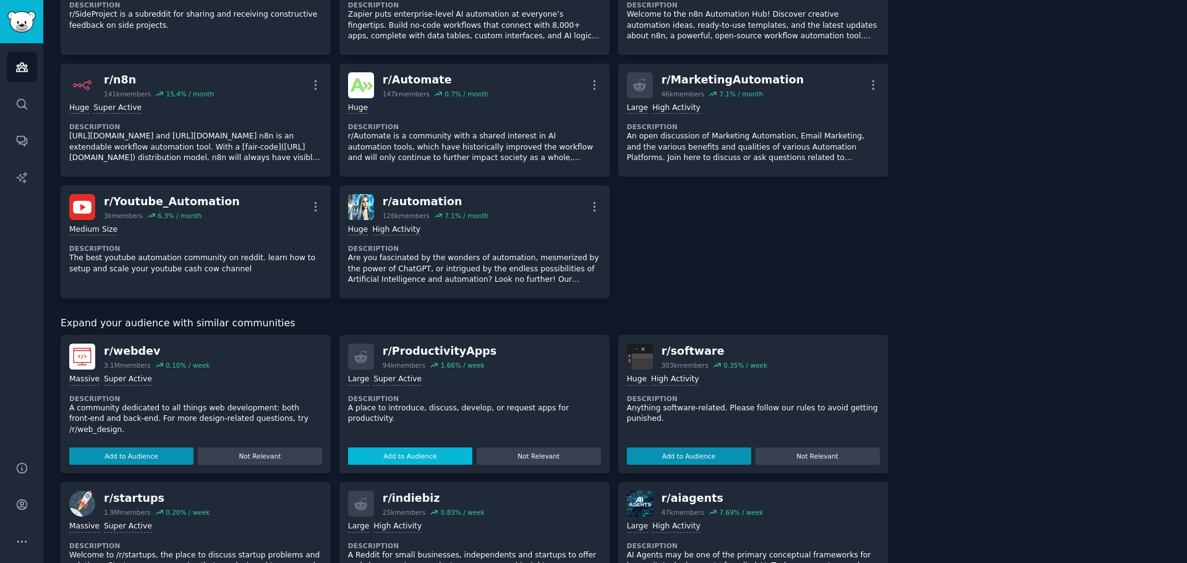
click at [418, 448] on button "Add to Audience" at bounding box center [410, 456] width 124 height 17
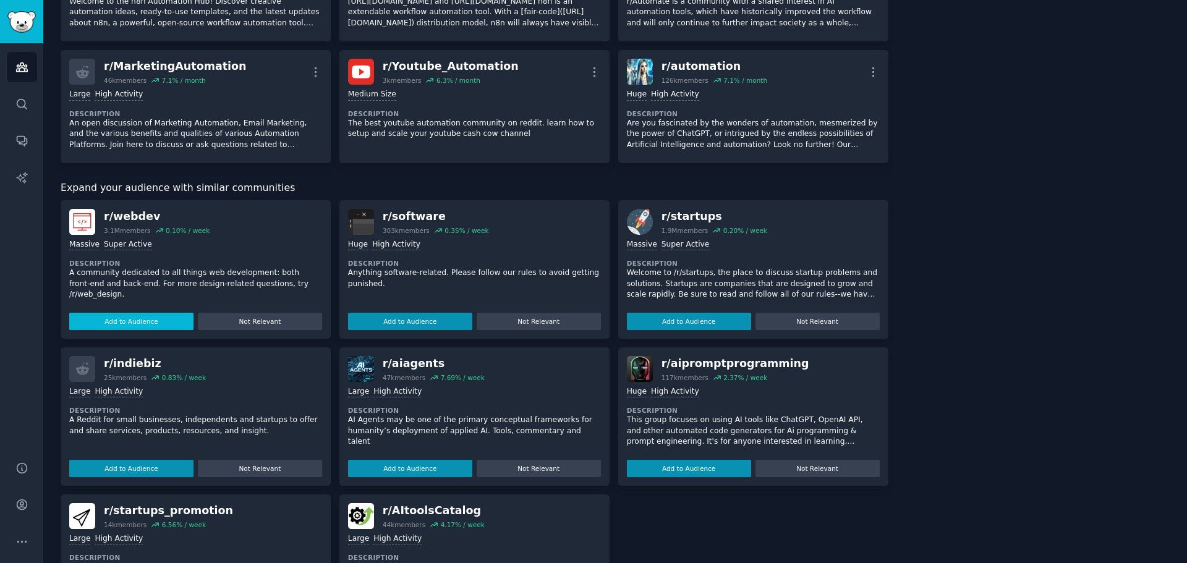
scroll to position [1811, 0]
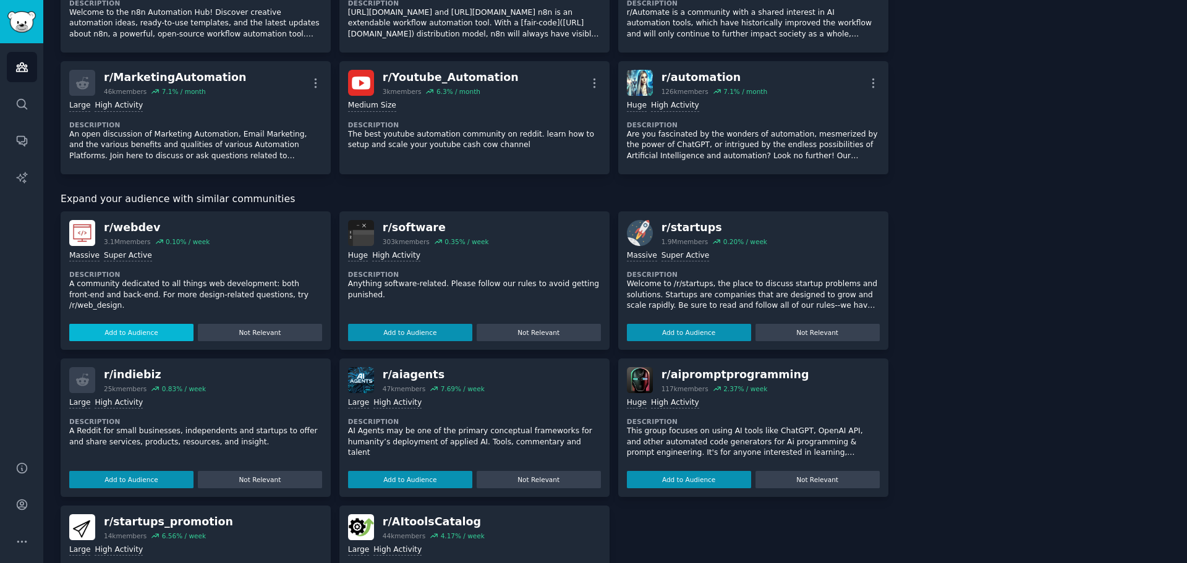
click at [166, 330] on button "Add to Audience" at bounding box center [131, 332] width 124 height 17
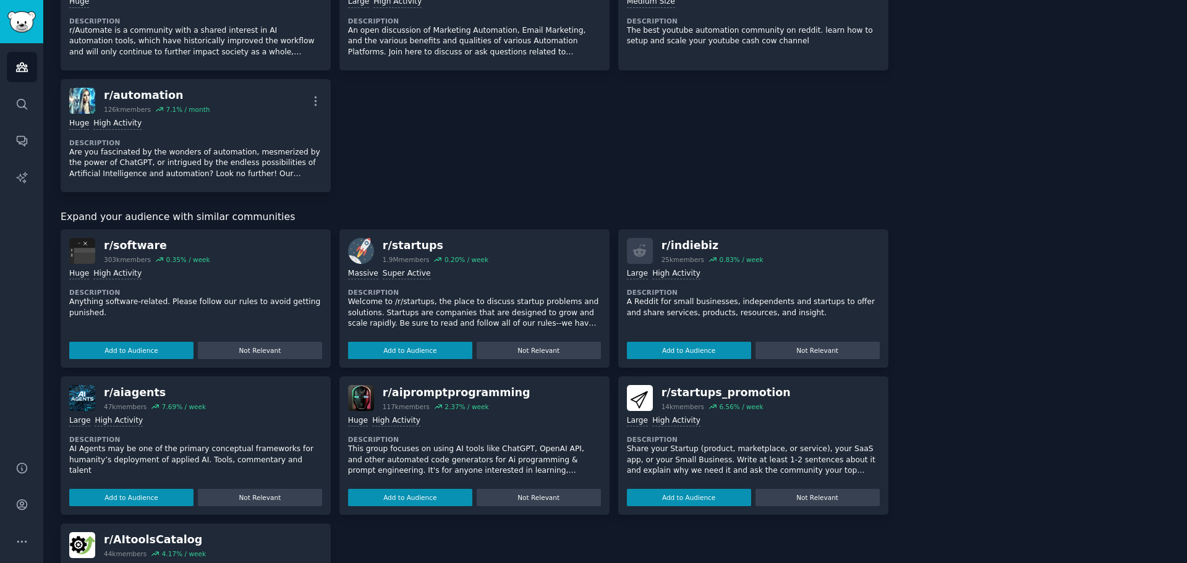
scroll to position [1986, 0]
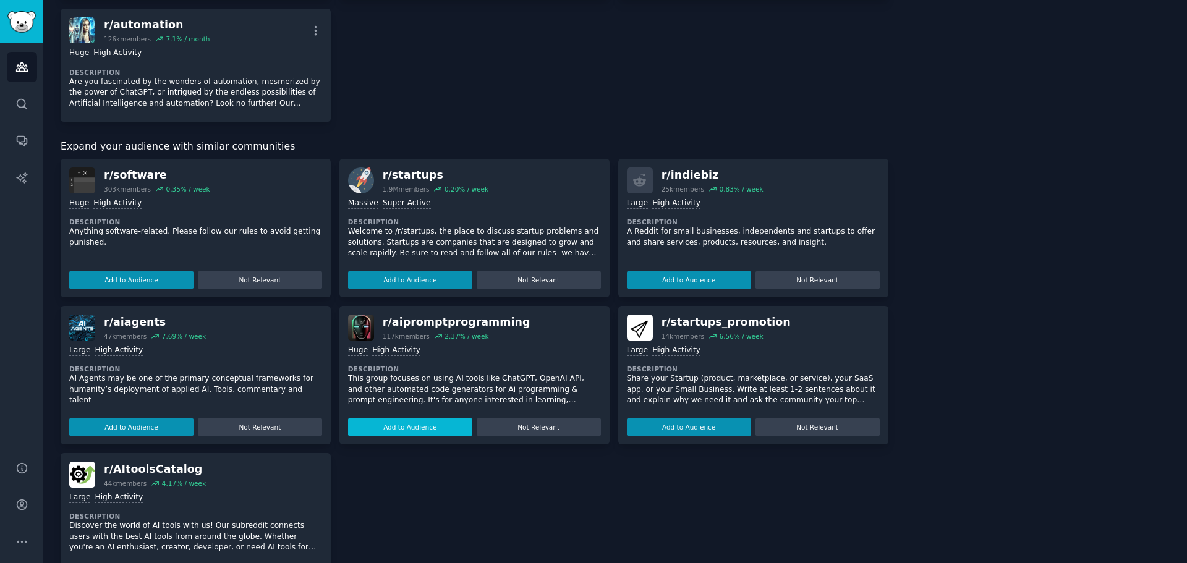
click at [434, 419] on button "Add to Audience" at bounding box center [410, 427] width 124 height 17
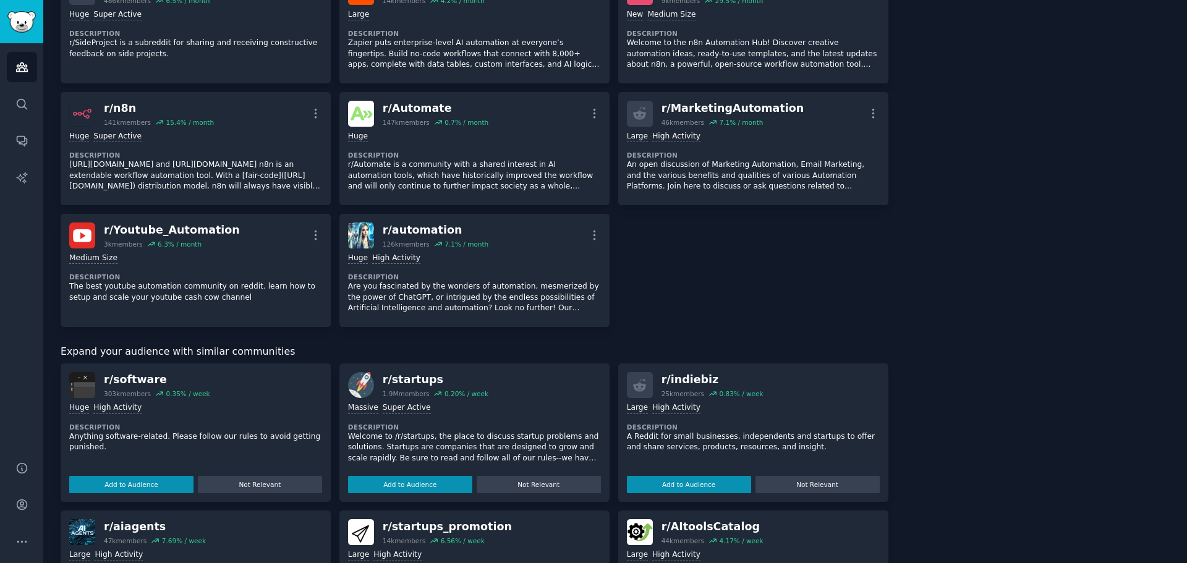
scroll to position [1895, 0]
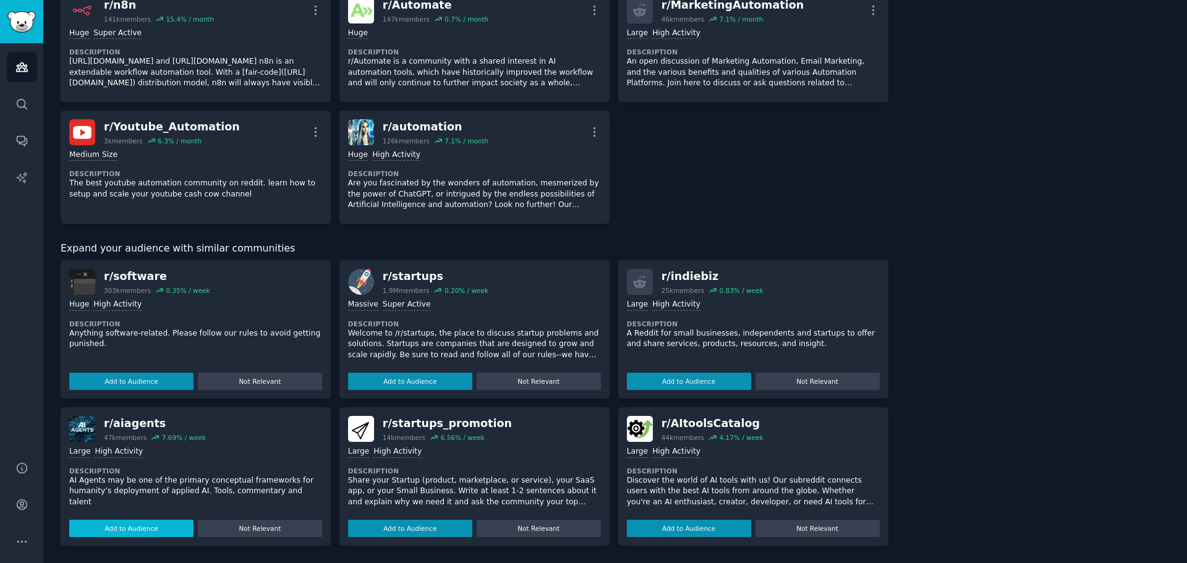
click at [137, 522] on button "Add to Audience" at bounding box center [131, 528] width 124 height 17
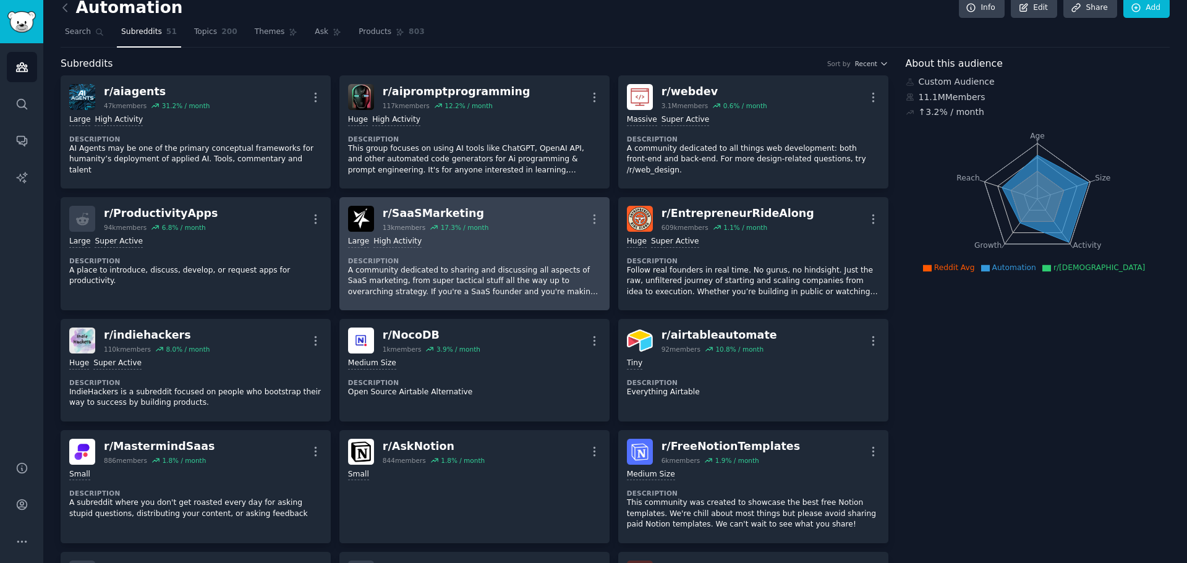
scroll to position [0, 0]
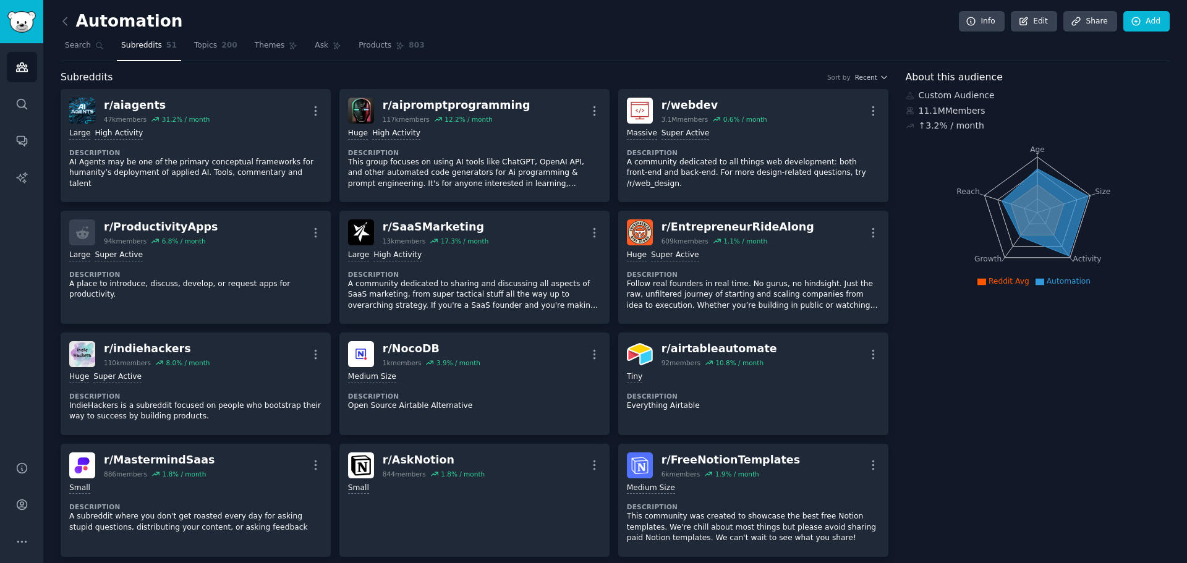
drag, startPoint x: 206, startPoint y: 46, endPoint x: 249, endPoint y: 65, distance: 46.2
click at [206, 46] on span "Topics" at bounding box center [205, 45] width 23 height 11
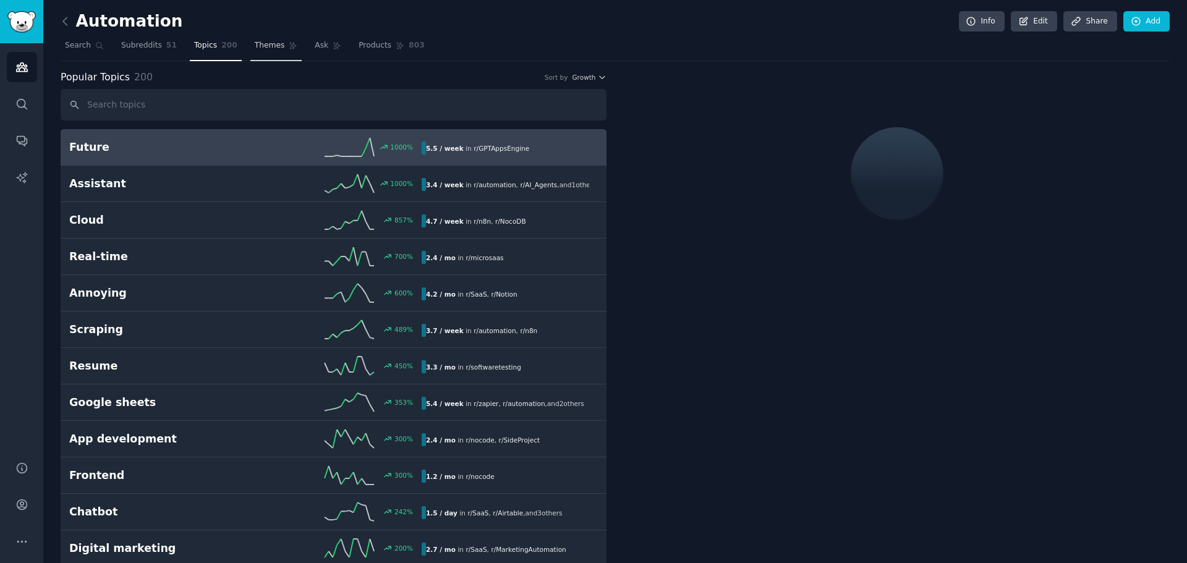
click at [255, 44] on span "Themes" at bounding box center [270, 45] width 30 height 11
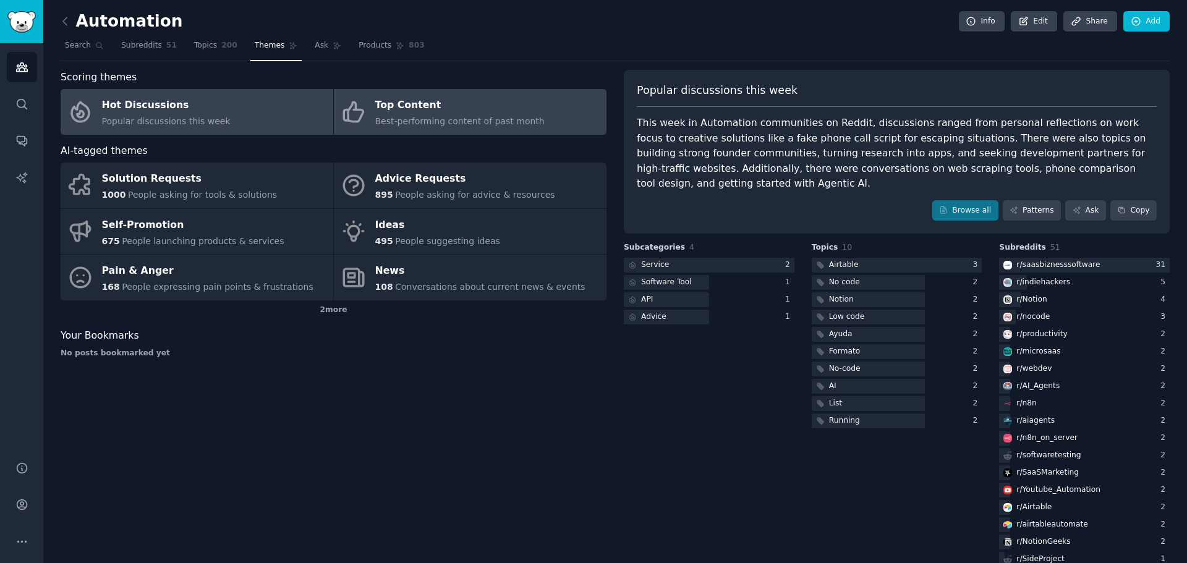
click at [447, 109] on div "Top Content" at bounding box center [459, 106] width 169 height 20
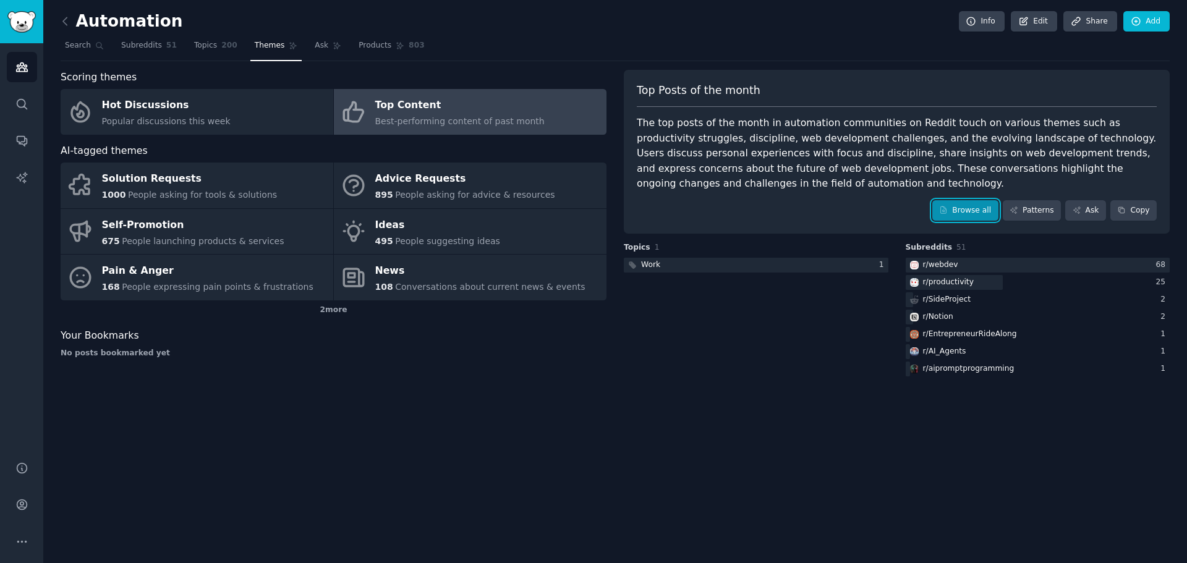
click at [978, 219] on link "Browse all" at bounding box center [965, 210] width 66 height 21
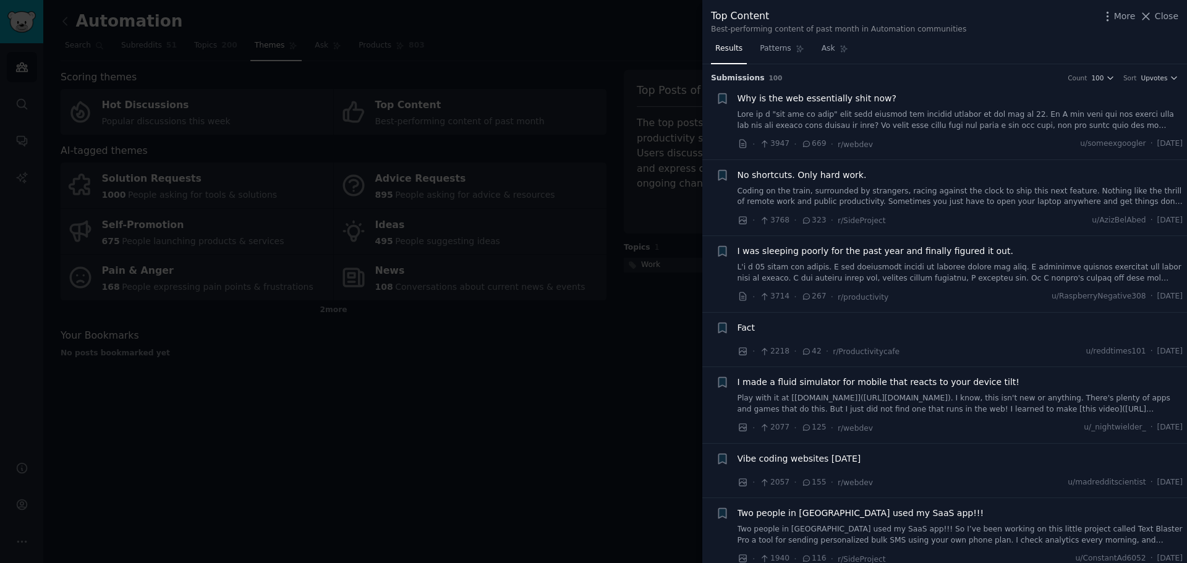
click at [564, 232] on div at bounding box center [593, 281] width 1187 height 563
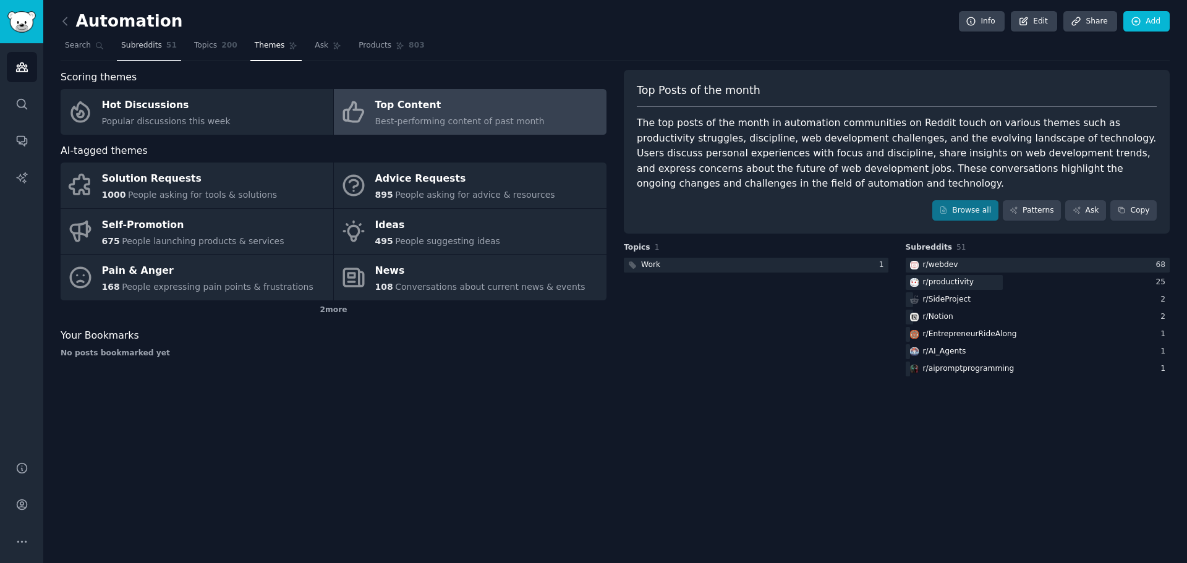
click at [148, 43] on span "Subreddits" at bounding box center [141, 45] width 41 height 11
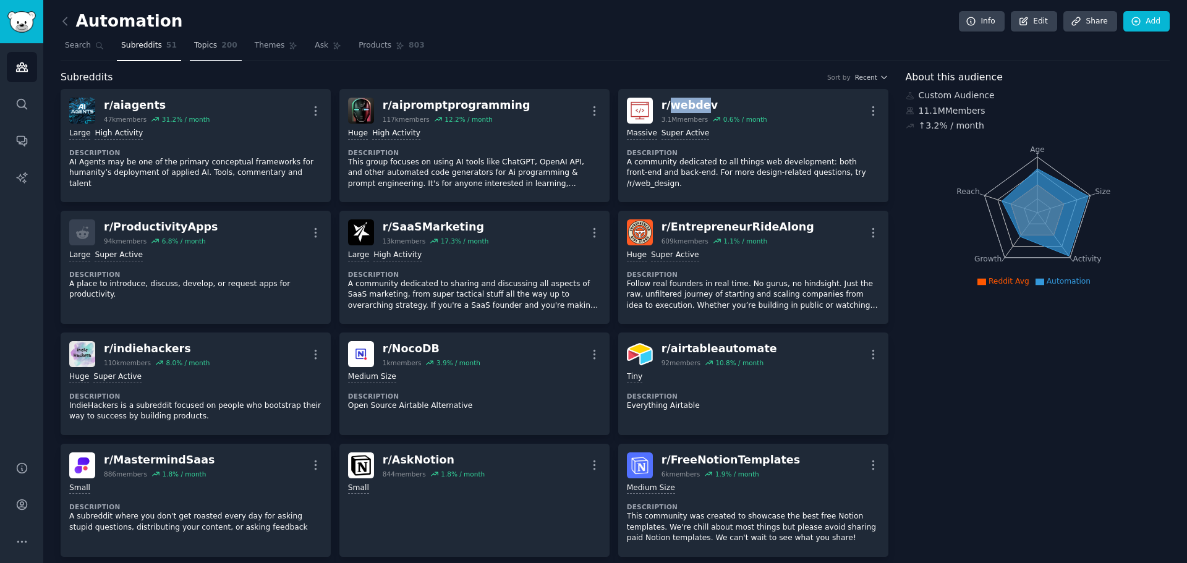
click at [198, 41] on span "Topics" at bounding box center [205, 45] width 23 height 11
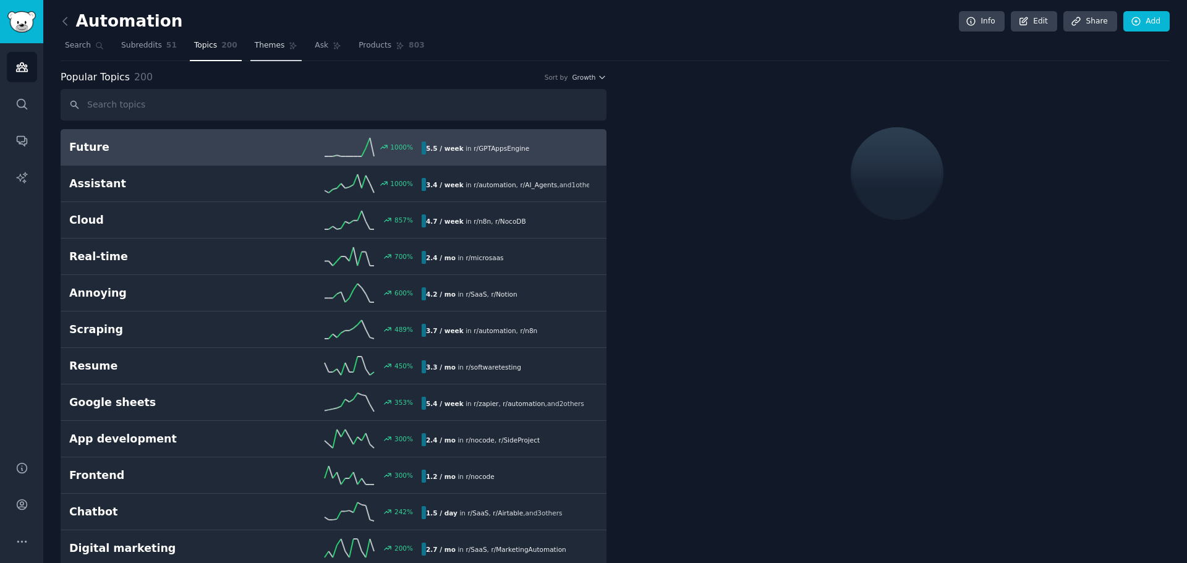
click at [263, 47] on span "Themes" at bounding box center [270, 45] width 30 height 11
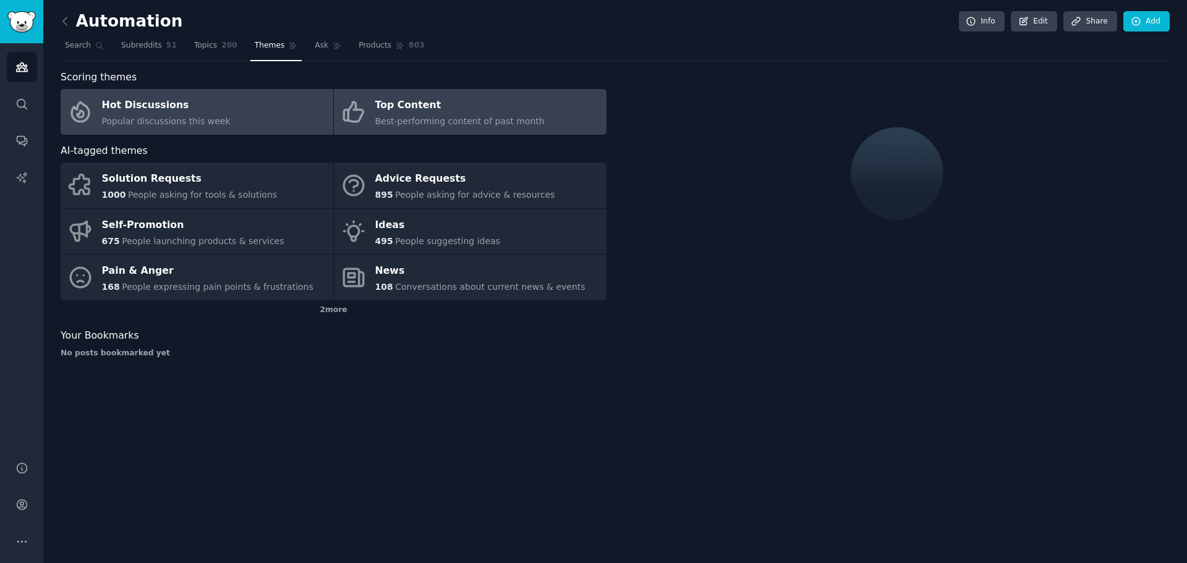
click at [428, 101] on div "Top Content" at bounding box center [459, 106] width 169 height 20
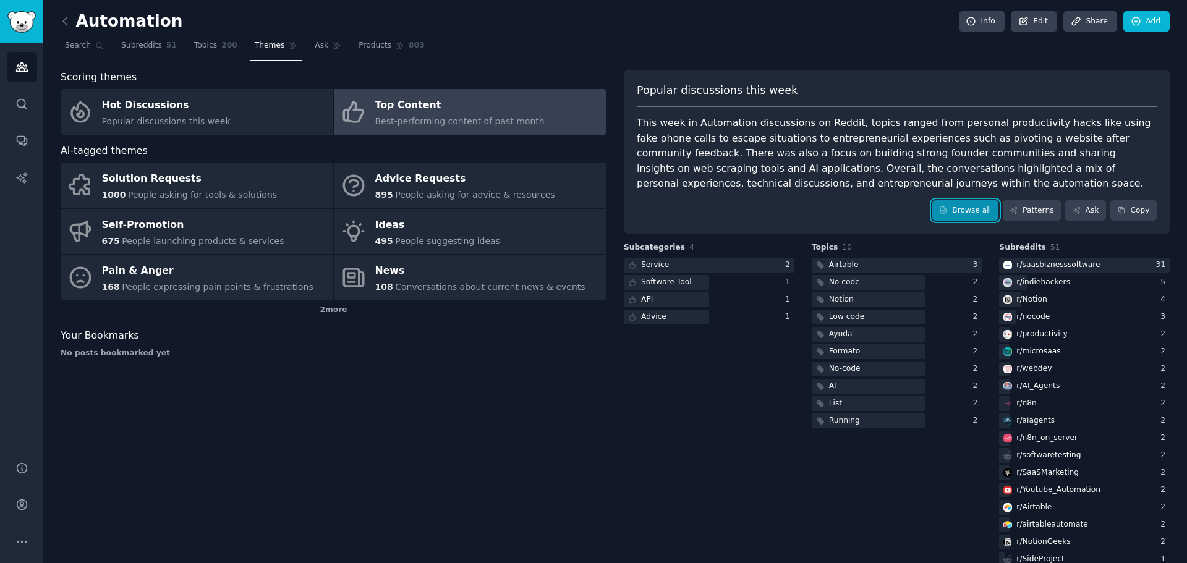
click at [976, 213] on link "Browse all" at bounding box center [965, 210] width 66 height 21
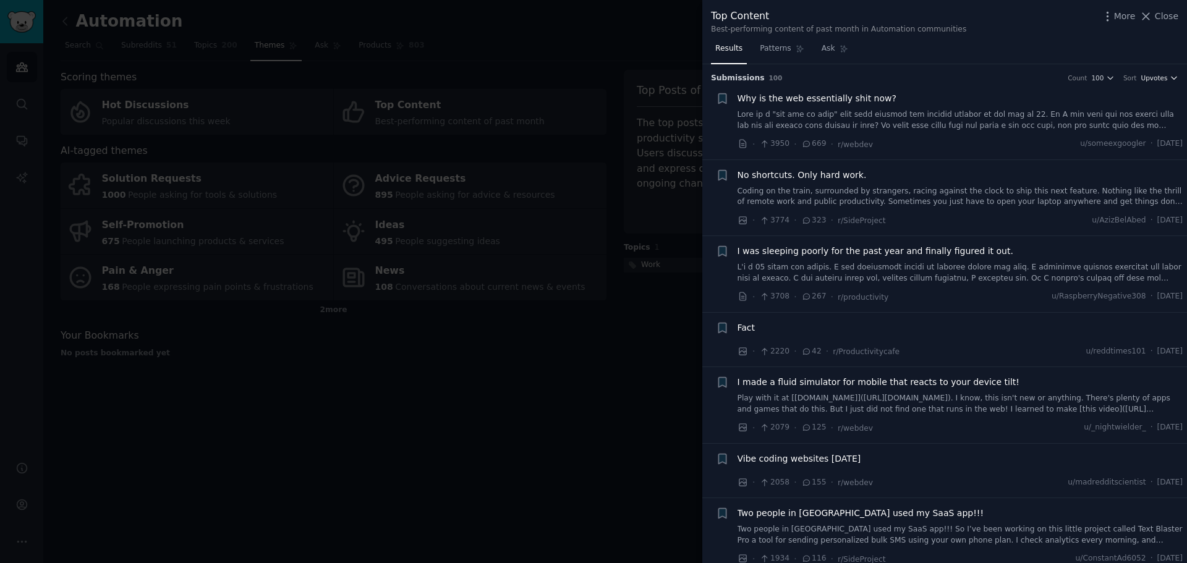
click at [1157, 76] on span "Upvotes" at bounding box center [1154, 78] width 27 height 9
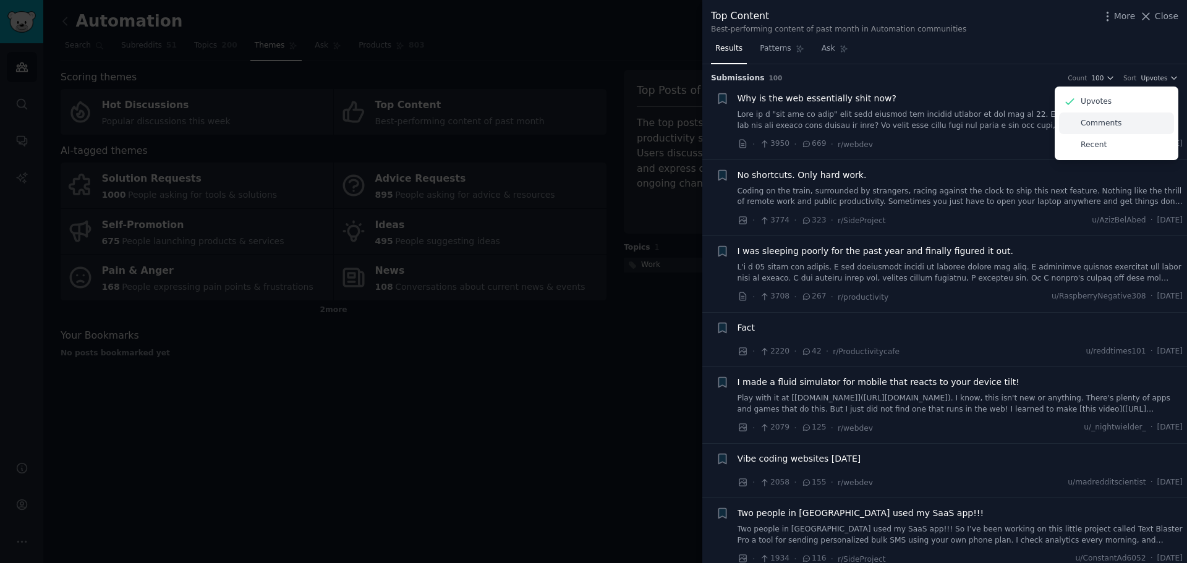
click at [1096, 121] on p "Comments" at bounding box center [1101, 123] width 41 height 11
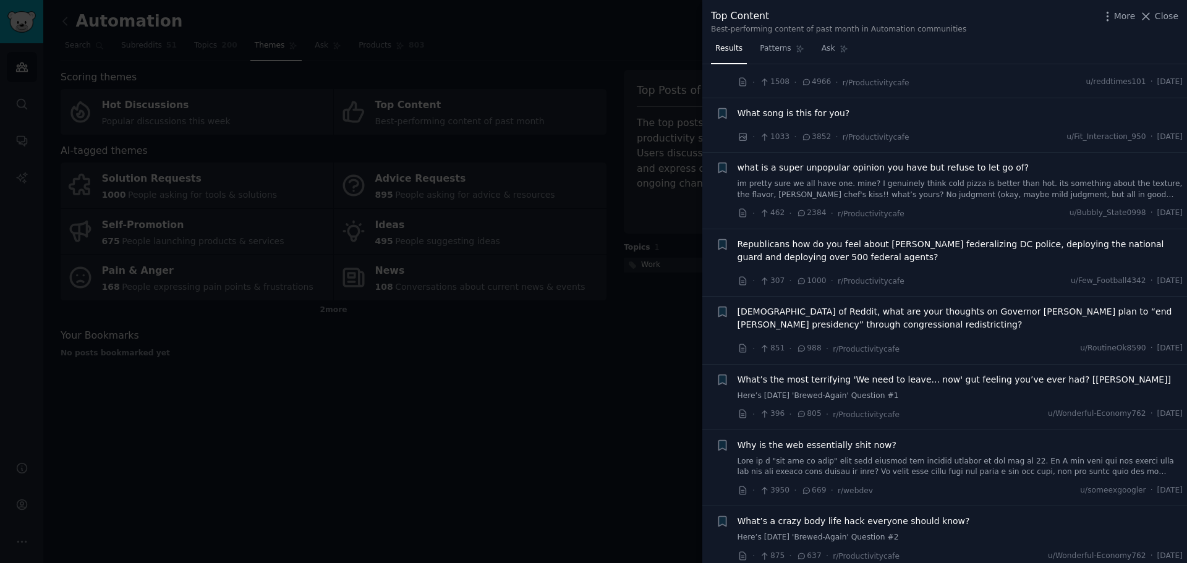
scroll to position [62, 0]
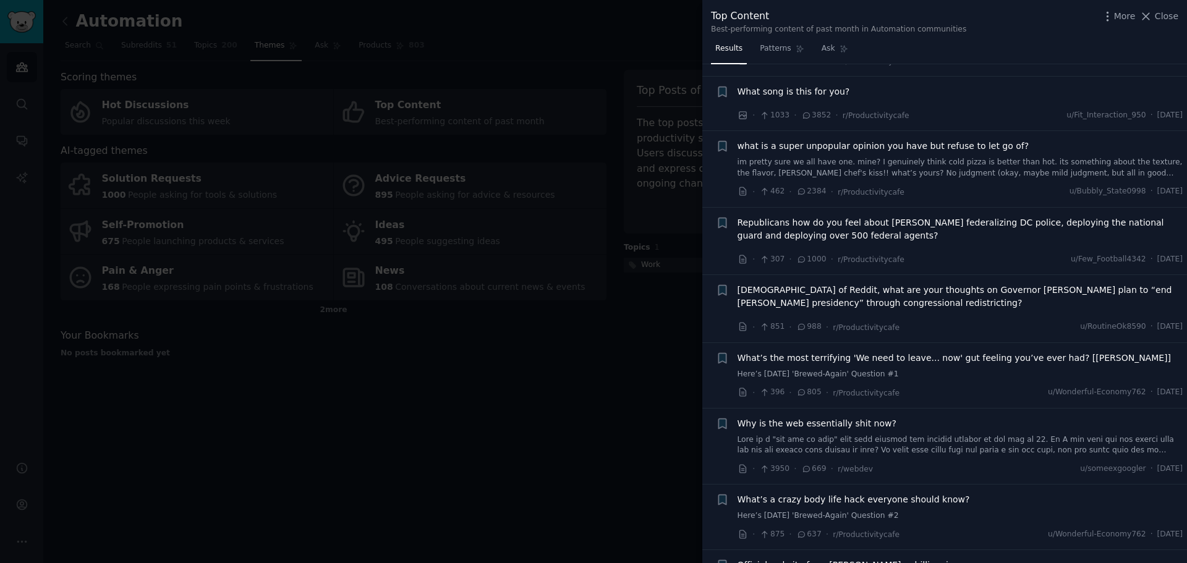
click at [581, 308] on div at bounding box center [593, 281] width 1187 height 563
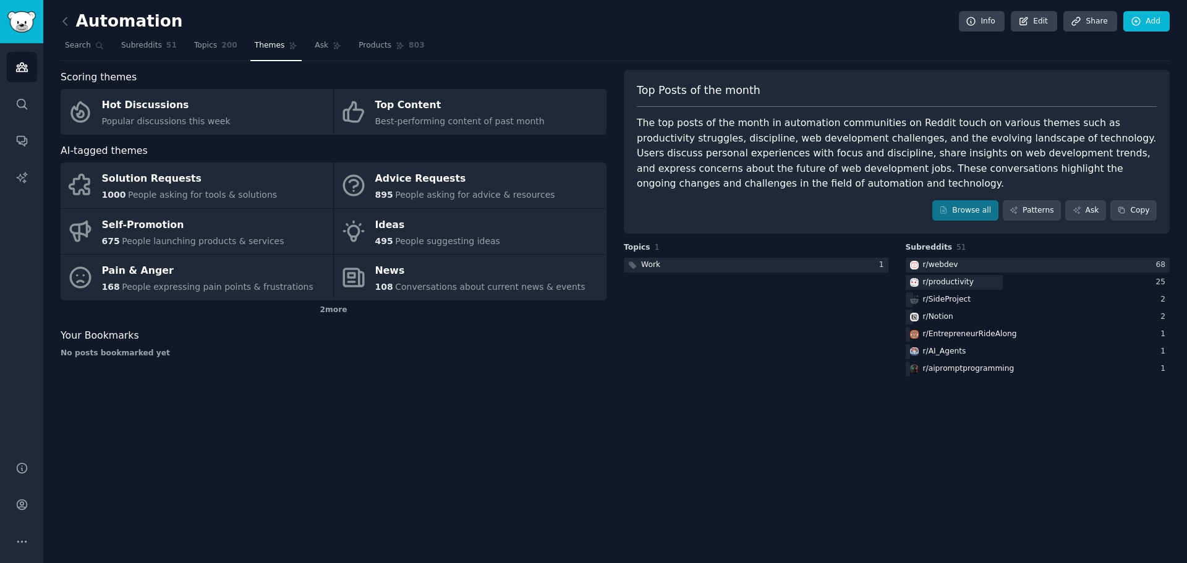
click at [561, 341] on div "Your Bookmarks" at bounding box center [334, 335] width 546 height 15
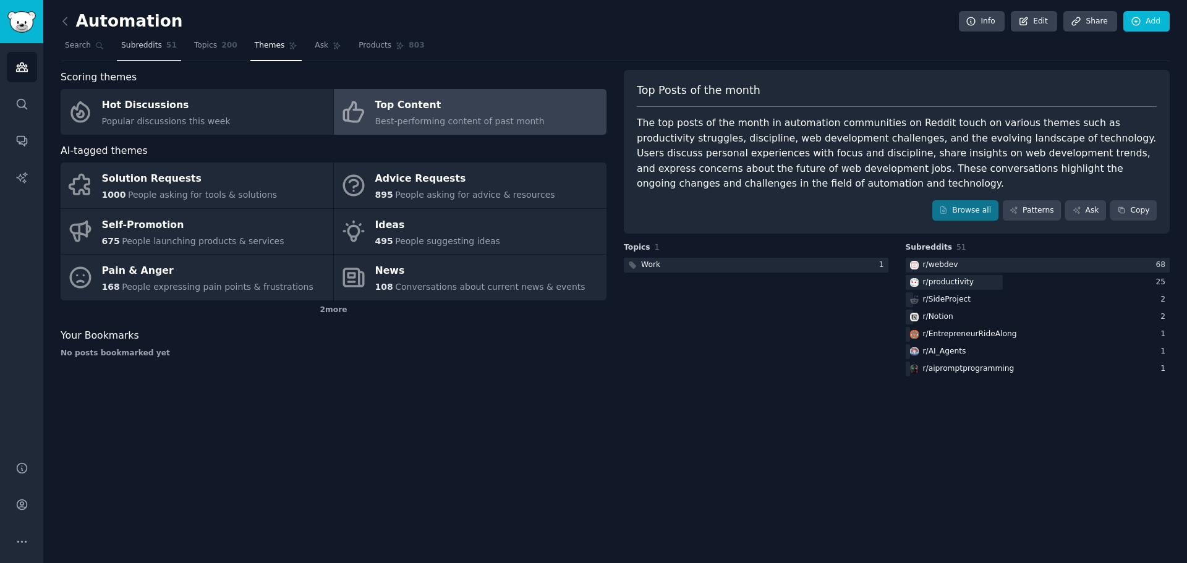
click at [130, 46] on span "Subreddits" at bounding box center [141, 45] width 41 height 11
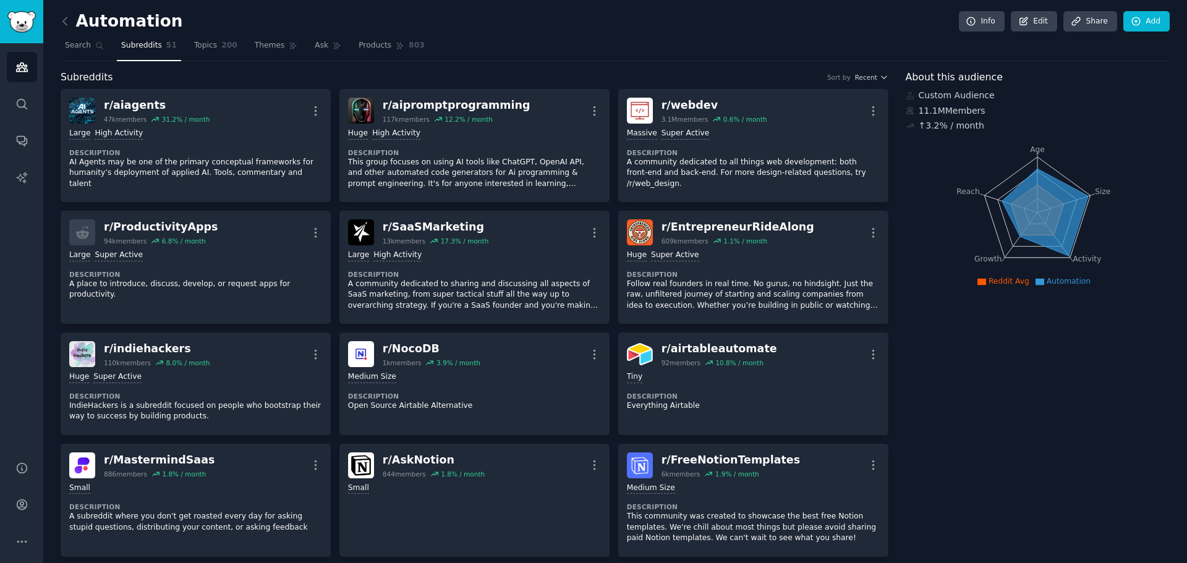
scroll to position [300, 0]
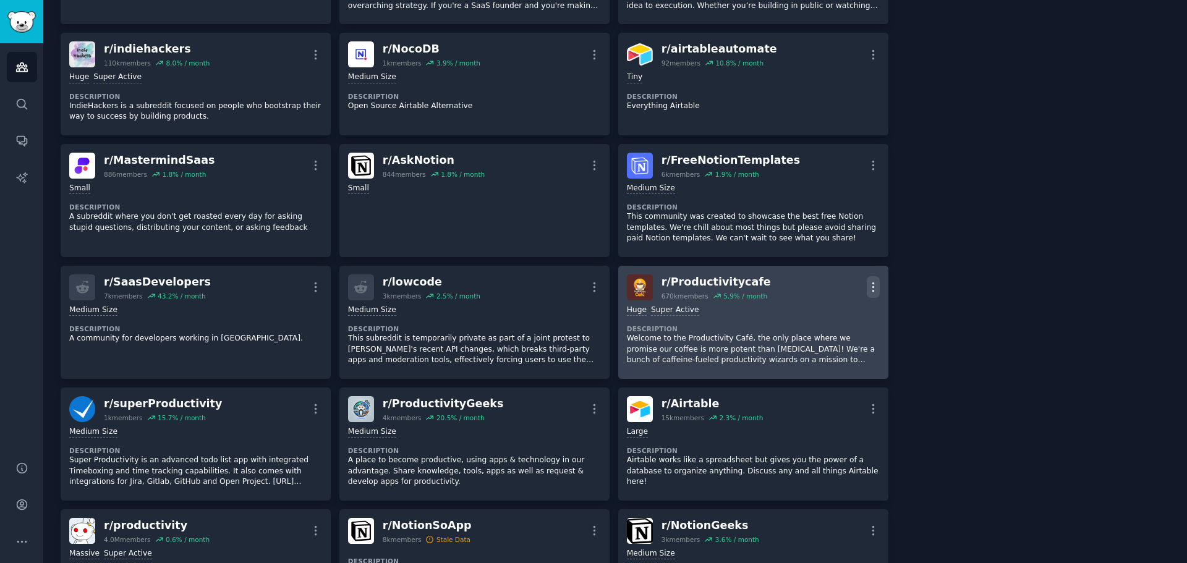
click at [872, 286] on icon "button" at bounding box center [872, 287] width 1 height 9
click at [813, 336] on p "Delete" at bounding box center [825, 334] width 28 height 13
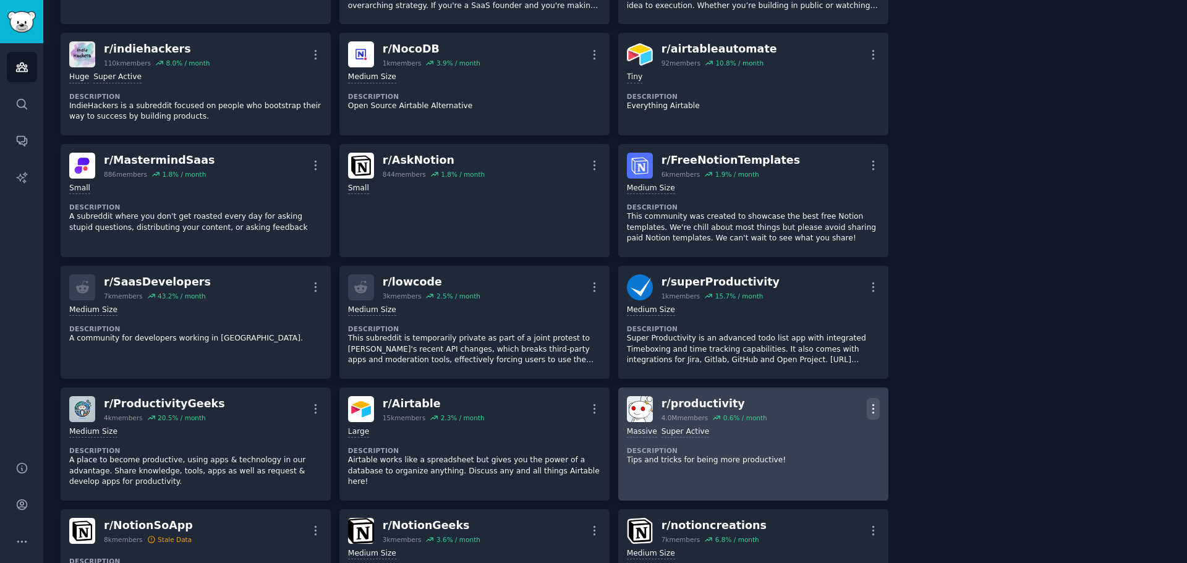
click at [870, 410] on icon "button" at bounding box center [873, 408] width 13 height 13
click at [822, 453] on p "Delete" at bounding box center [825, 456] width 28 height 13
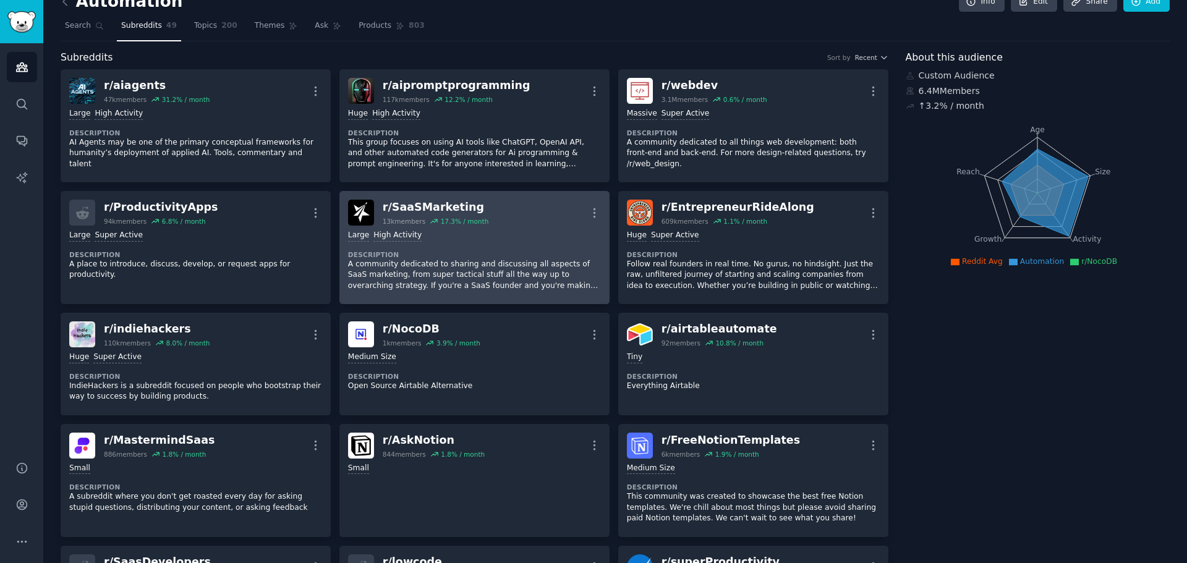
scroll to position [0, 0]
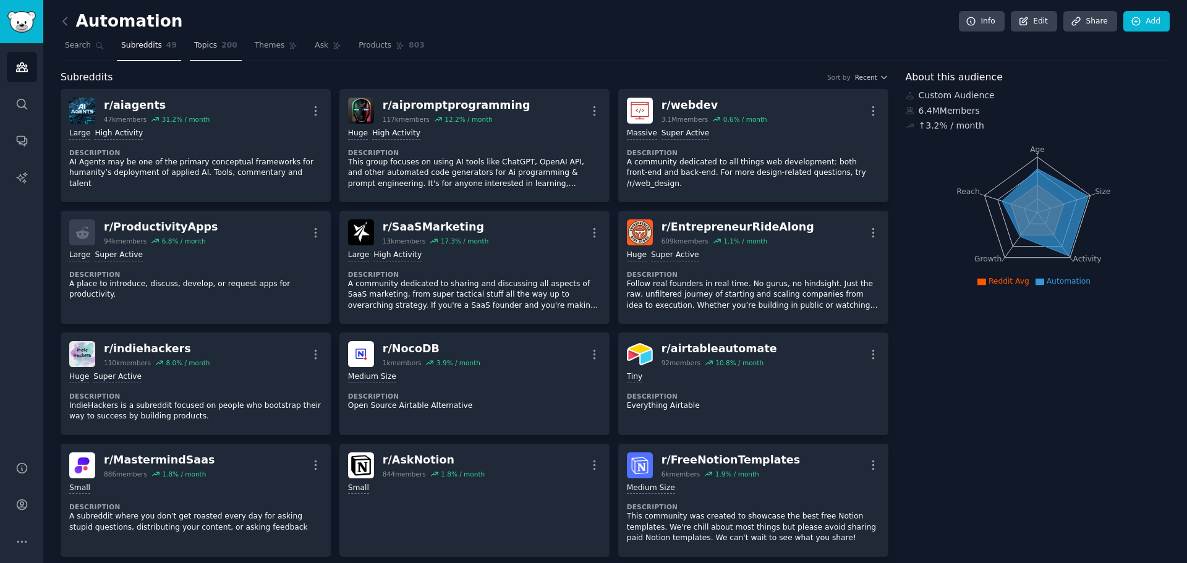
click at [193, 55] on link "Topics 200" at bounding box center [216, 48] width 52 height 25
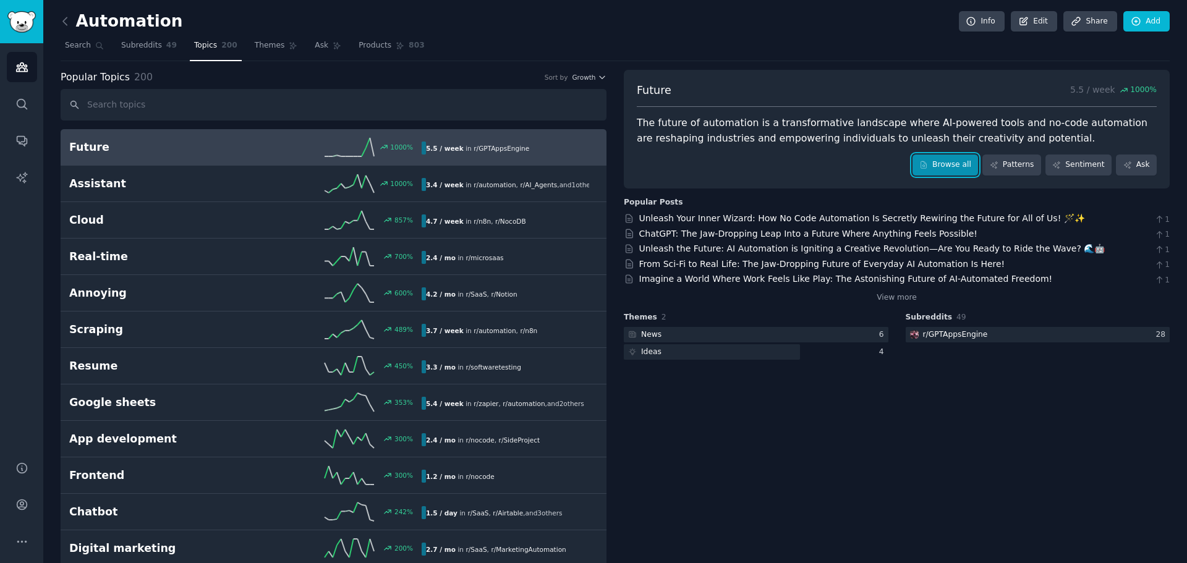
click at [960, 168] on link "Browse all" at bounding box center [946, 165] width 66 height 21
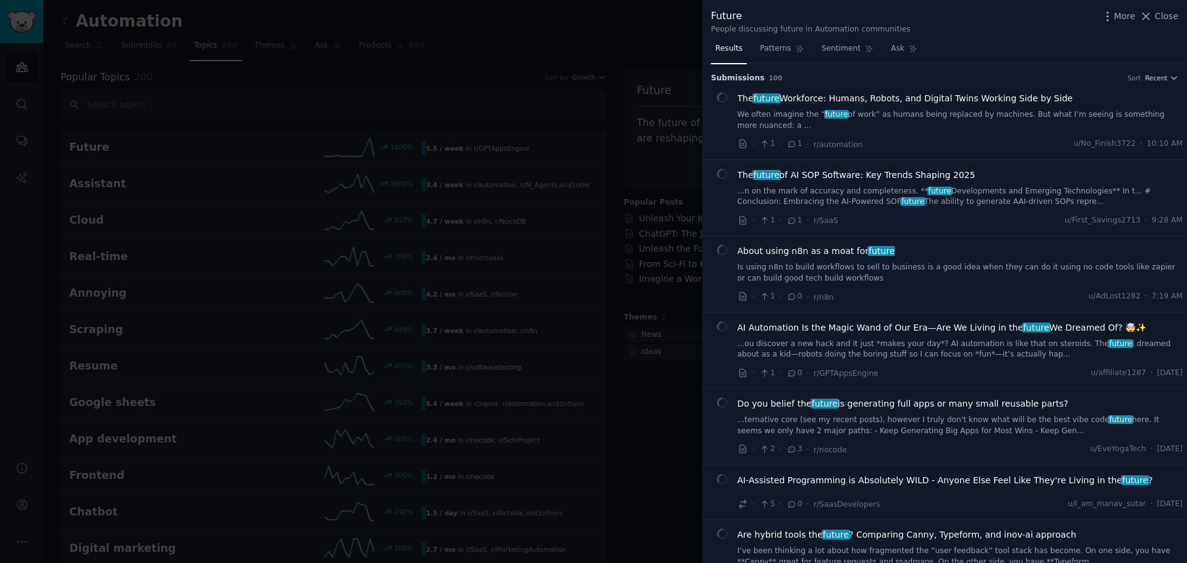
click at [1156, 79] on span "Recent" at bounding box center [1156, 78] width 22 height 9
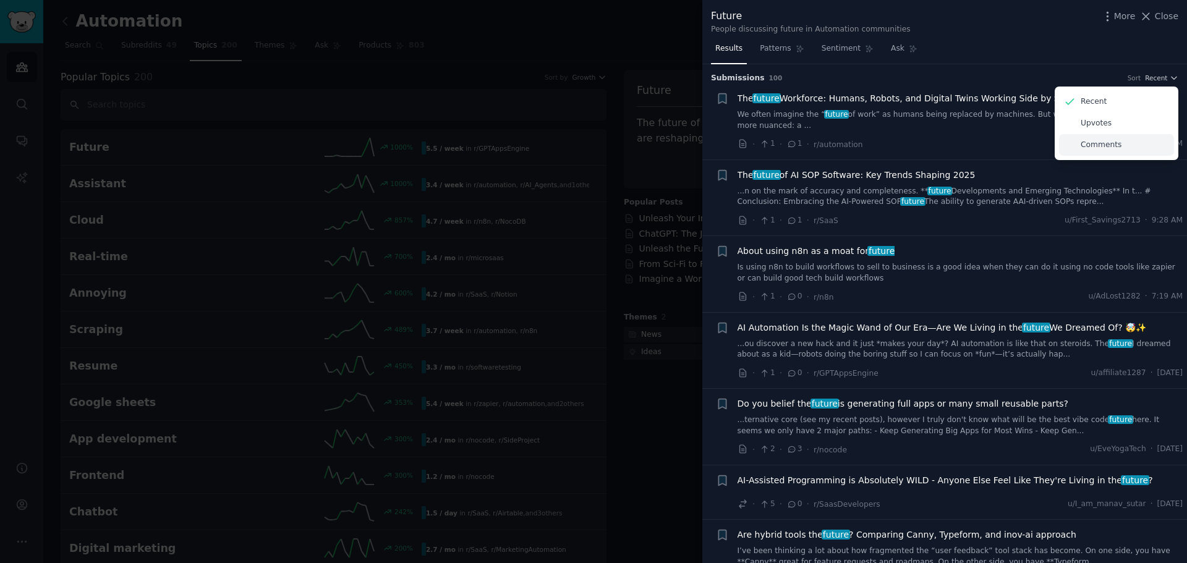
click at [1089, 140] on p "Comments" at bounding box center [1101, 145] width 41 height 11
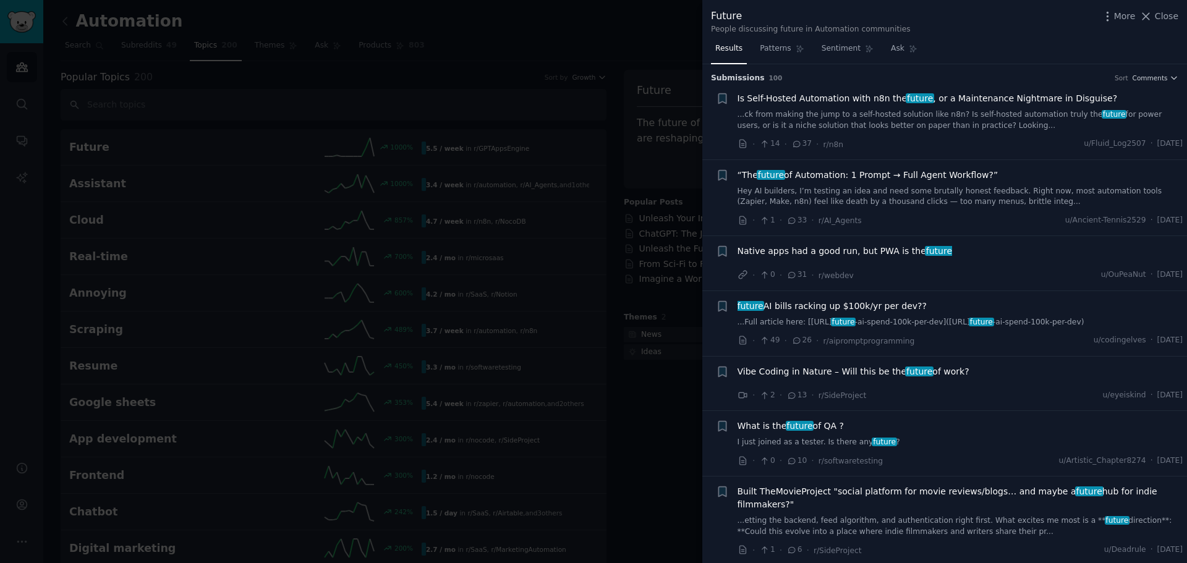
click at [855, 80] on h3 "Submission s 100 Sort Comments" at bounding box center [944, 78] width 467 height 11
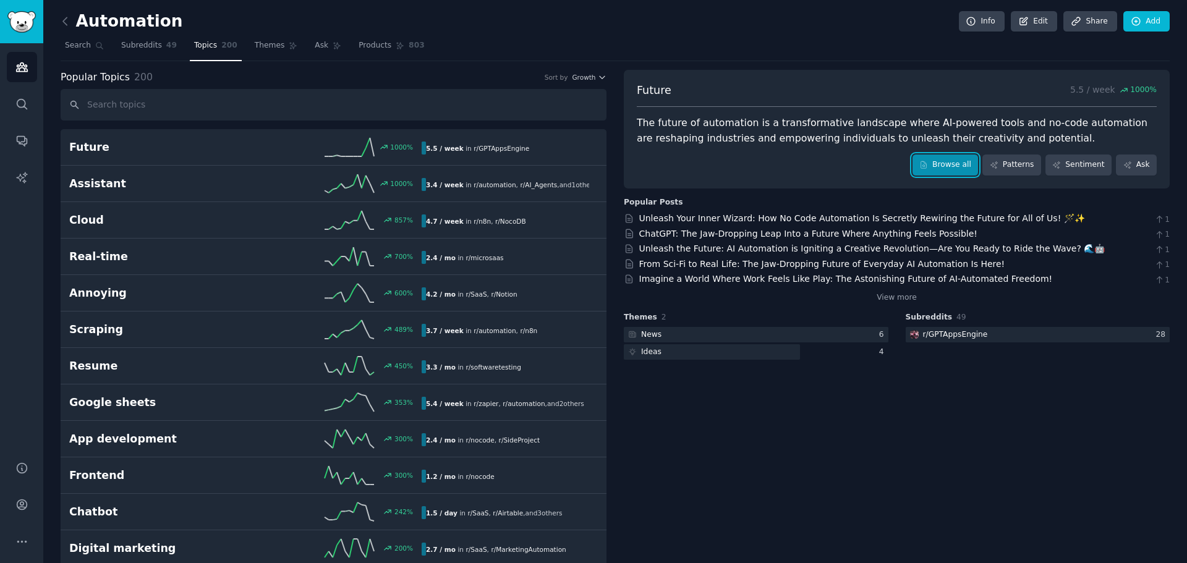
click at [969, 164] on link "Browse all" at bounding box center [946, 165] width 66 height 21
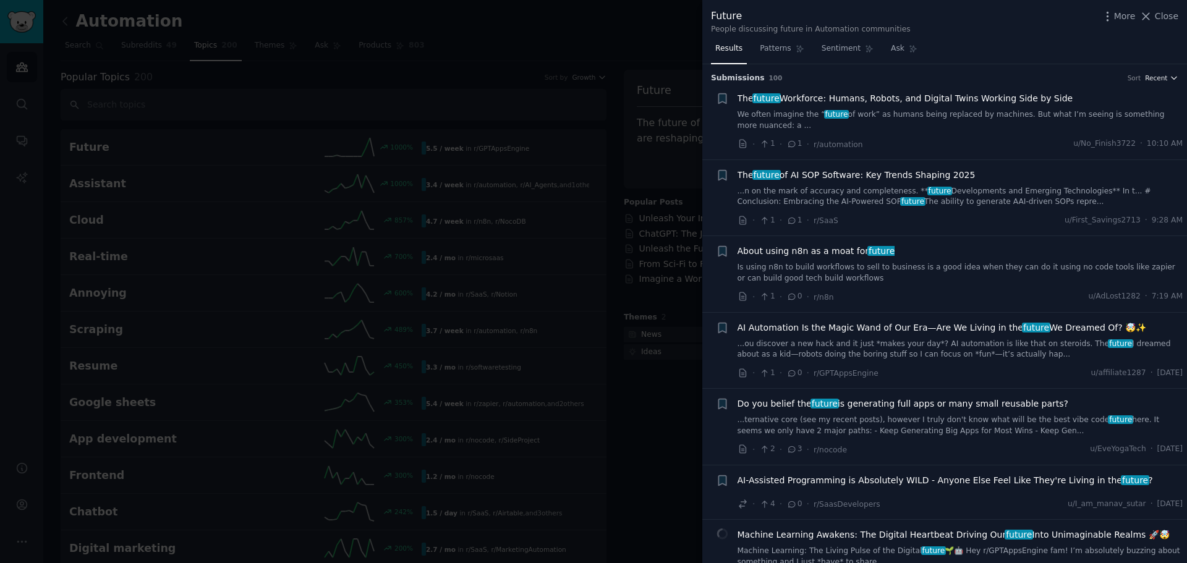
click at [1149, 78] on span "Recent" at bounding box center [1156, 78] width 22 height 9
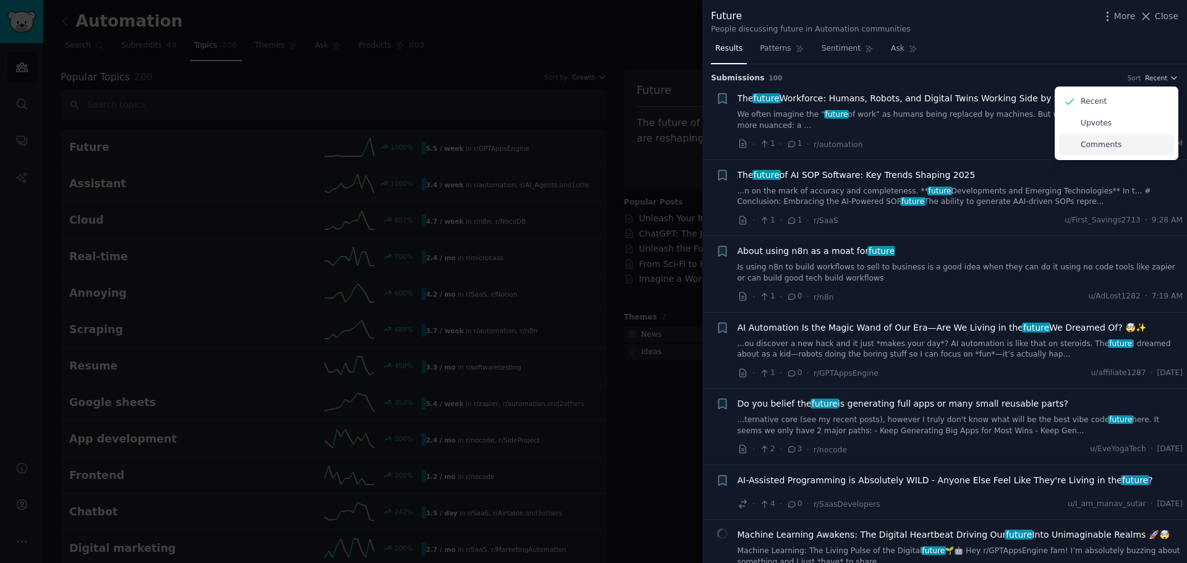
click at [1108, 140] on p "Comments" at bounding box center [1101, 145] width 41 height 11
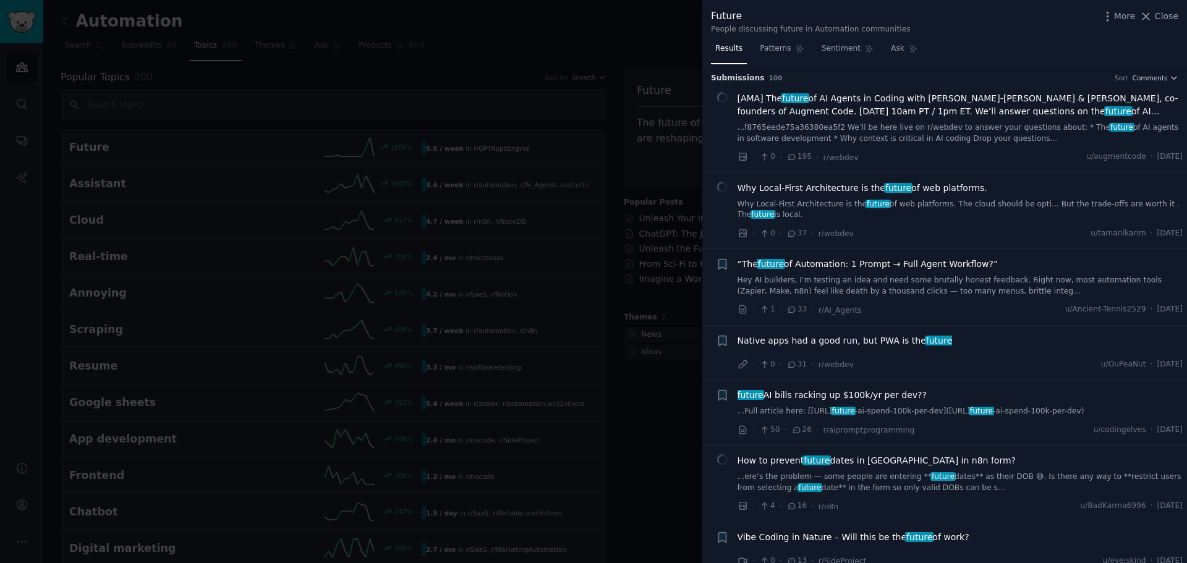
click at [555, 137] on div at bounding box center [593, 281] width 1187 height 563
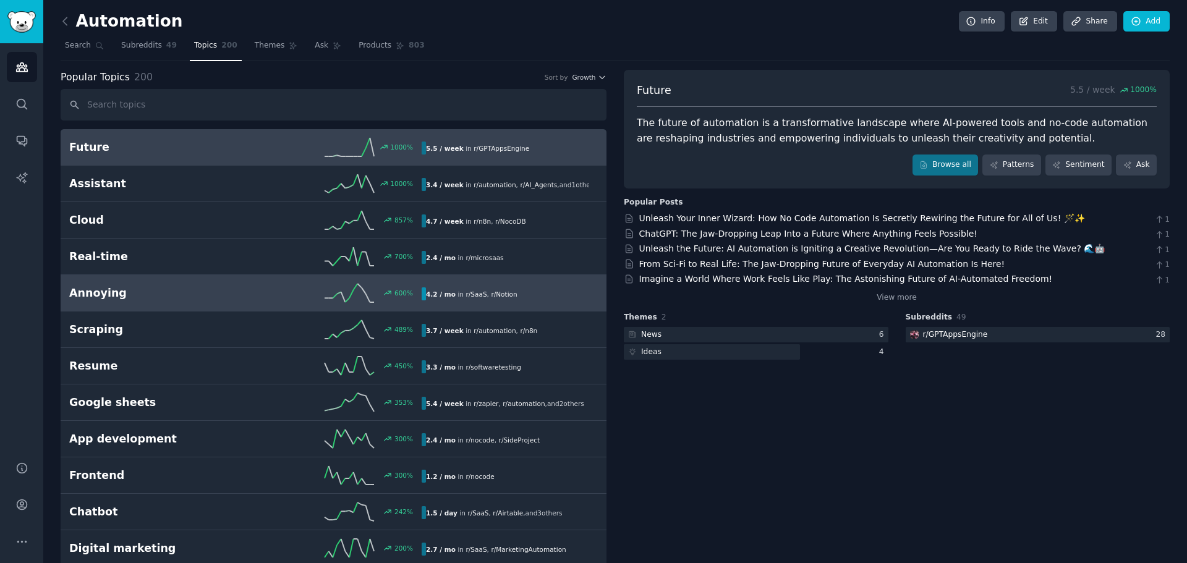
click at [128, 299] on h2 "Annoying" at bounding box center [157, 293] width 176 height 15
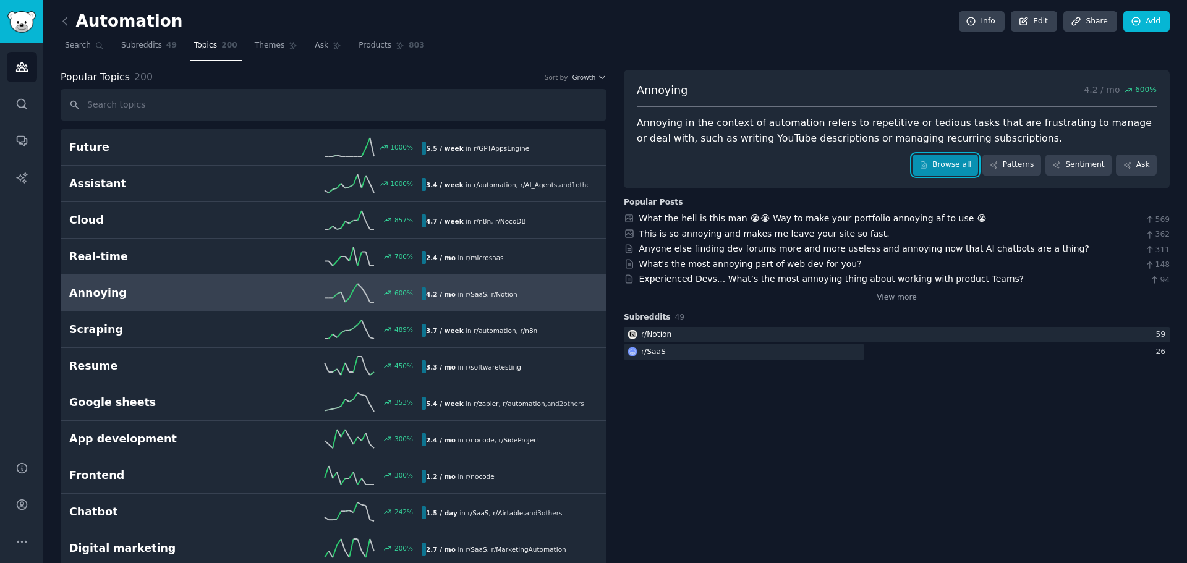
click at [967, 171] on link "Browse all" at bounding box center [946, 165] width 66 height 21
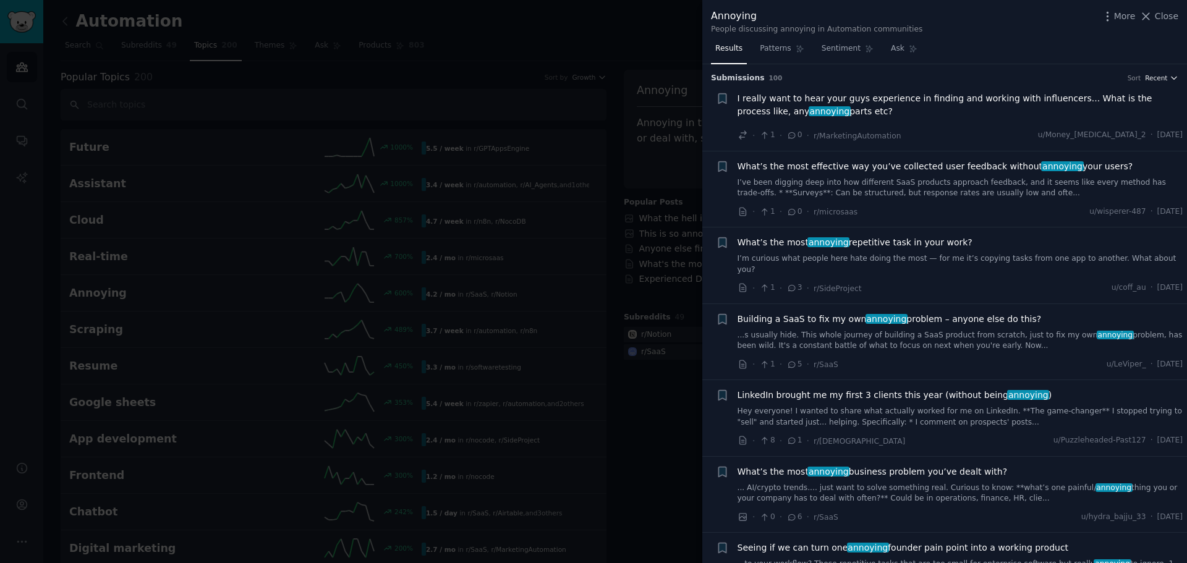
click at [1149, 77] on span "Recent" at bounding box center [1156, 78] width 22 height 9
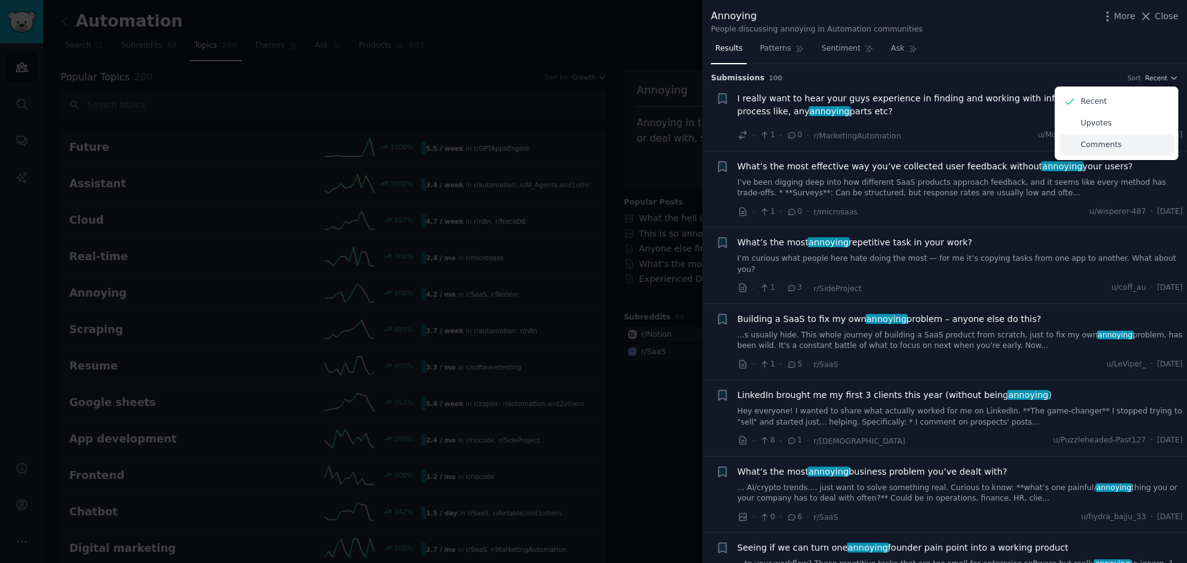
click at [1092, 147] on p "Comments" at bounding box center [1101, 145] width 41 height 11
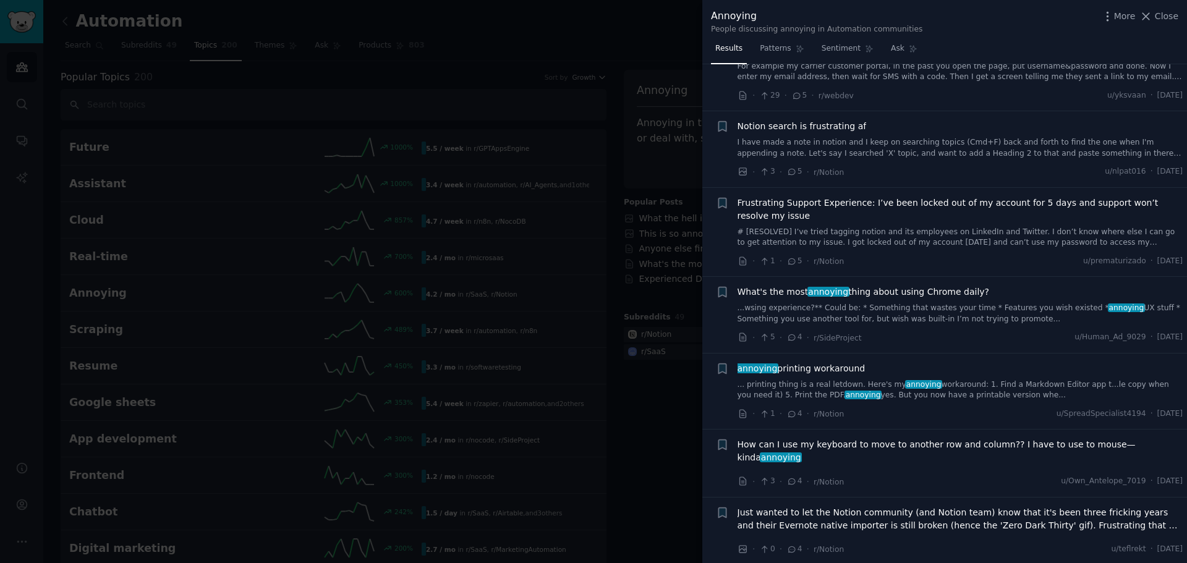
scroll to position [3215, 0]
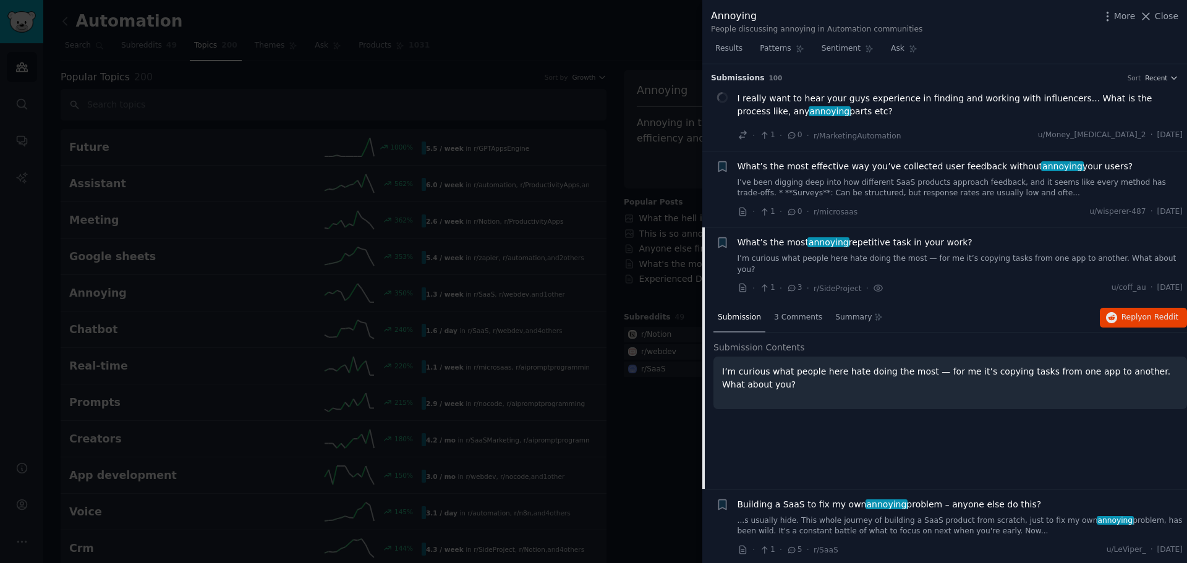
click at [822, 241] on span "annoying" at bounding box center [828, 242] width 42 height 10
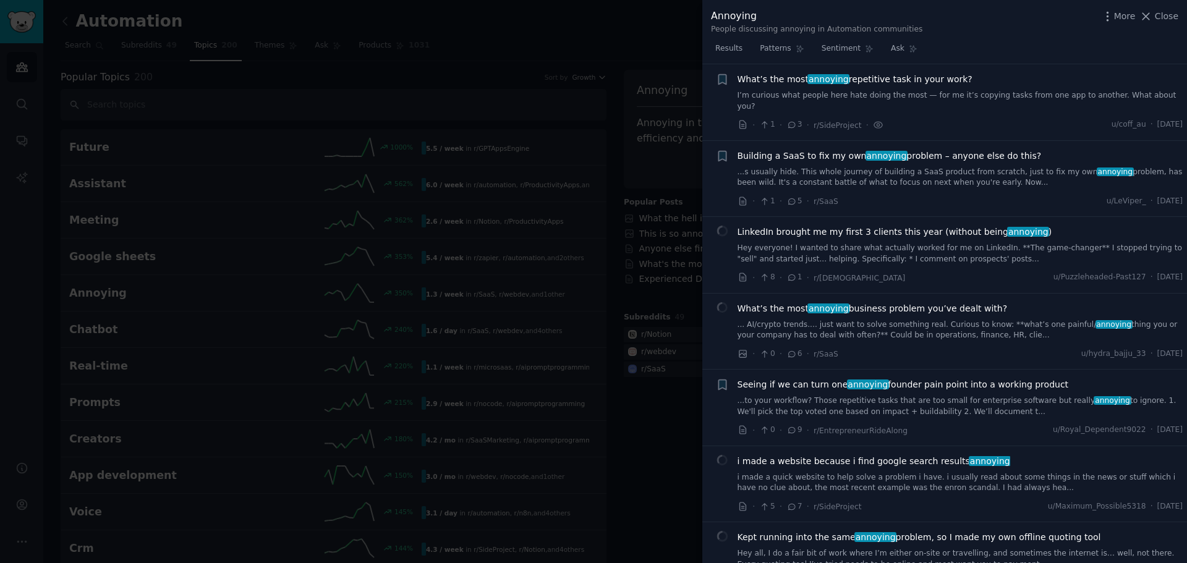
scroll to position [164, 0]
click at [838, 82] on span "annoying" at bounding box center [828, 79] width 42 height 10
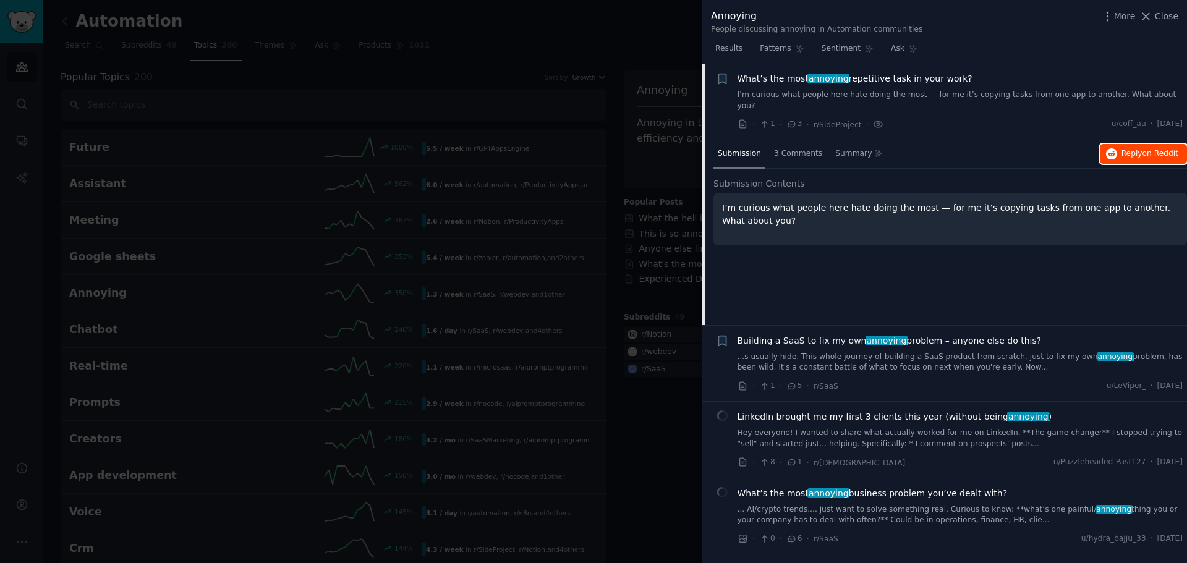
click at [1139, 148] on span "Reply on Reddit" at bounding box center [1150, 153] width 57 height 11
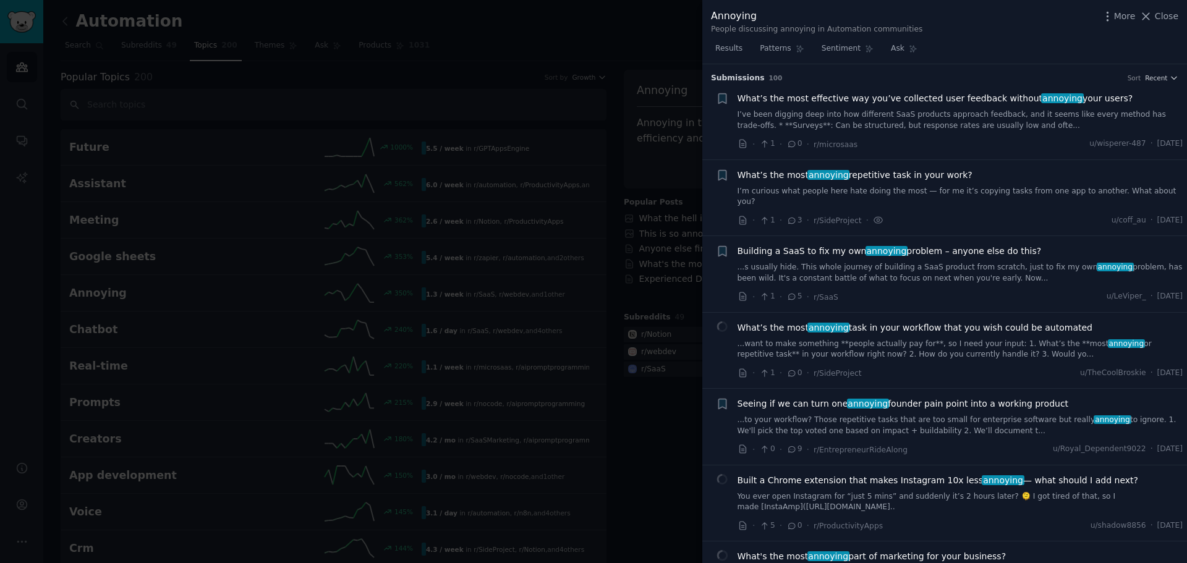
click at [607, 244] on div at bounding box center [593, 281] width 1187 height 563
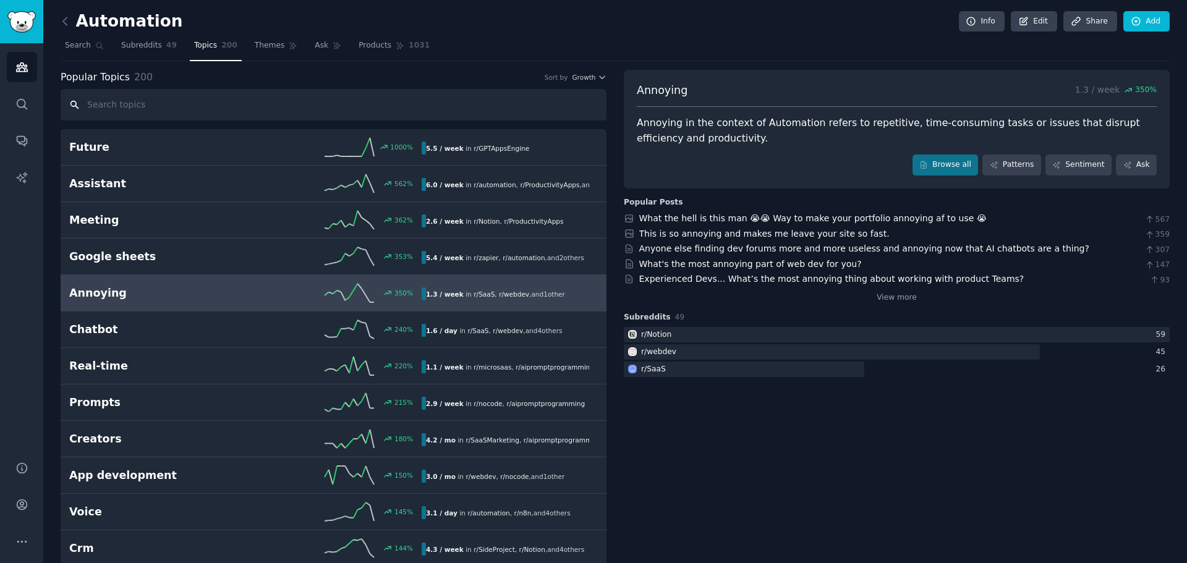
click at [147, 103] on input "text" at bounding box center [334, 105] width 546 height 32
click at [729, 236] on link "This is so annoying and makes me leave your site so fast." at bounding box center [764, 234] width 250 height 10
click at [893, 300] on link "View more" at bounding box center [897, 297] width 40 height 11
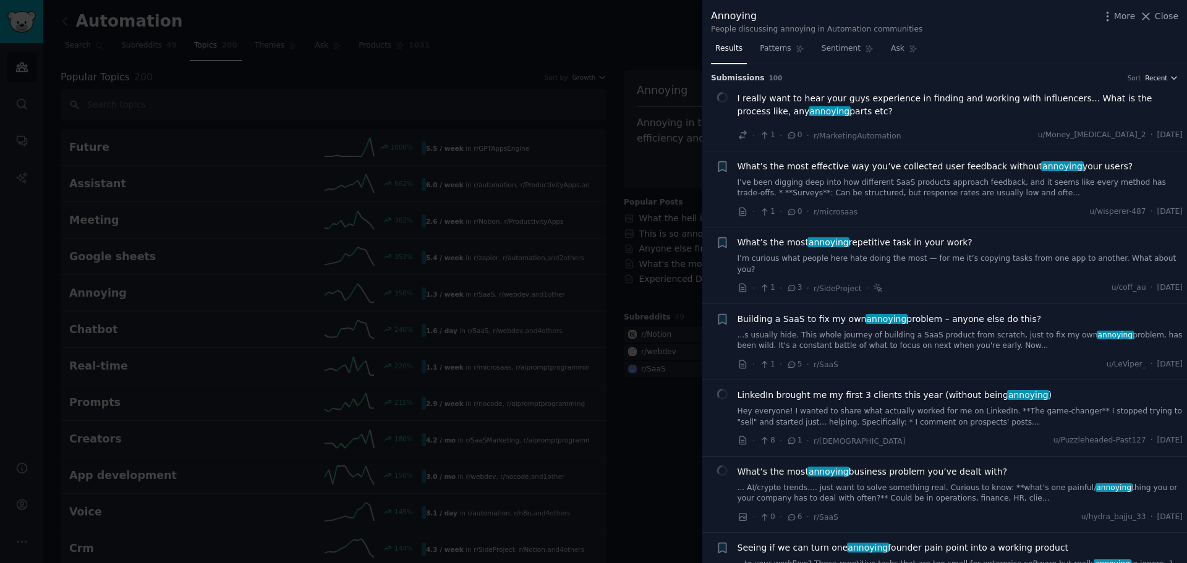
click at [1155, 76] on span "Recent" at bounding box center [1156, 78] width 22 height 9
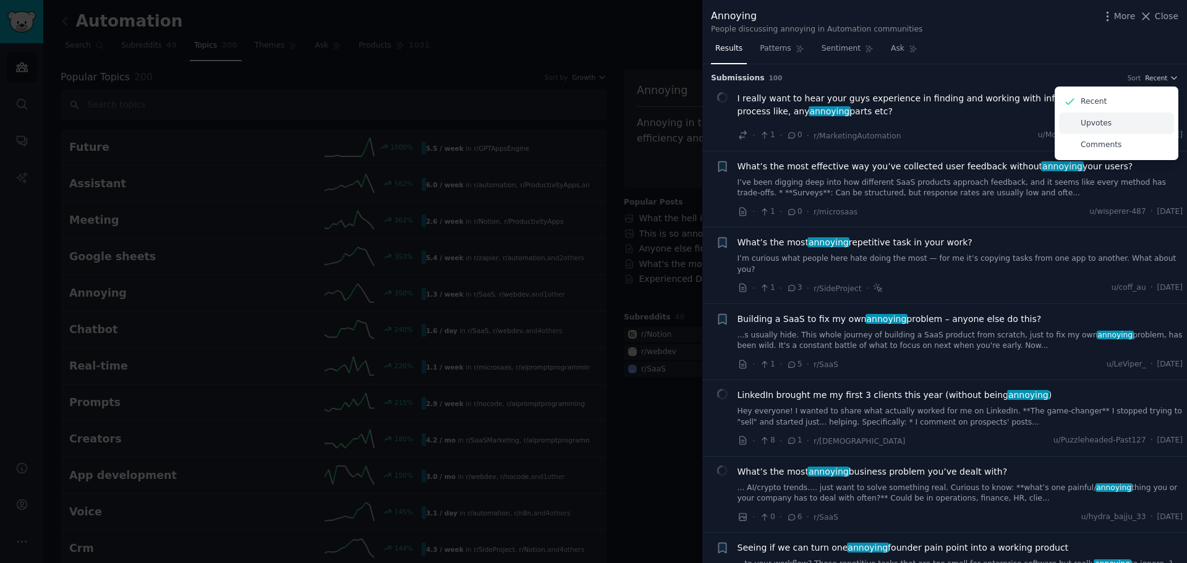
click at [1100, 126] on p "Upvotes" at bounding box center [1096, 123] width 31 height 11
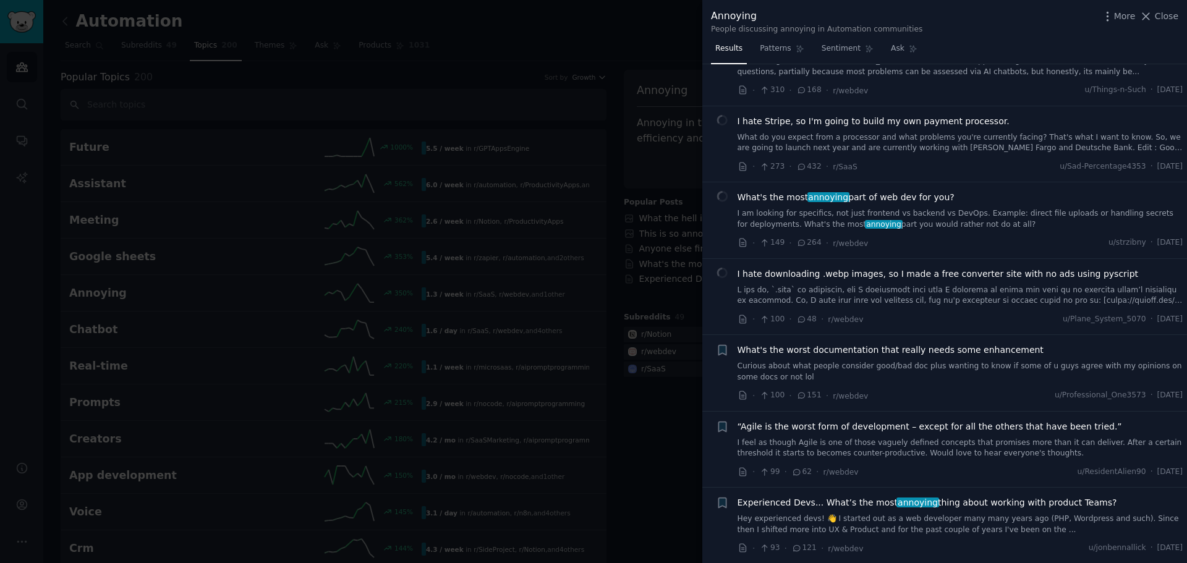
scroll to position [185, 0]
click at [921, 271] on span "I hate downloading .webp images, so I made a free converter site with no ads us…" at bounding box center [938, 273] width 401 height 13
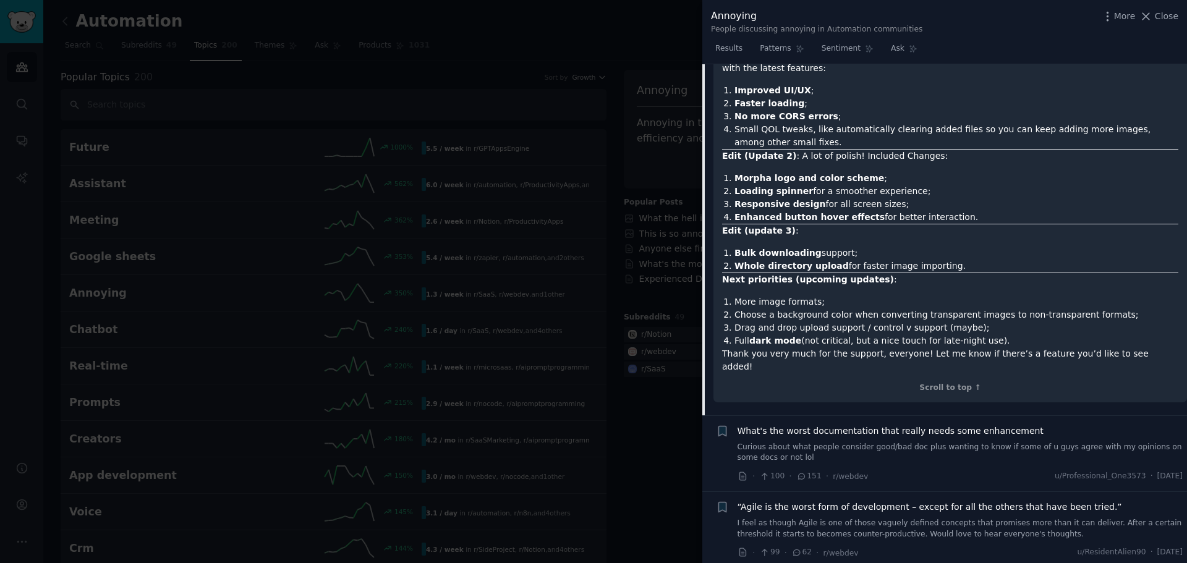
scroll to position [380, 0]
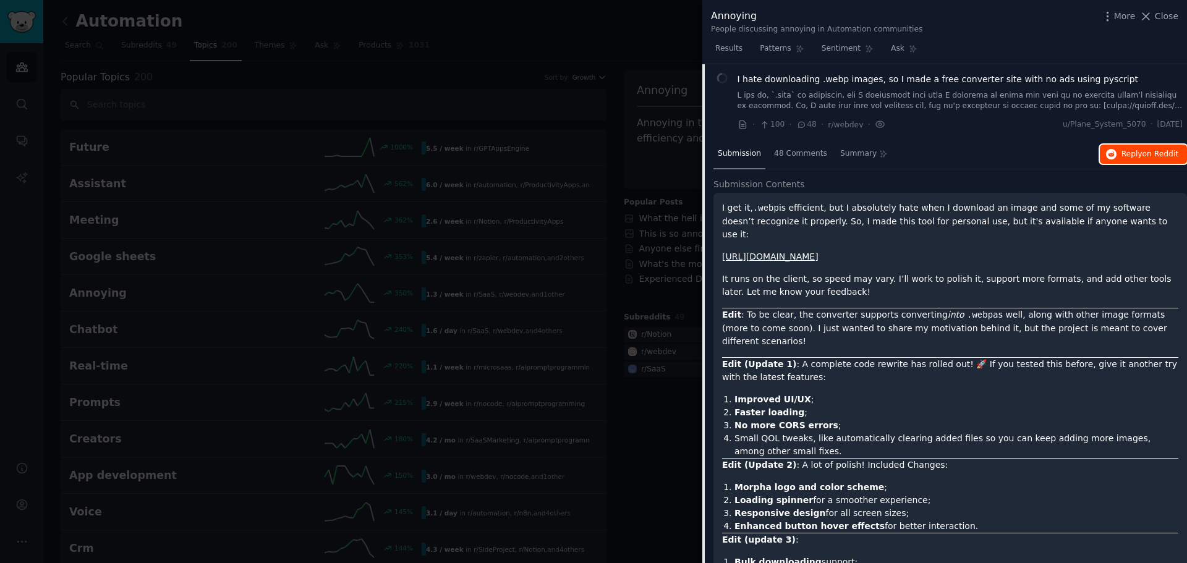
click at [1148, 157] on span "on Reddit" at bounding box center [1161, 154] width 36 height 9
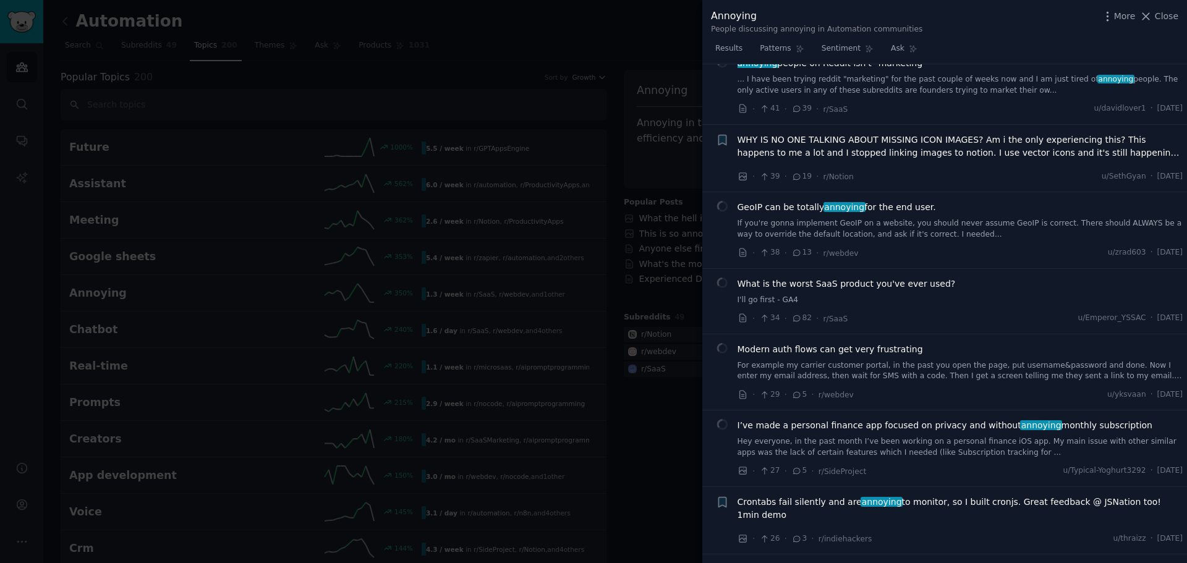
scroll to position [1740, 0]
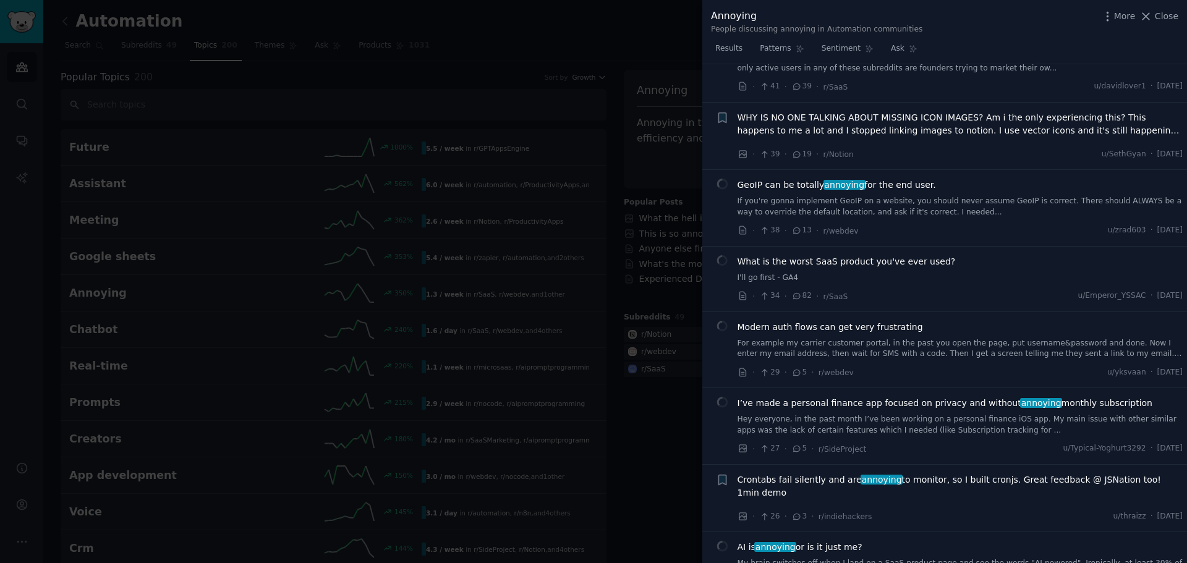
click at [879, 397] on span "I’ve made a personal finance app focused on privacy and without annoying monthl…" at bounding box center [945, 403] width 415 height 13
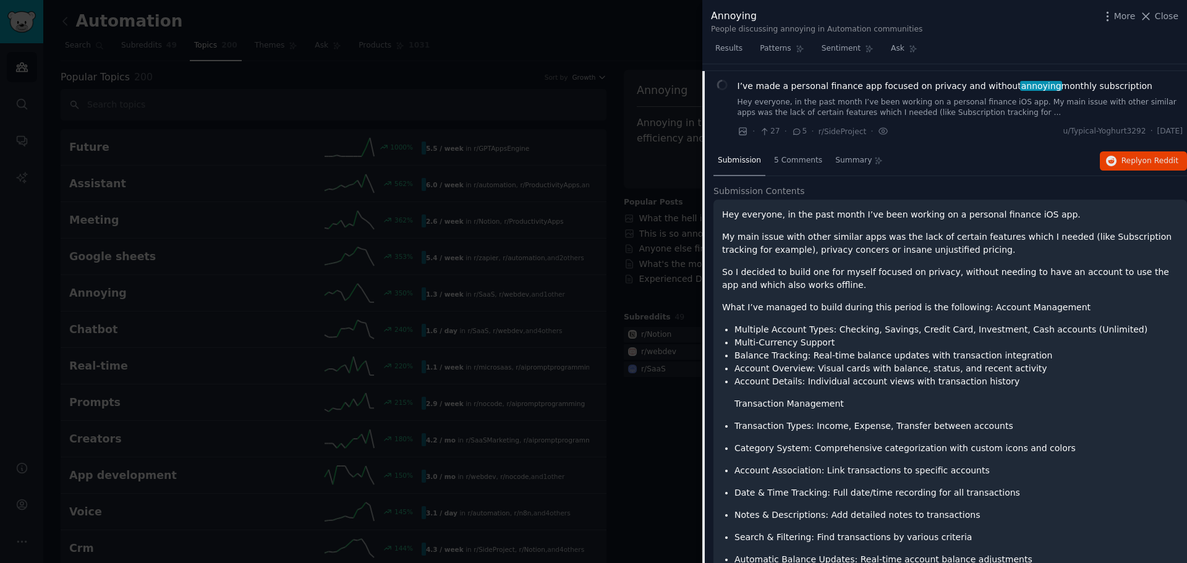
scroll to position [1478, 0]
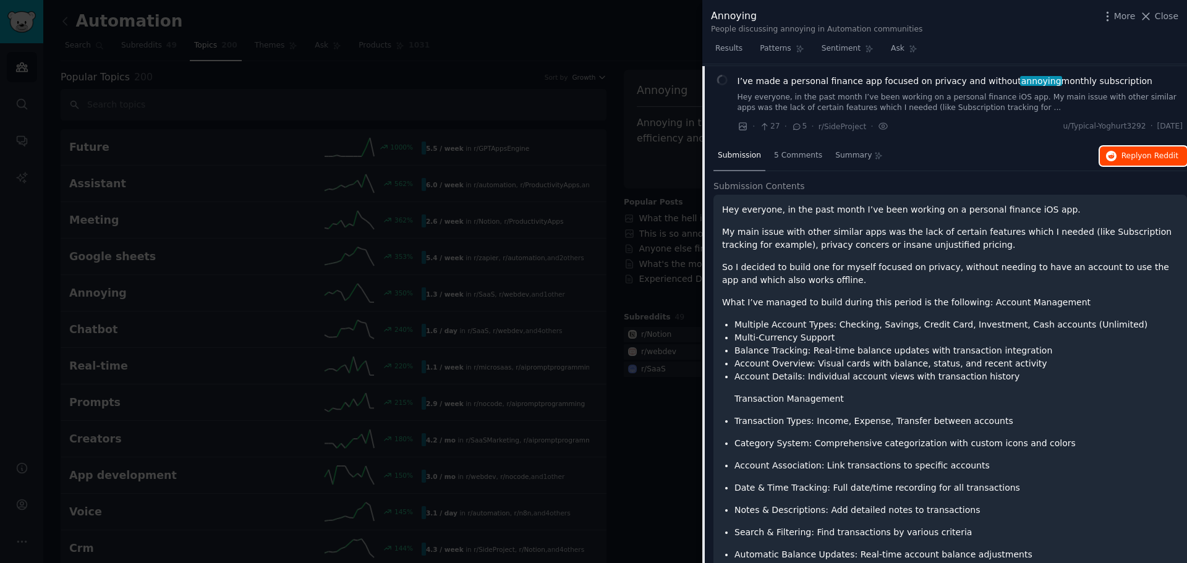
click at [1127, 157] on span "Reply on Reddit" at bounding box center [1150, 156] width 57 height 11
